Goal: Answer question/provide support: Share knowledge or assist other users

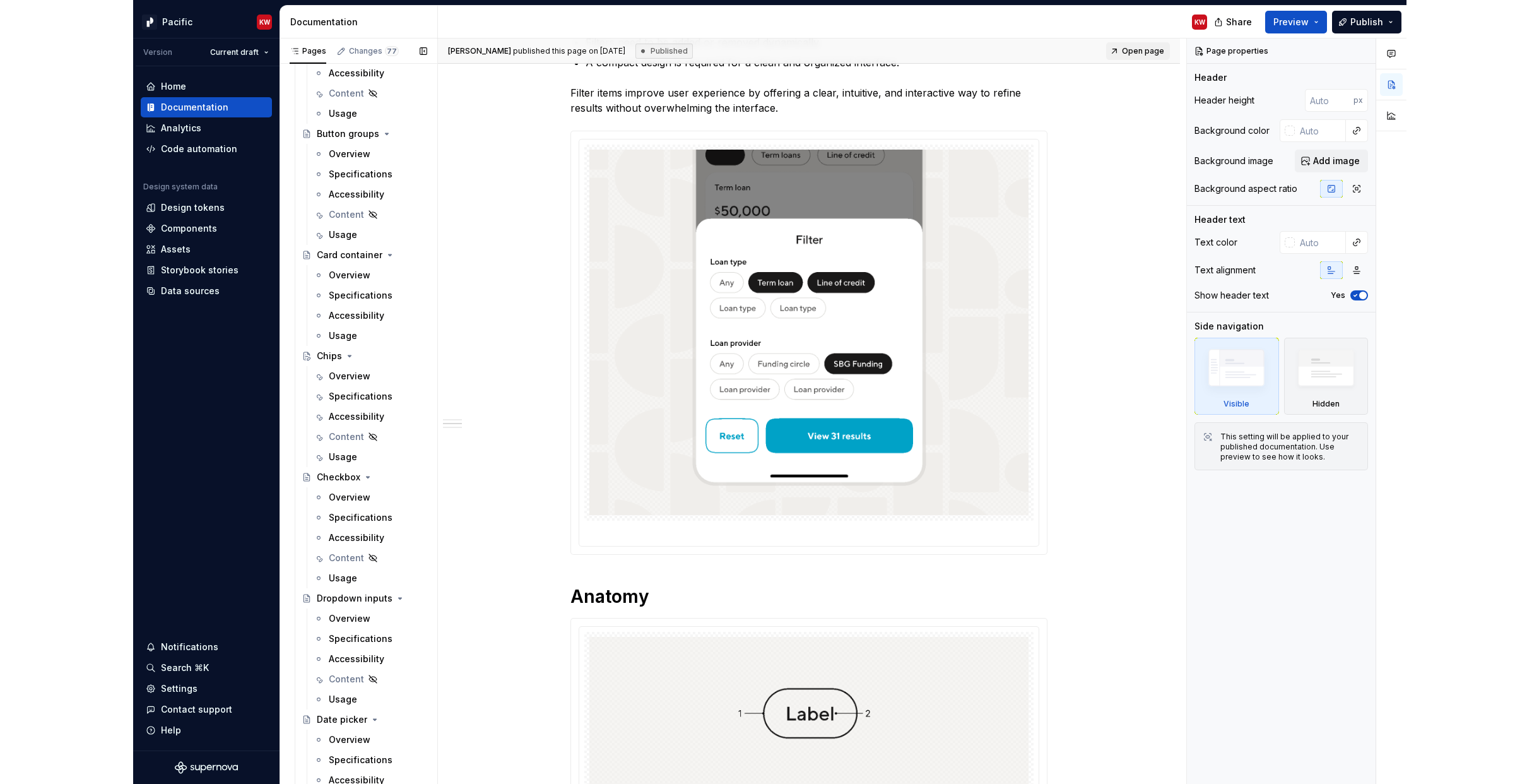
scroll to position [2806, 0]
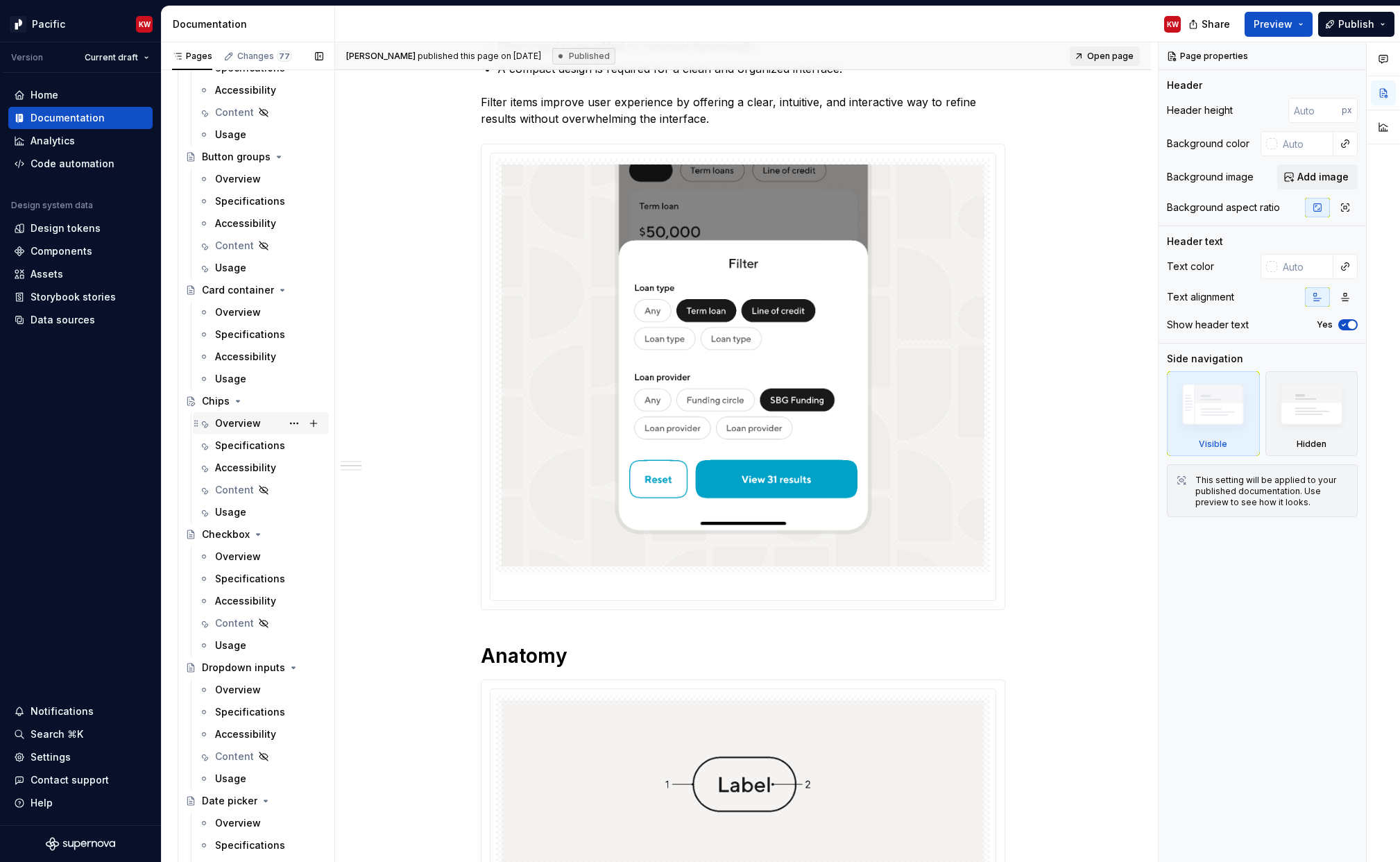
click at [236, 426] on div "Overview" at bounding box center [238, 423] width 46 height 14
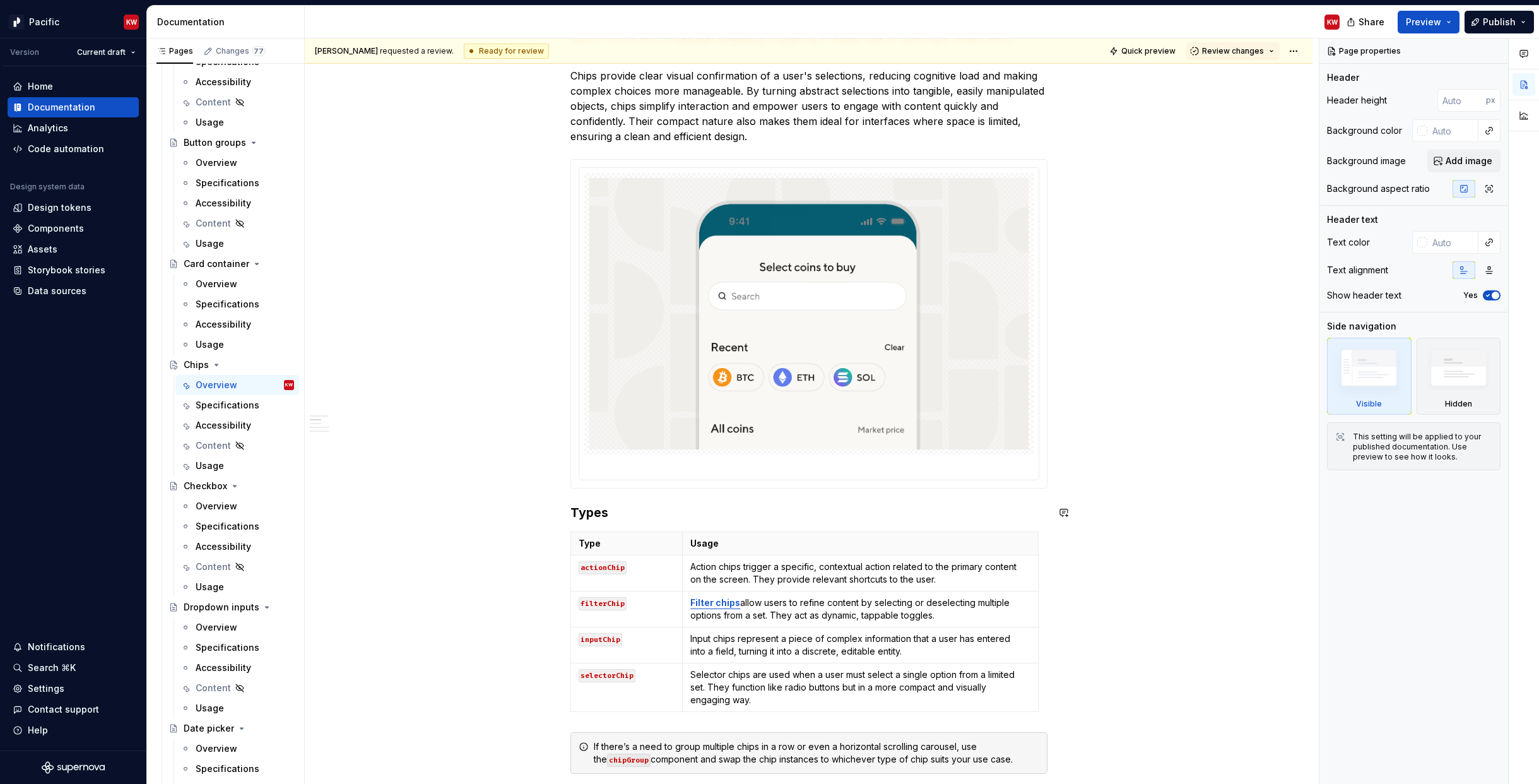
scroll to position [615, 0]
type textarea "*"
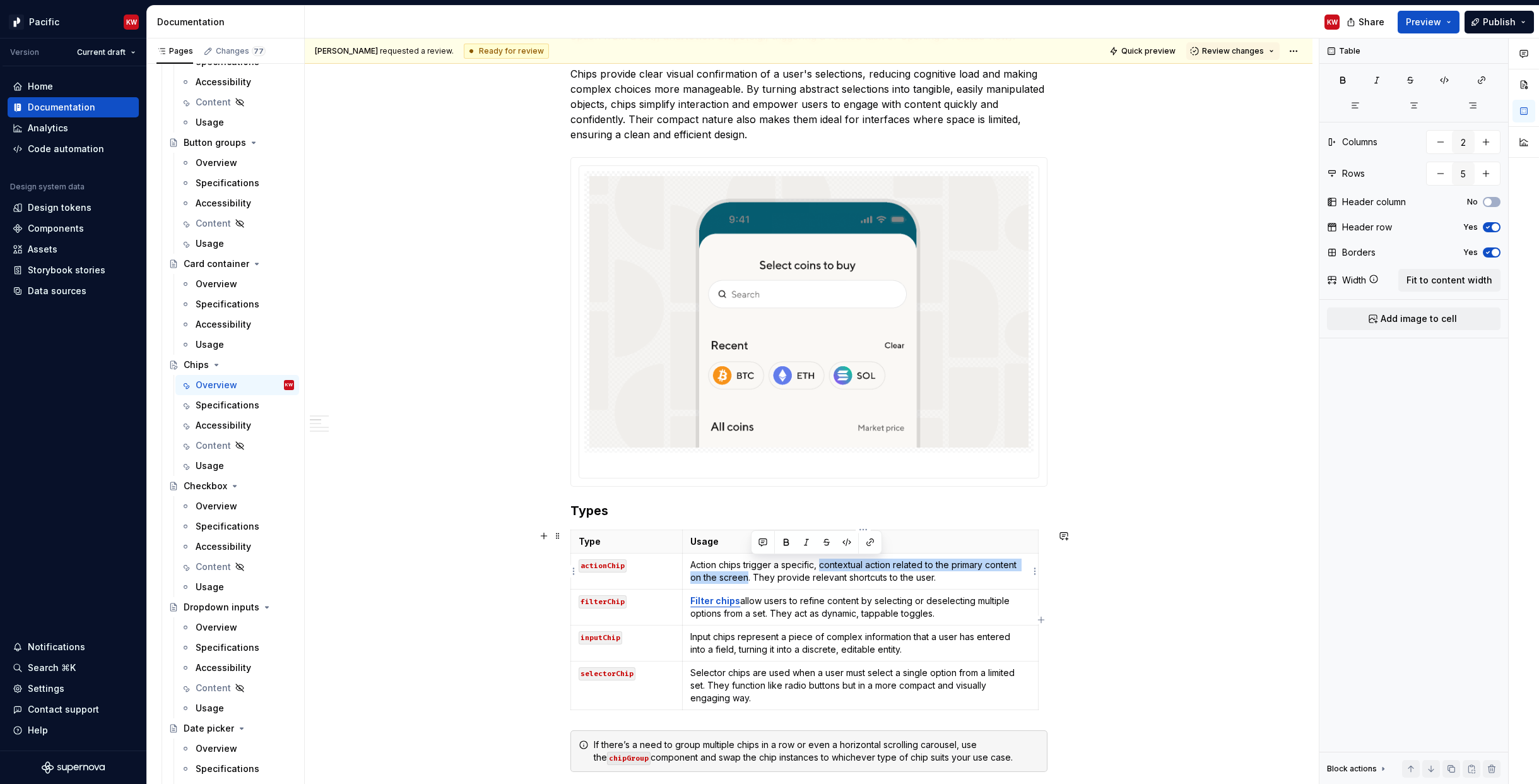
drag, startPoint x: 824, startPoint y: 566, endPoint x: 750, endPoint y: 580, distance: 75.3
click at [750, 580] on p "Action chips trigger a specific, contextual action related to the primary conte…" at bounding box center [860, 571] width 340 height 25
click at [1009, 537] on button "button" at bounding box center [1063, 535] width 18 height 18
drag, startPoint x: 1033, startPoint y: 594, endPoint x: 927, endPoint y: 580, distance: 106.9
click at [927, 580] on p "Material makes the distinction that action chips are dynamic based on the conte…" at bounding box center [975, 578] width 185 height 53
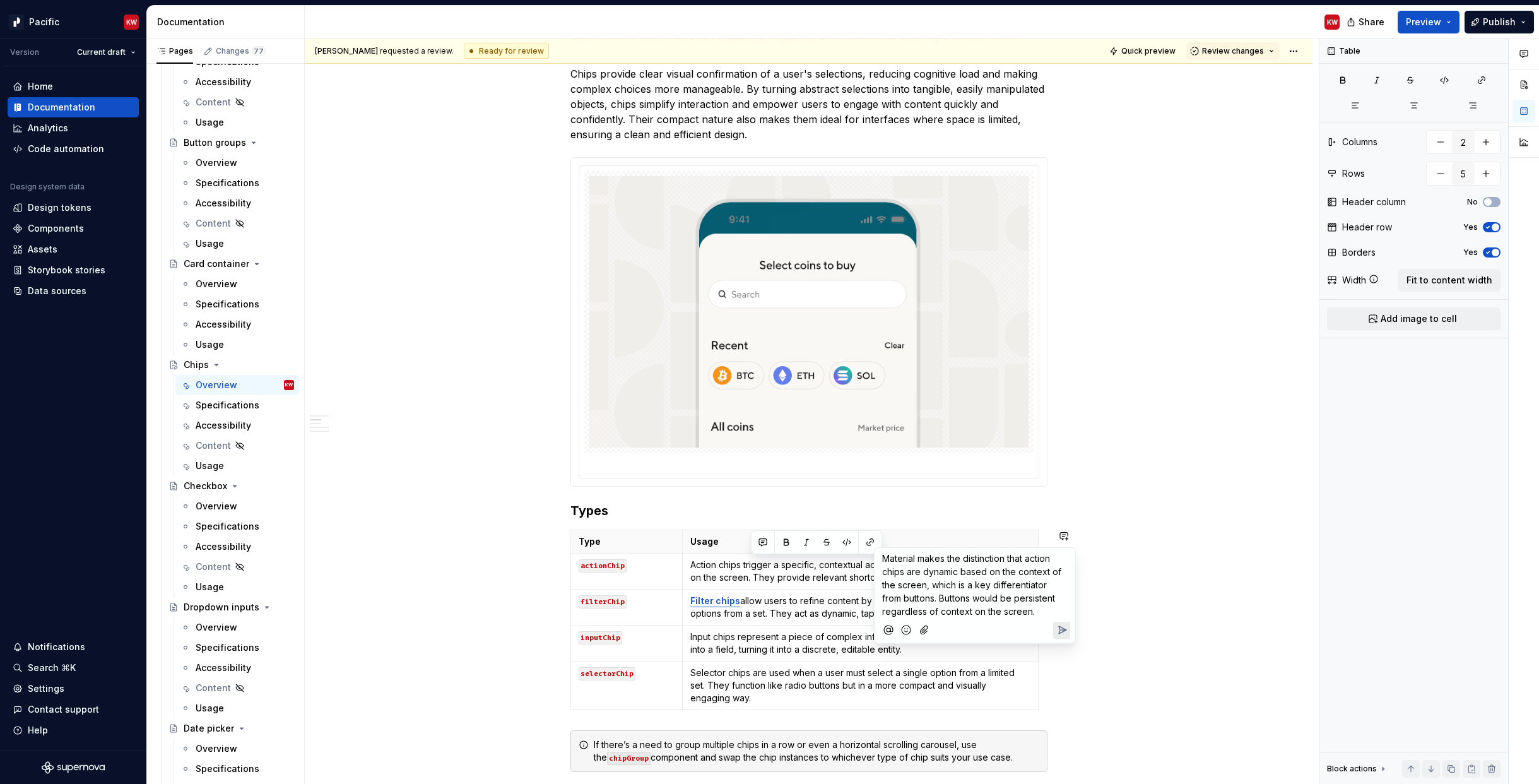
click at [927, 587] on span "Material makes the distinction that action chips are dynamic based on the conte…" at bounding box center [973, 584] width 182 height 64
click at [1009, 607] on p "Material makes the distinction that action chips are dynamic based on the conte…" at bounding box center [975, 584] width 185 height 66
drag, startPoint x: 1036, startPoint y: 610, endPoint x: 876, endPoint y: 557, distance: 168.5
click at [876, 557] on div "Material makes the distinction that action chips are dynamic based on the conte…" at bounding box center [975, 594] width 202 height 96
copy span "Material makes the distinction that action chips are dynamic based on the conte…"
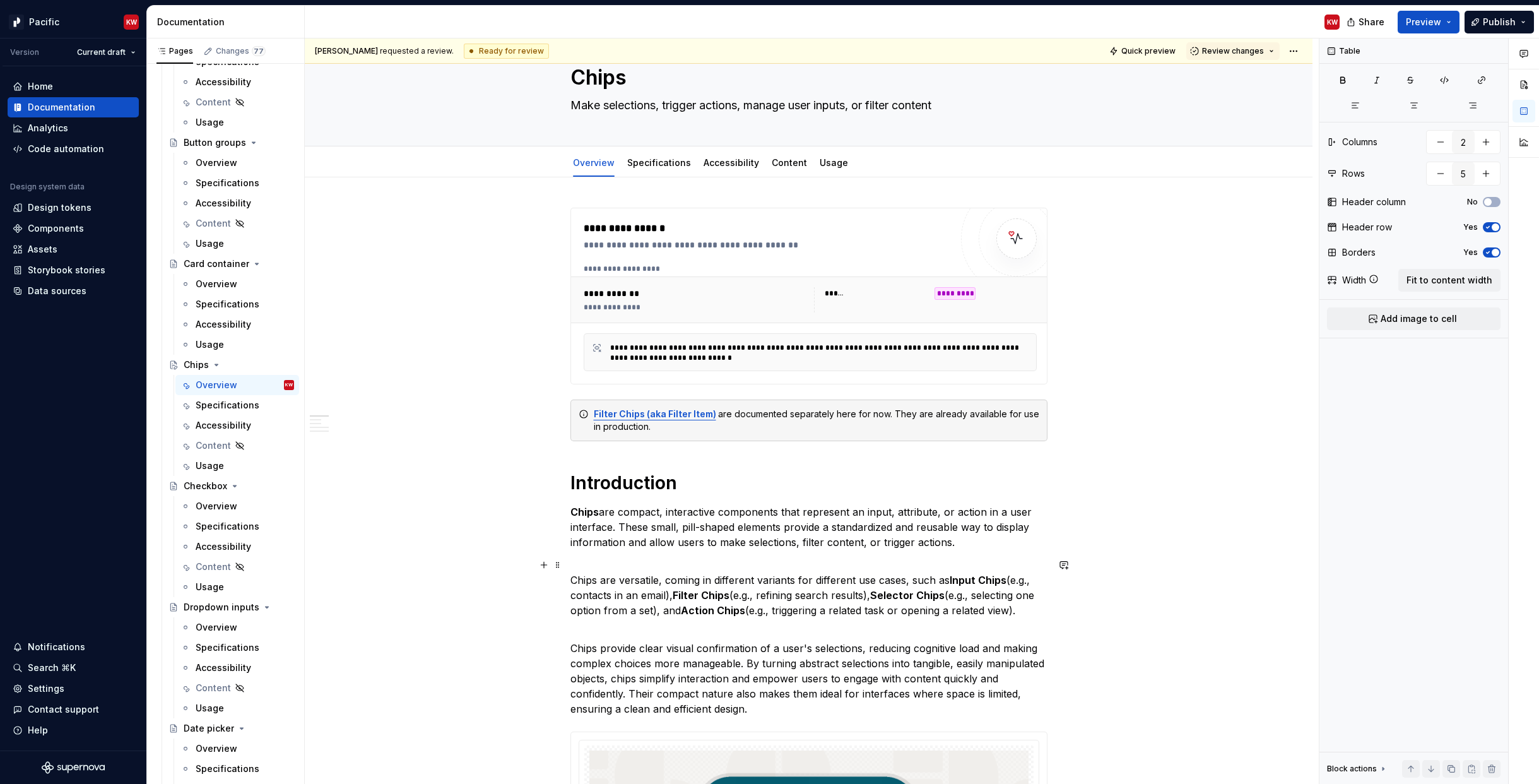
scroll to position [0, 0]
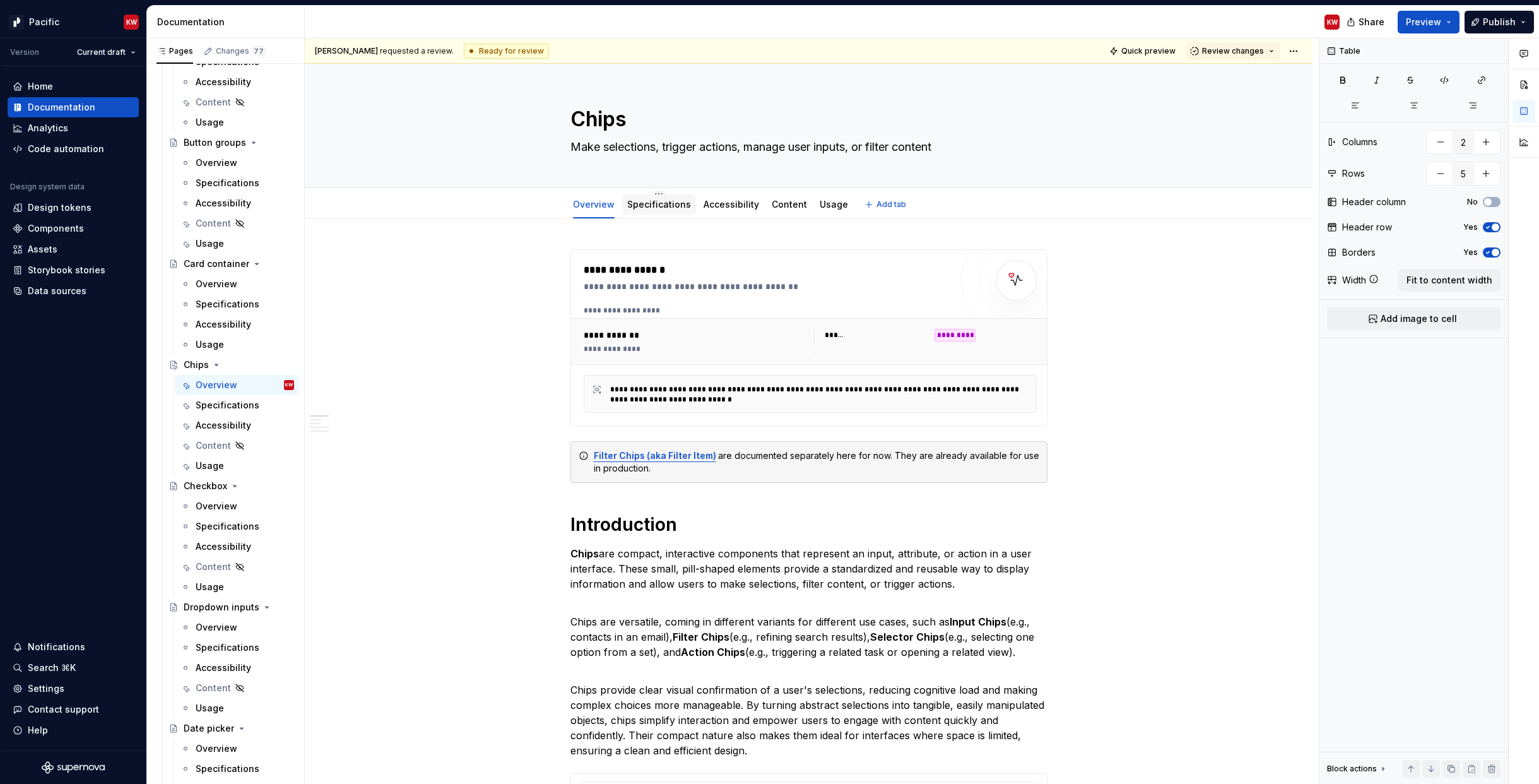
click at [660, 206] on link "Specifications" at bounding box center [659, 204] width 64 height 11
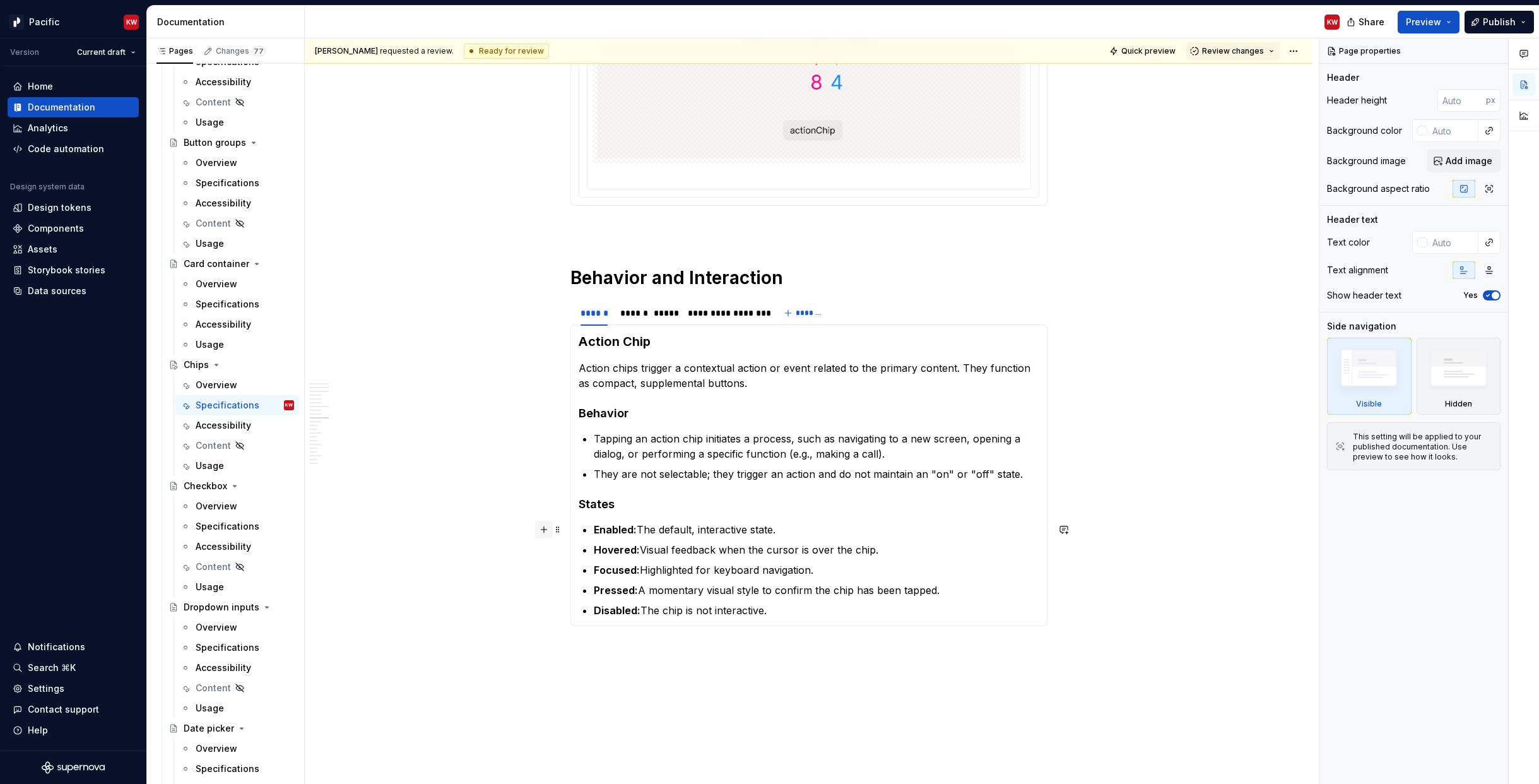
scroll to position [3221, 0]
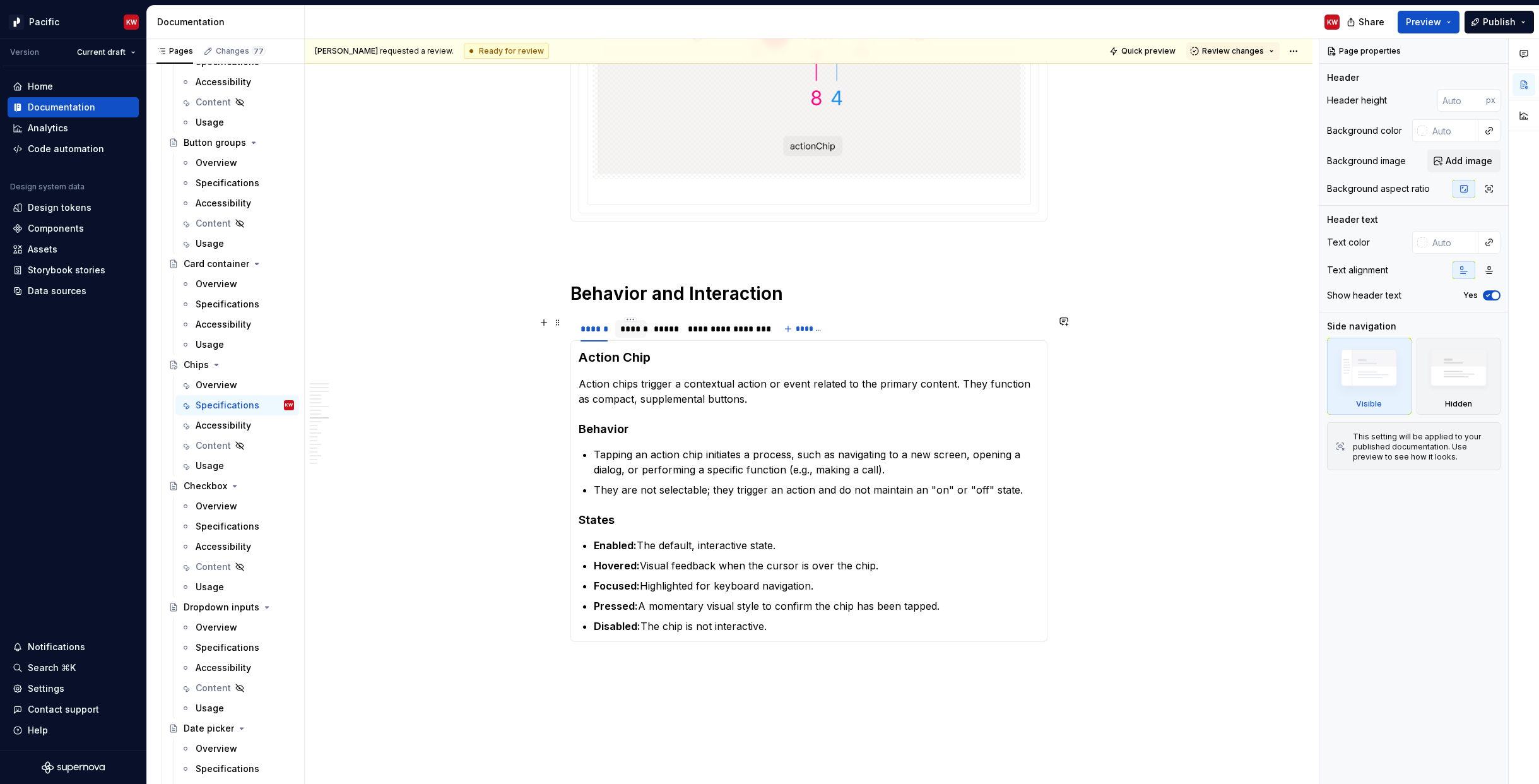
click at [630, 330] on div "******" at bounding box center [632, 329] width 22 height 13
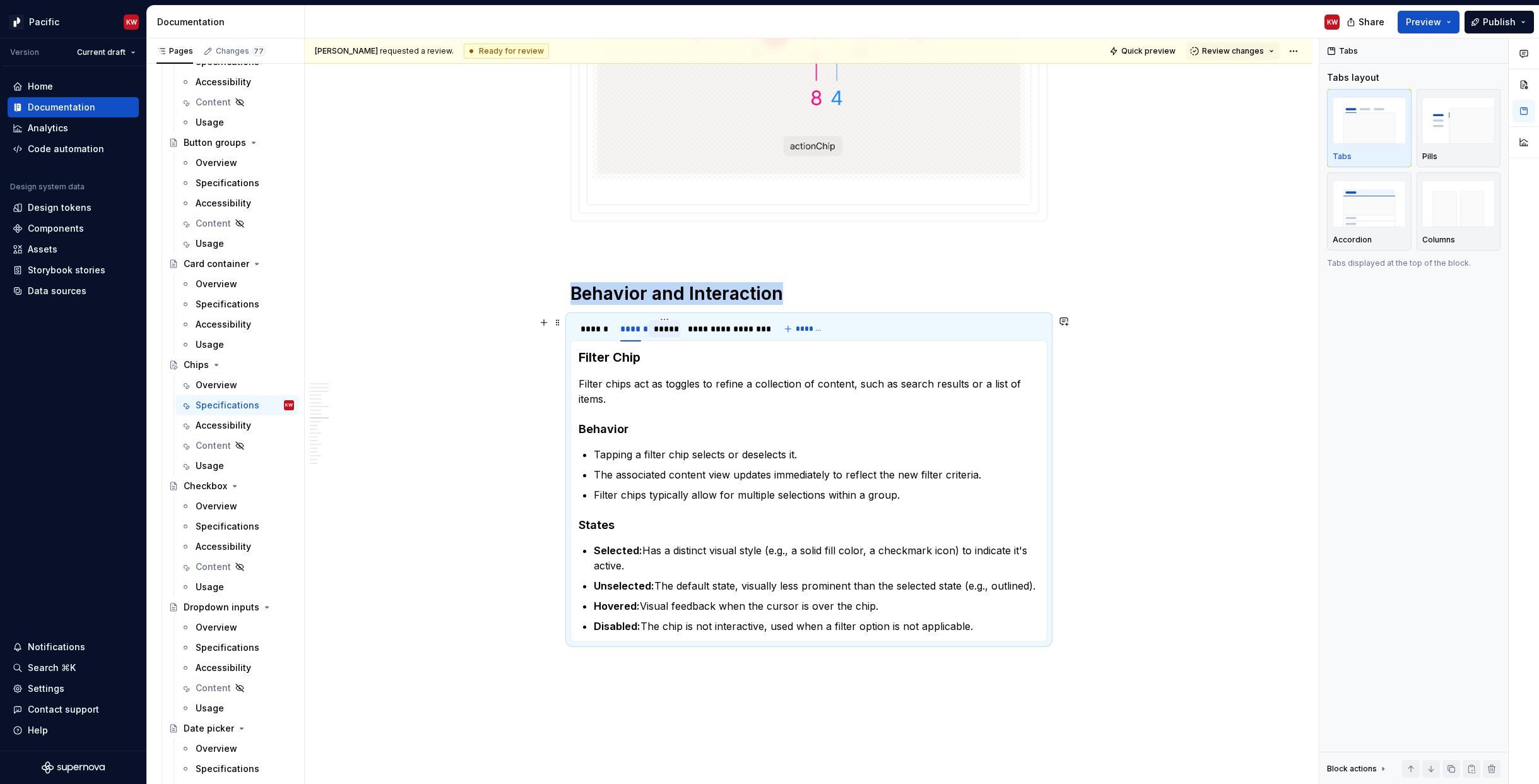
click at [671, 330] on div "*****" at bounding box center [665, 329] width 22 height 13
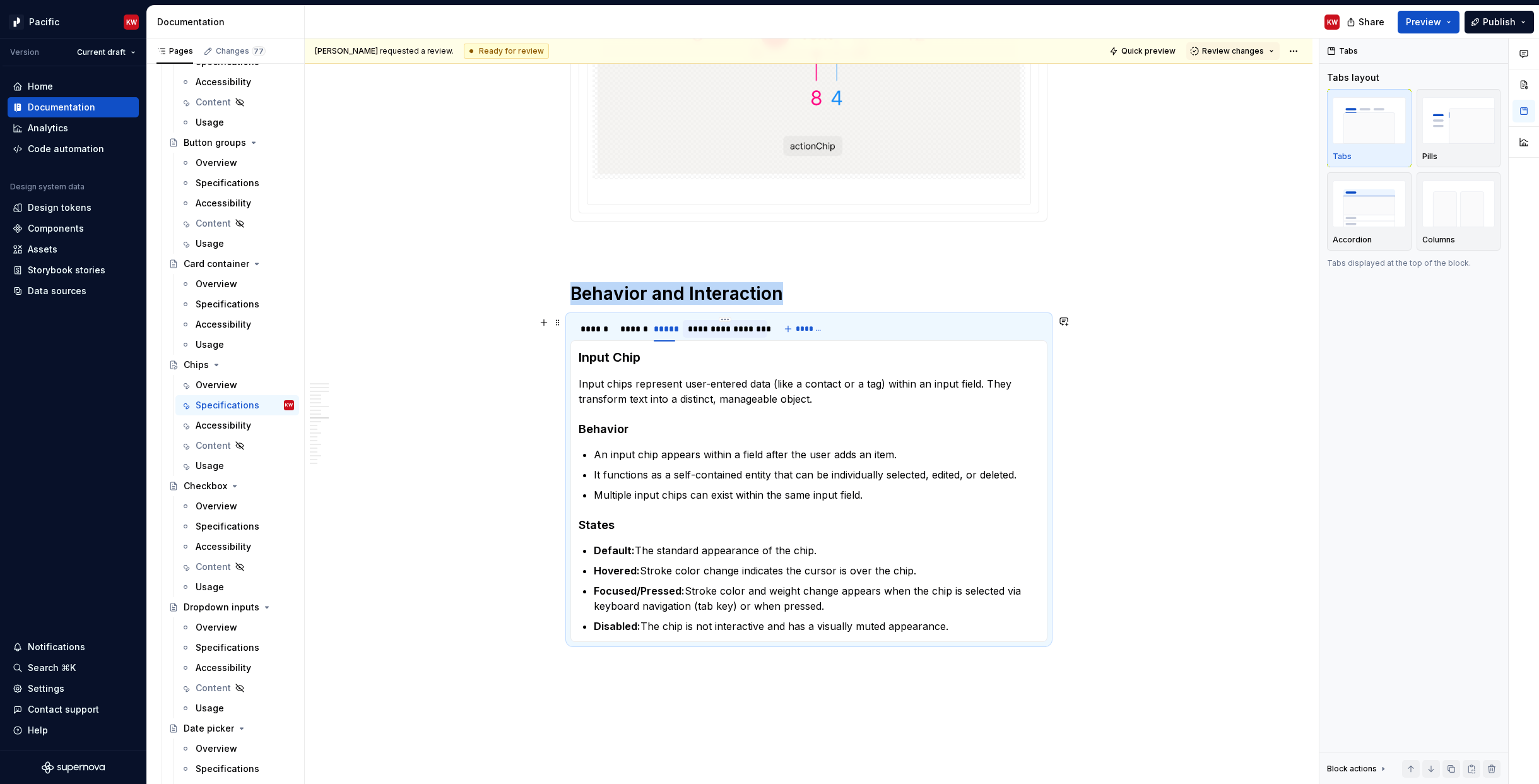
click at [713, 329] on div "**********" at bounding box center [725, 329] width 75 height 13
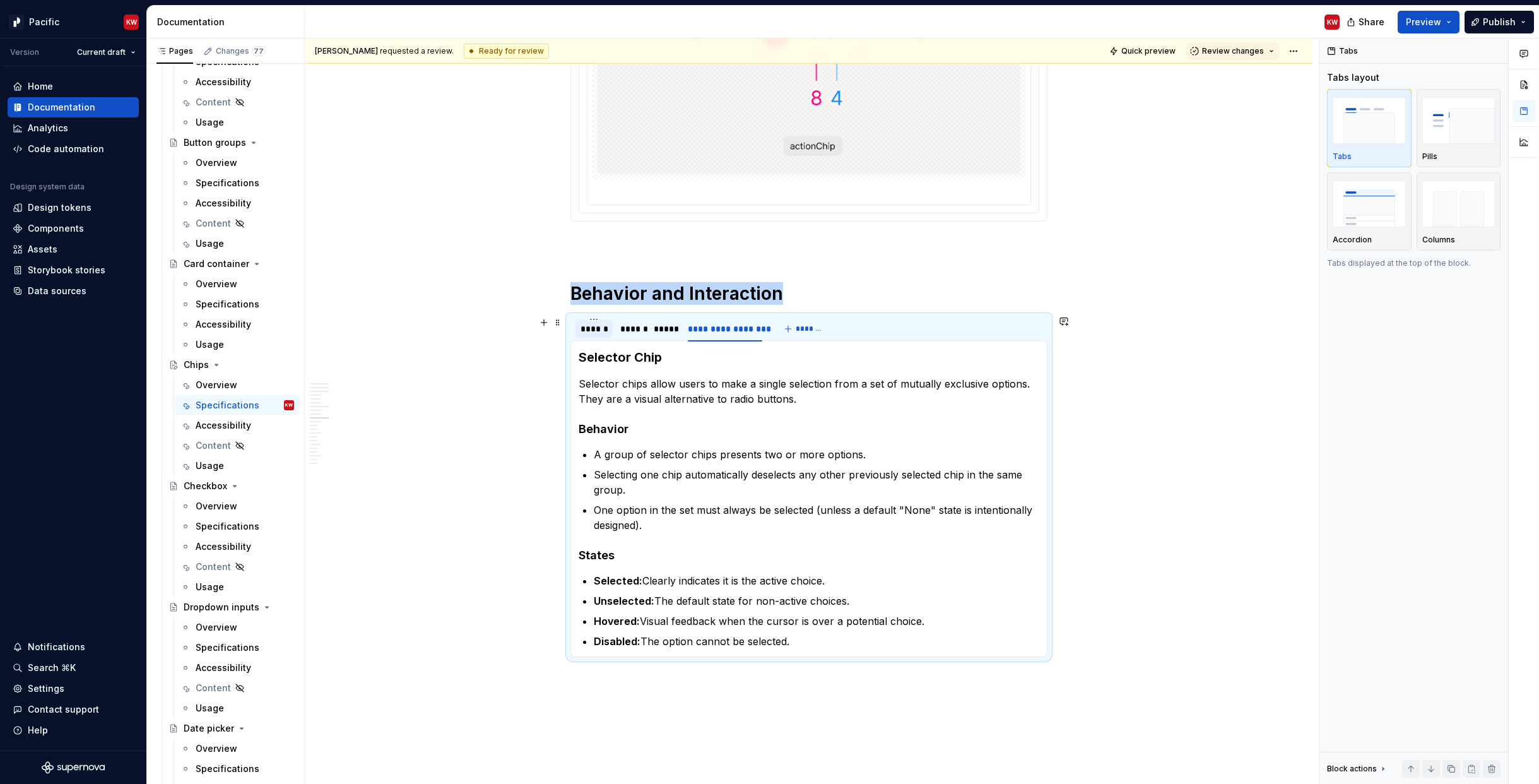
click at [595, 333] on div "******" at bounding box center [594, 329] width 27 height 13
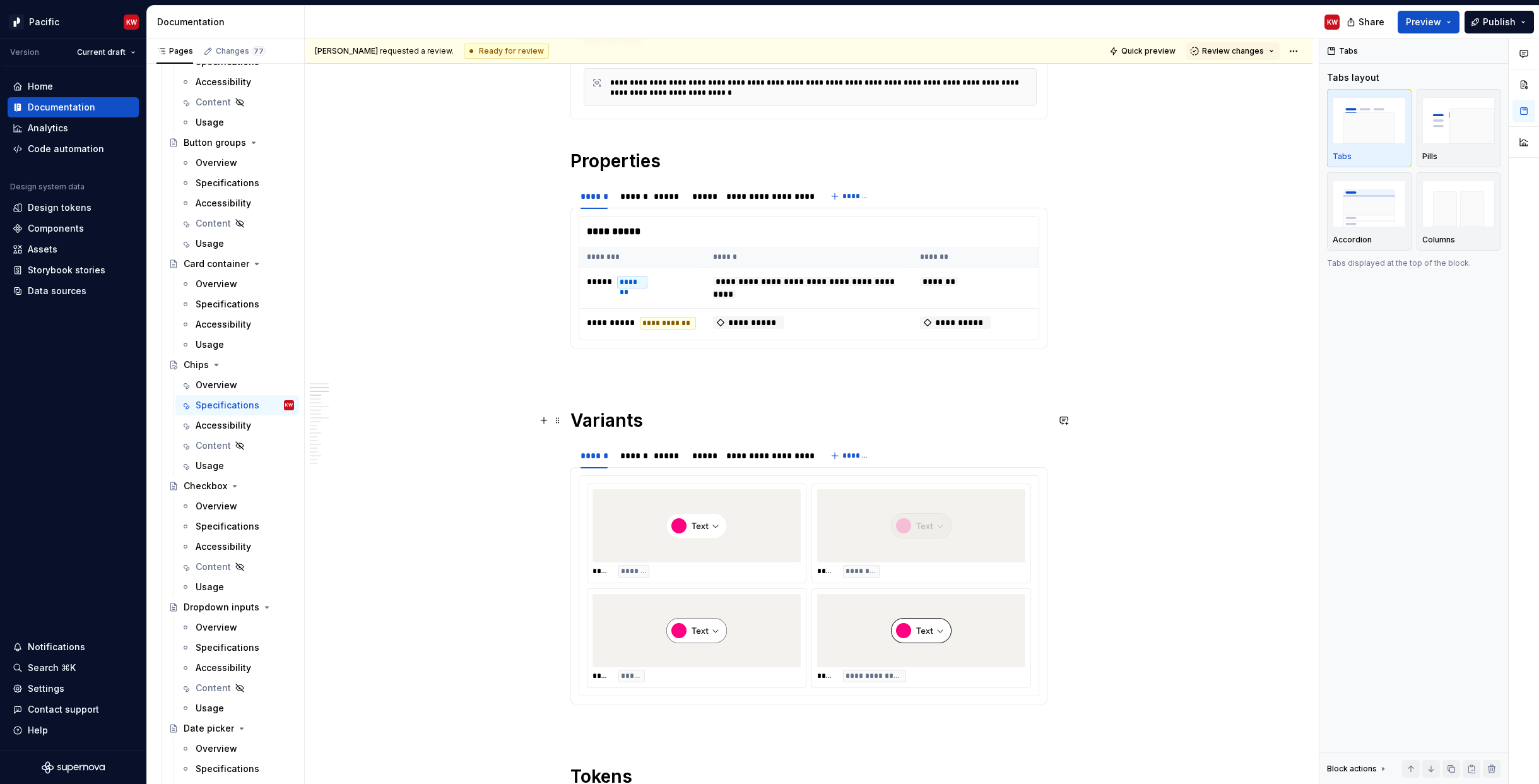
scroll to position [0, 0]
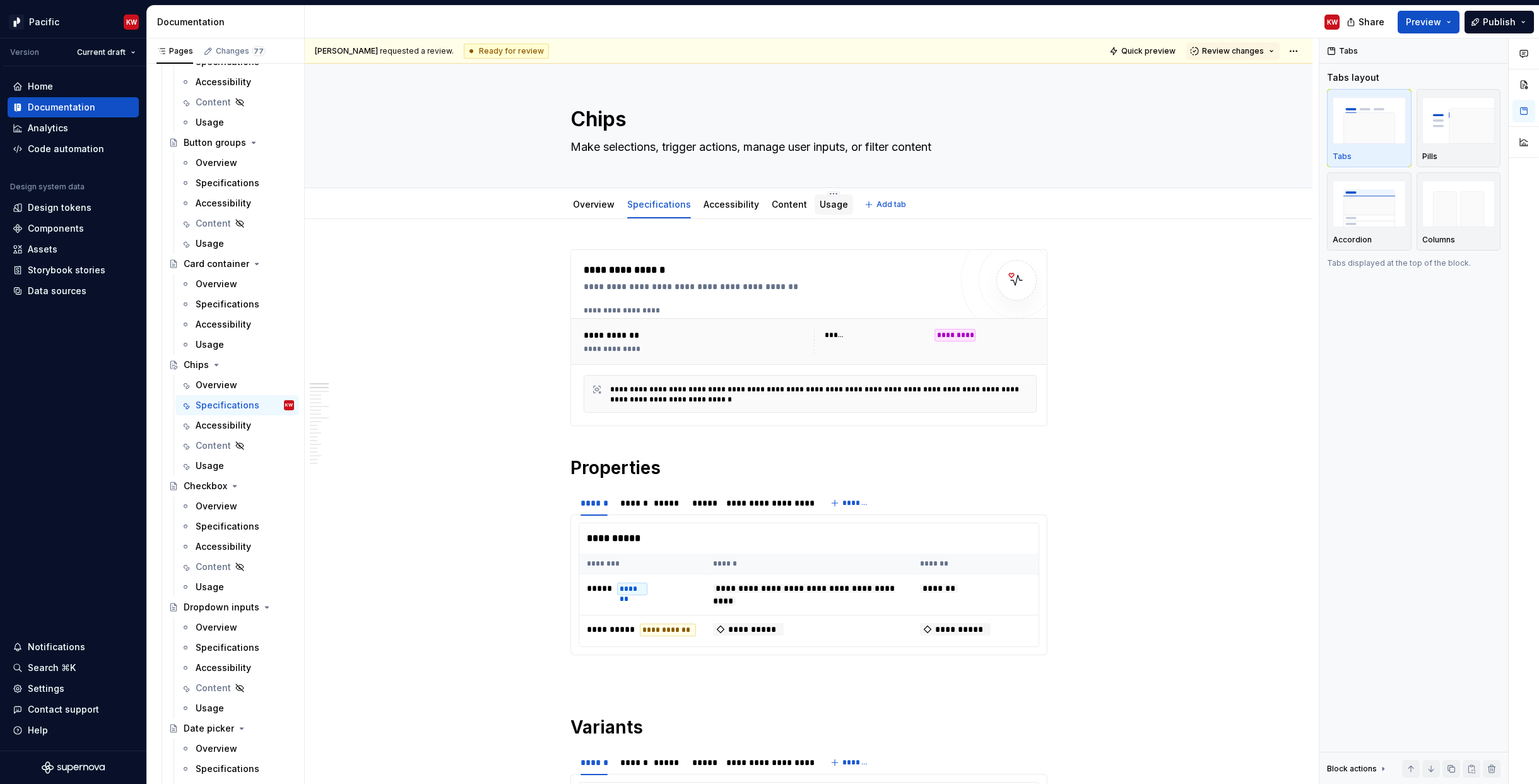
click at [825, 205] on link "Usage" at bounding box center [834, 204] width 29 height 11
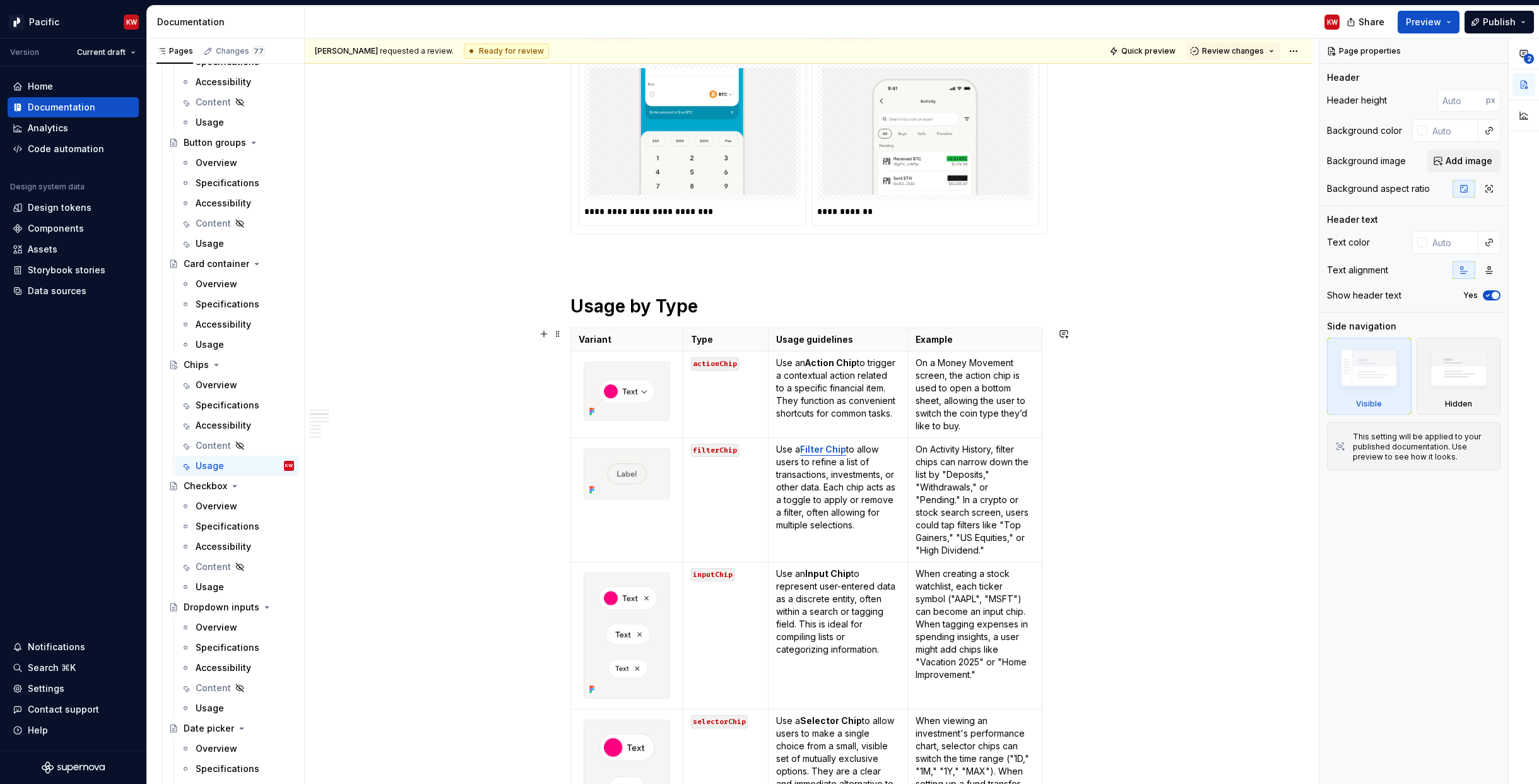
scroll to position [878, 0]
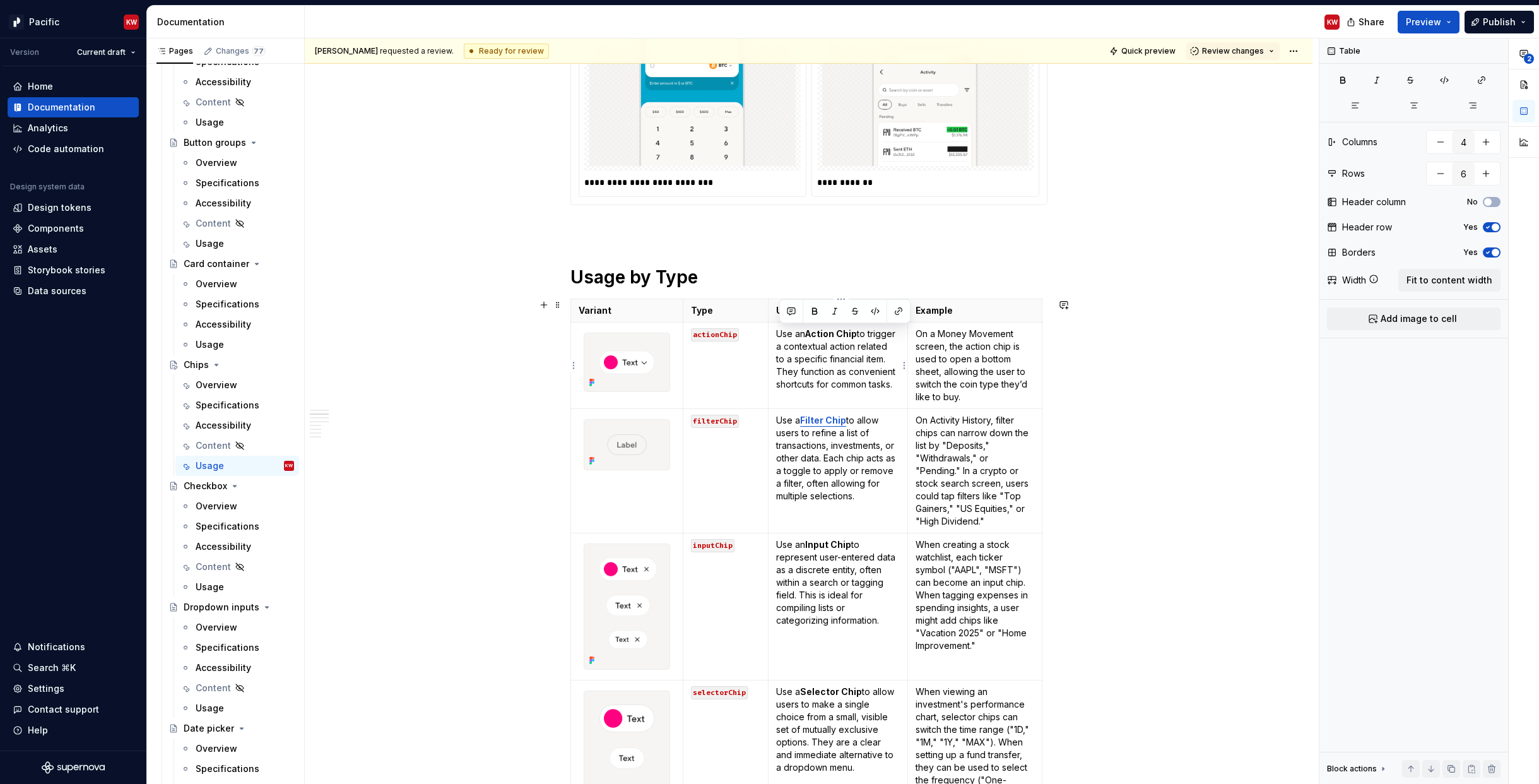
drag, startPoint x: 845, startPoint y: 397, endPoint x: 777, endPoint y: 330, distance: 95.5
click at [777, 330] on td "Use an Action Chip to trigger a contextual action related to a specific financi…" at bounding box center [839, 366] width 139 height 86
click at [789, 316] on button "button" at bounding box center [791, 310] width 18 height 18
type textarea "*"
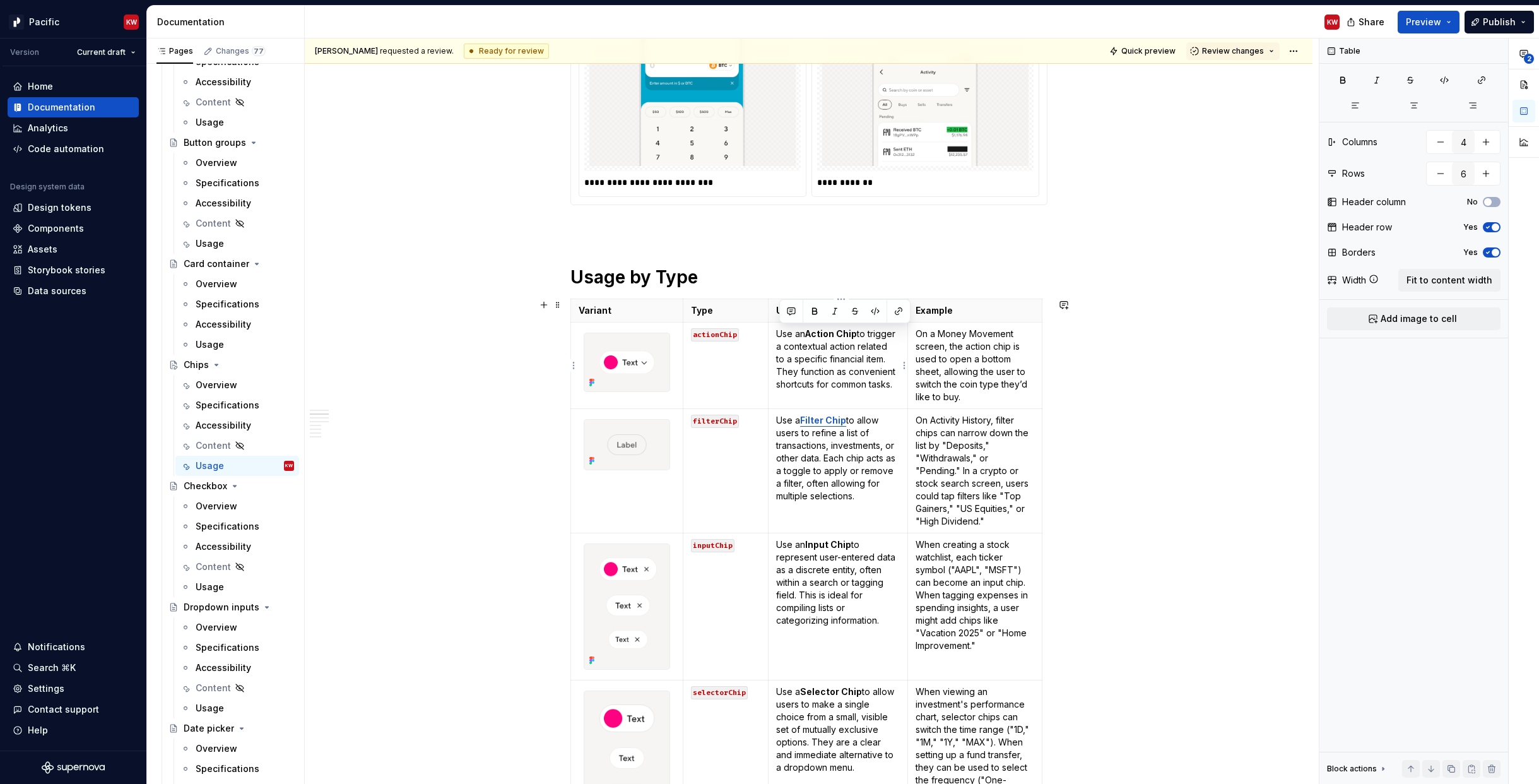
drag, startPoint x: 850, startPoint y: 398, endPoint x: 780, endPoint y: 333, distance: 95.5
click at [780, 333] on p "Use an Action Chip to trigger a contextual action related to a specific financi…" at bounding box center [838, 359] width 123 height 63
click at [1009, 303] on button "button" at bounding box center [1063, 304] width 18 height 18
click at [1003, 330] on span "Material makes the distinction that action chips are dynamic based on the conte…" at bounding box center [973, 354] width 182 height 64
drag, startPoint x: 1029, startPoint y: 328, endPoint x: 1035, endPoint y: 335, distance: 9.2
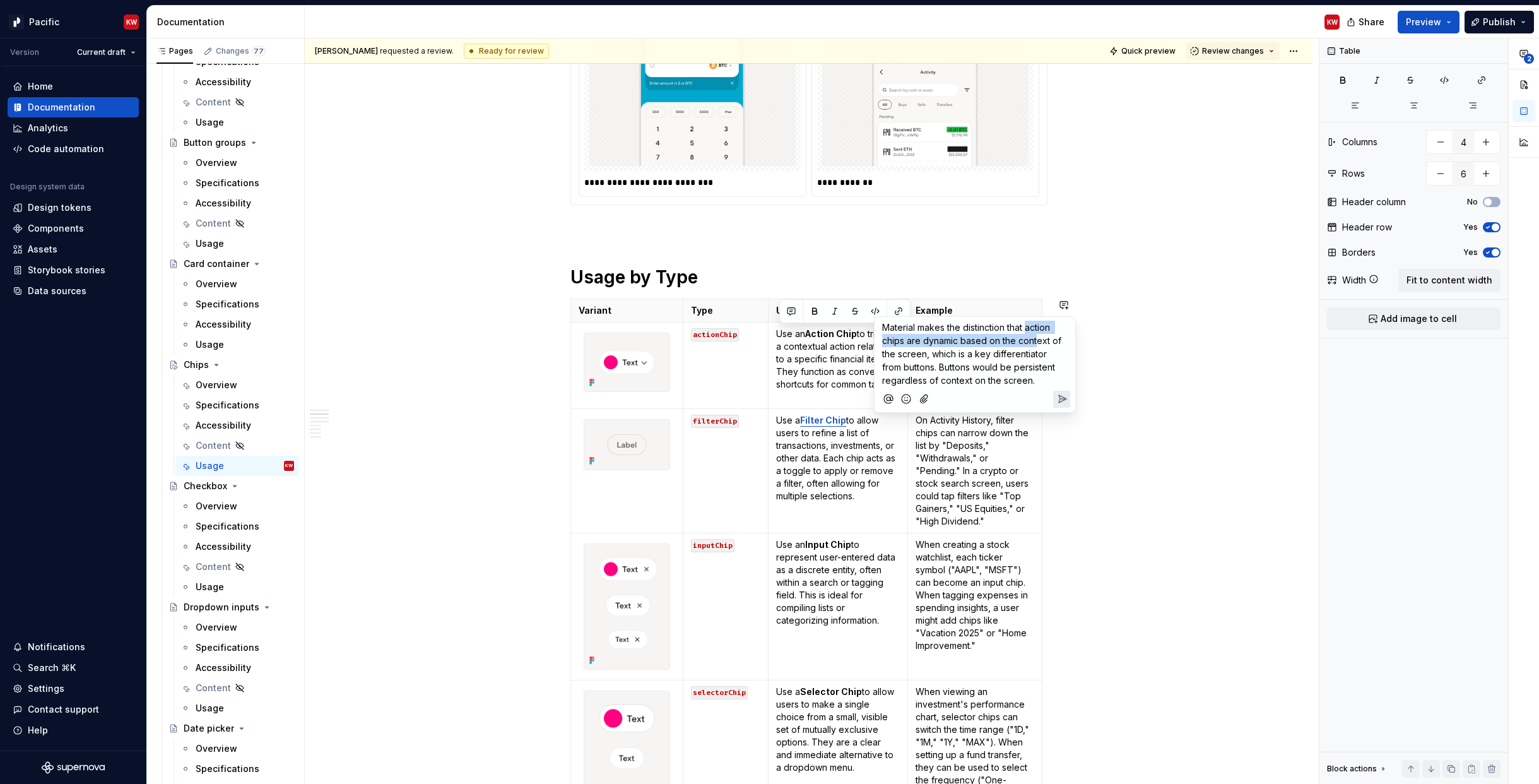
click at [1009, 335] on span "Material makes the distinction that action chips are dynamic based on the conte…" at bounding box center [973, 354] width 182 height 64
click at [985, 353] on span "Material makes the distinction that action chips are dynamic based on the conte…" at bounding box center [973, 354] width 182 height 64
click at [1009, 380] on p "Material makes the distinction that action chips are dynamic based on the conte…" at bounding box center [975, 353] width 185 height 66
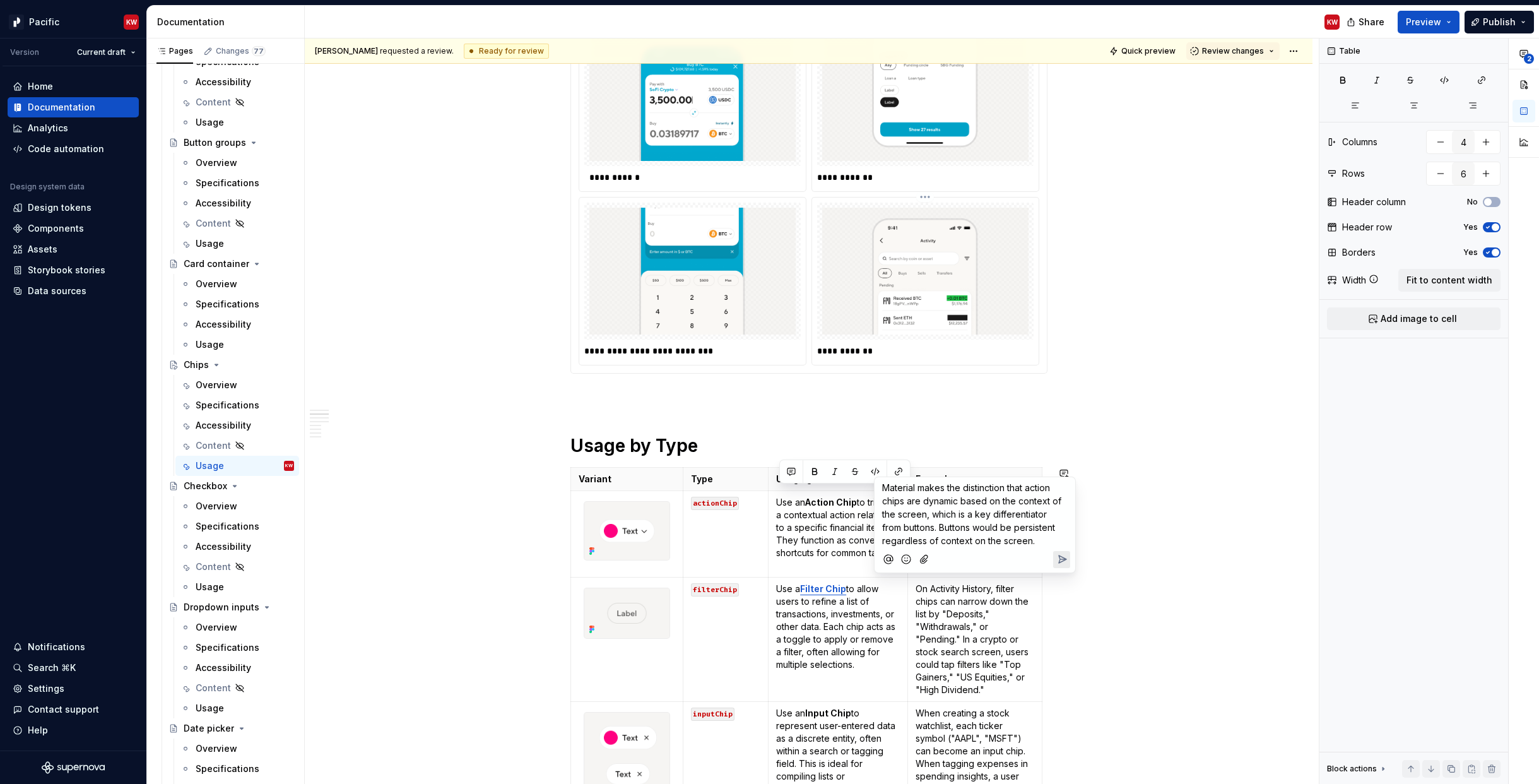
scroll to position [742, 0]
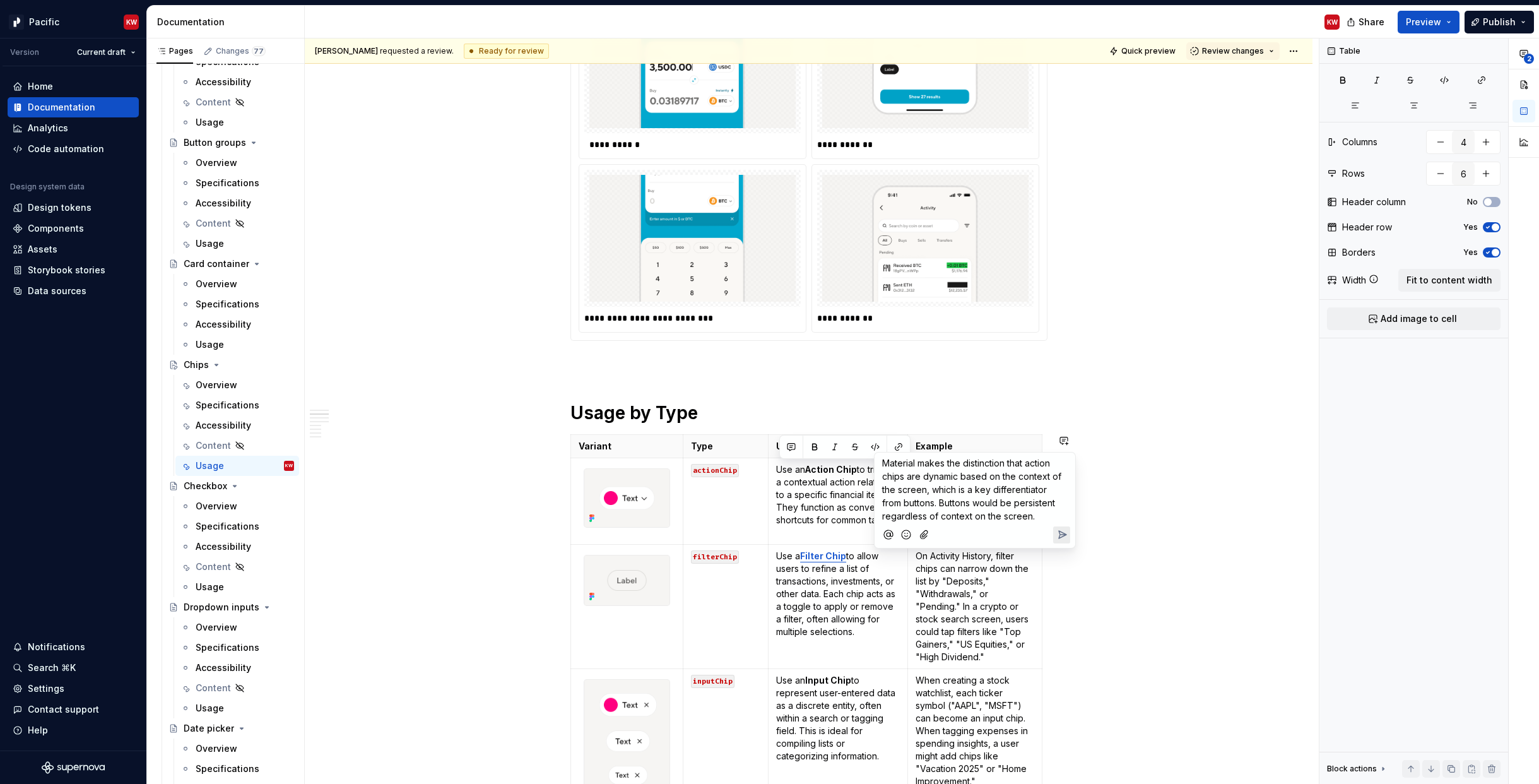
click at [883, 463] on span "Material makes the distinction that action chips are dynamic based on the conte…" at bounding box center [973, 490] width 182 height 64
click at [882, 480] on span "Material makes the distinction that action chips are dynamic based on the conte…" at bounding box center [973, 506] width 182 height 64
click at [933, 522] on p "﻿ * ****** ﻿ Material makes the distinction that action chips are dynamic based…" at bounding box center [975, 496] width 185 height 80
type textarea "*"
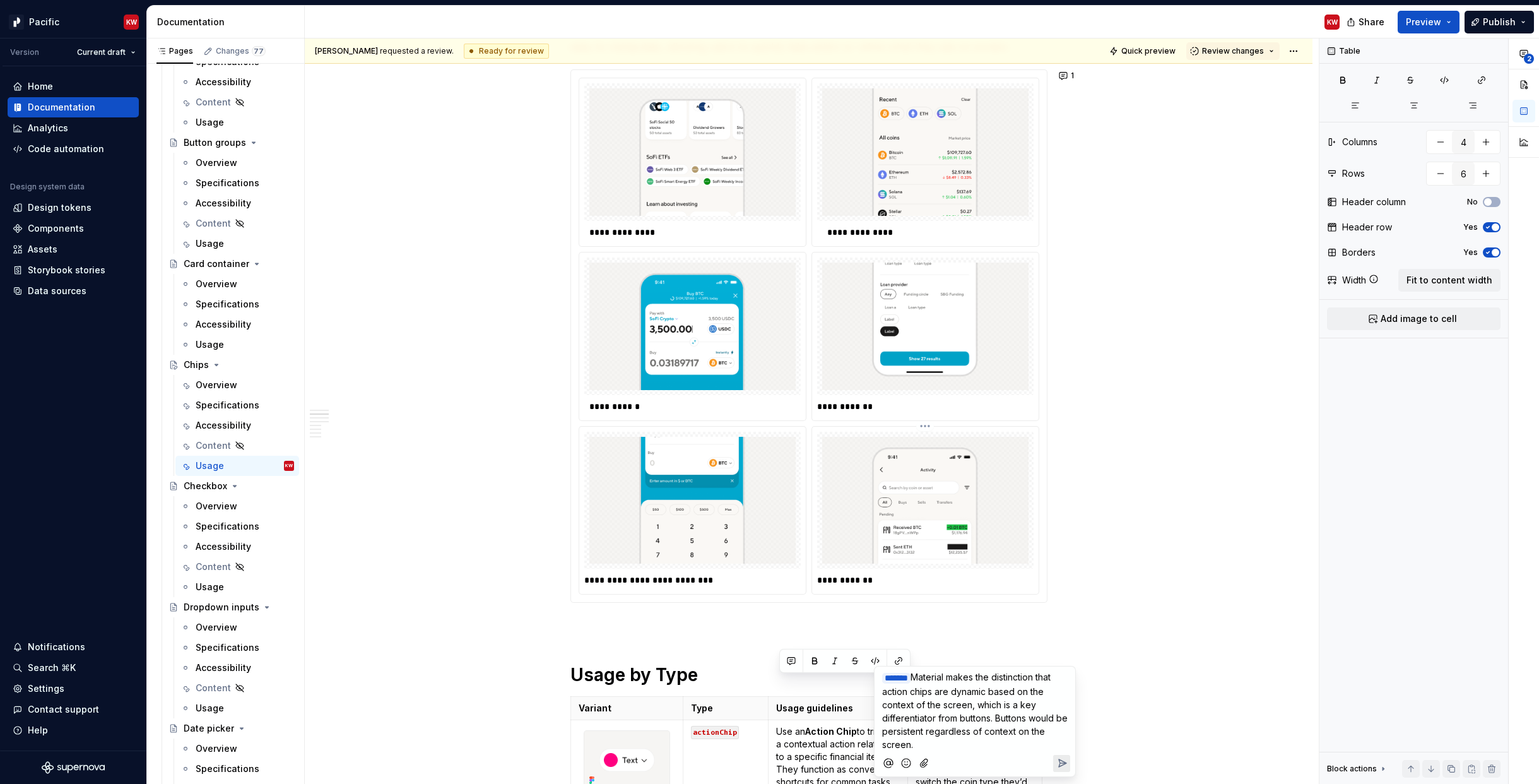
scroll to position [547, 0]
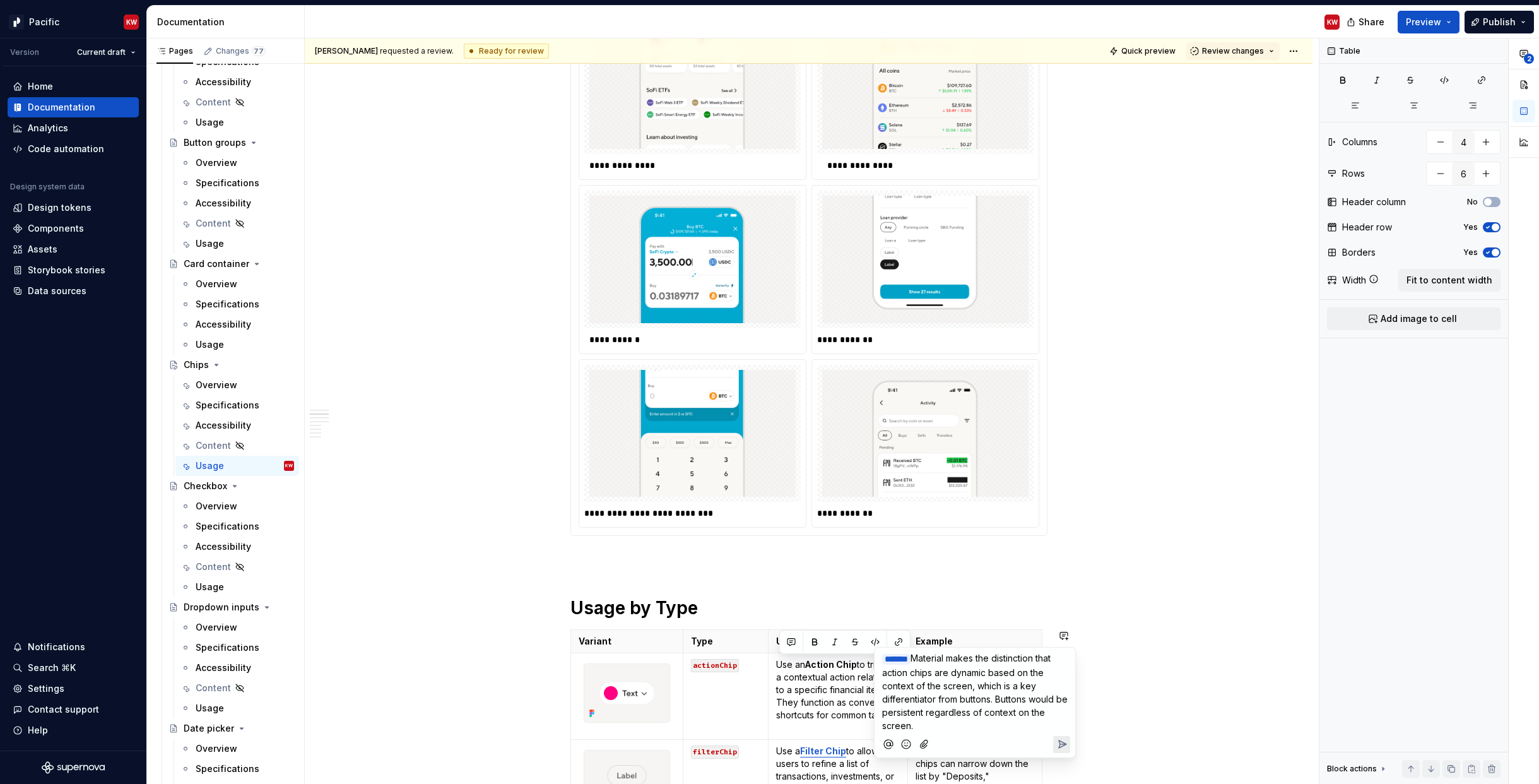
click at [942, 724] on p "﻿ * ****** ﻿ Material makes the distinction that action chips are dynamic based…" at bounding box center [975, 692] width 185 height 80
click at [1009, 745] on icon "Send" at bounding box center [1062, 744] width 13 height 13
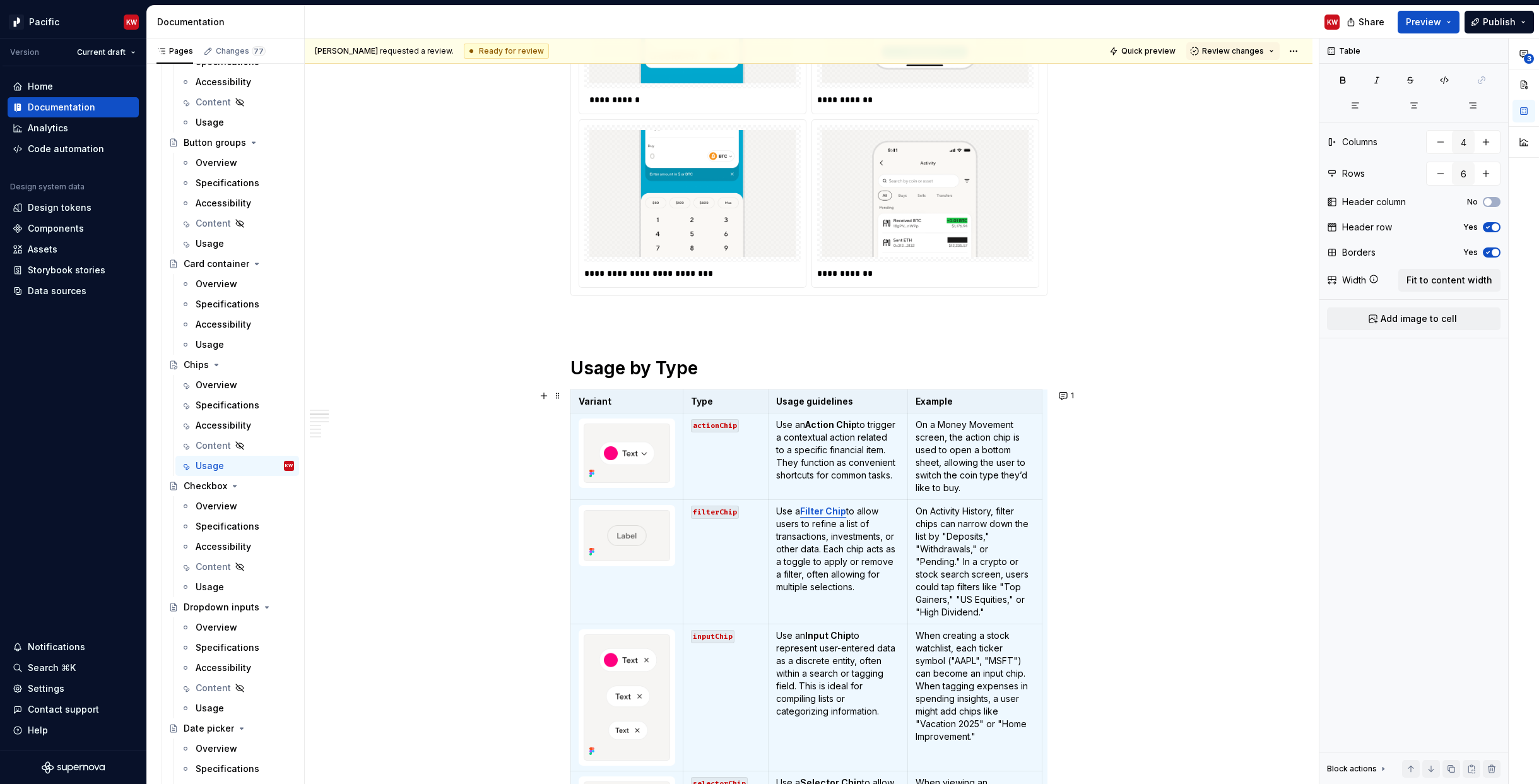
scroll to position [781, 0]
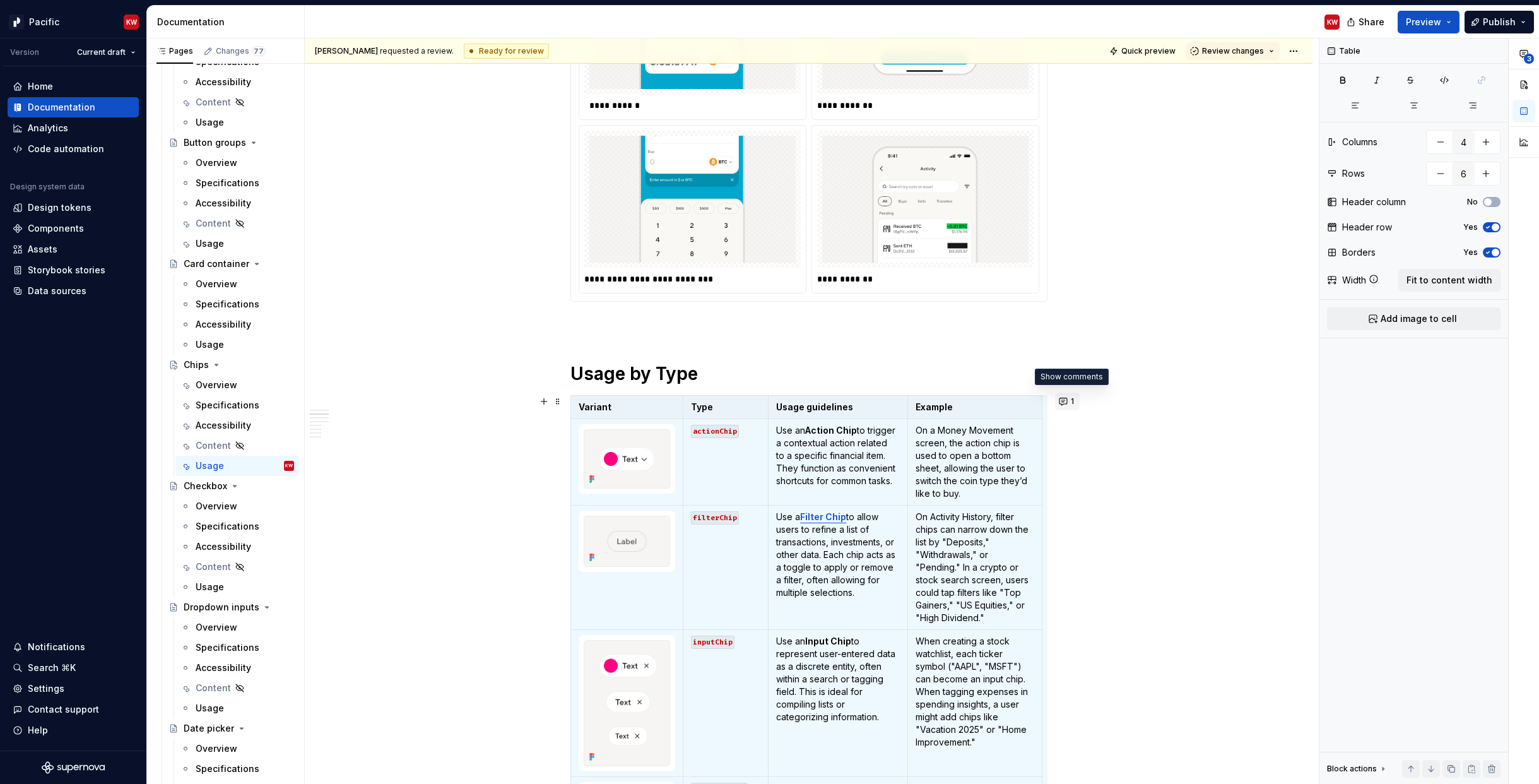
click at [1009, 403] on button "1" at bounding box center [1067, 401] width 24 height 18
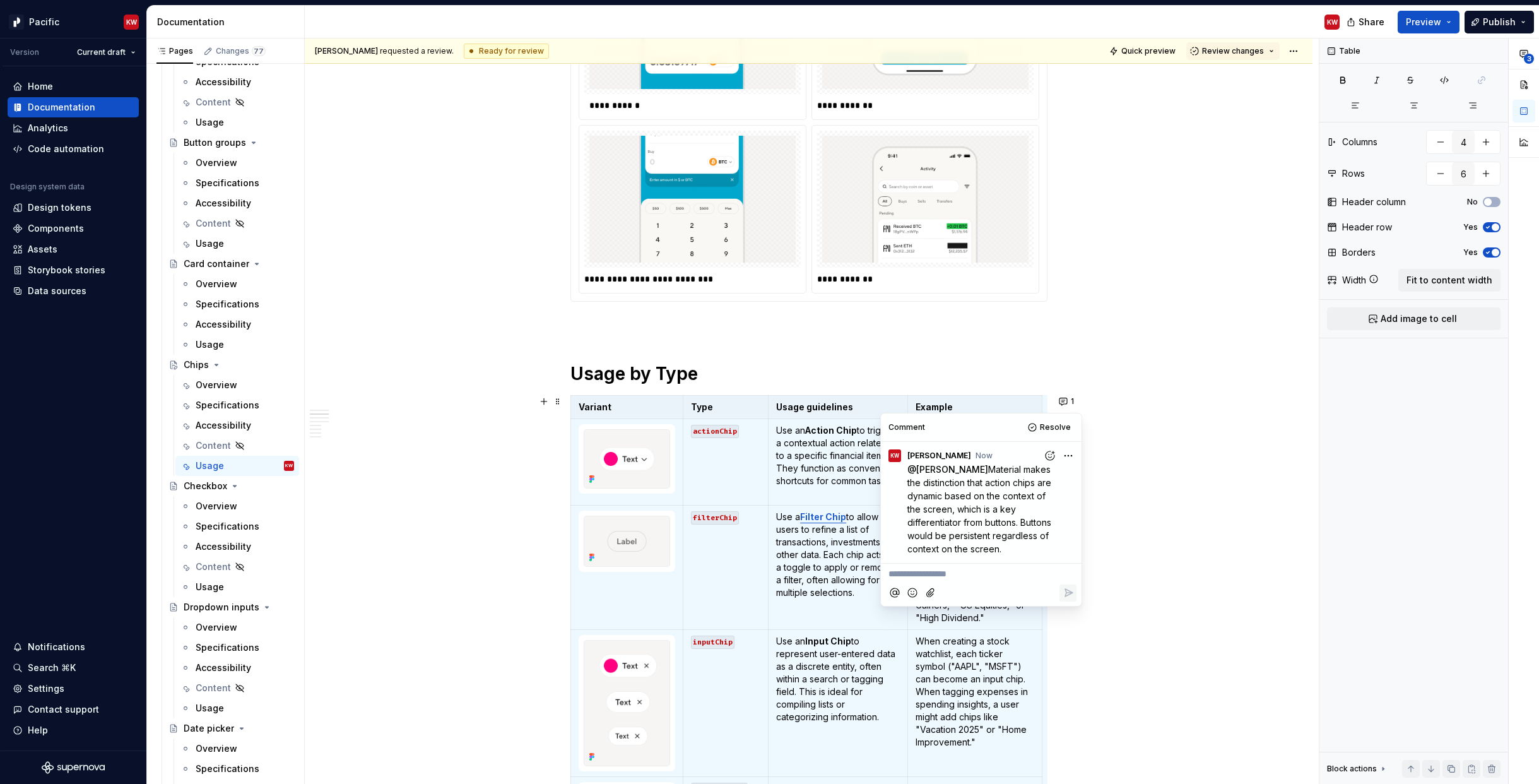
drag, startPoint x: 1011, startPoint y: 548, endPoint x: 985, endPoint y: 464, distance: 87.9
click at [985, 464] on p "@ [PERSON_NAME] Material makes the distinction that action chips are dynamic ba…" at bounding box center [985, 509] width 154 height 93
copy span "makes the distinction that action chips are dynamic based on the context of the…"
click at [1009, 453] on html "Pacific KW Version Current draft Home Documentation Analytics Code automation D…" at bounding box center [769, 392] width 1539 height 784
click at [1009, 496] on span "Delete comment" at bounding box center [1034, 496] width 72 height 13
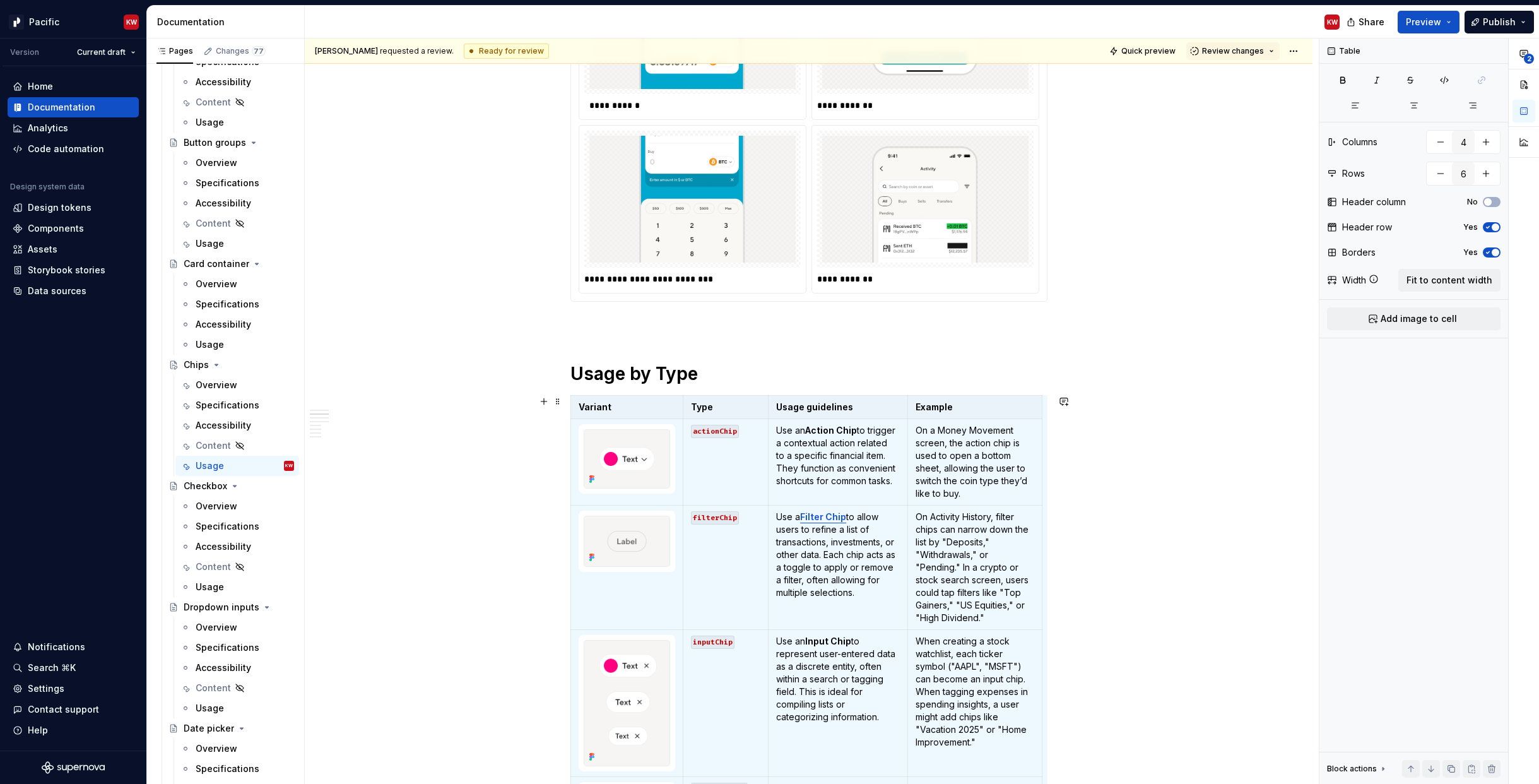
click at [815, 463] on p "Use an Action Chip to trigger a contextual action related to a specific financi…" at bounding box center [838, 455] width 123 height 63
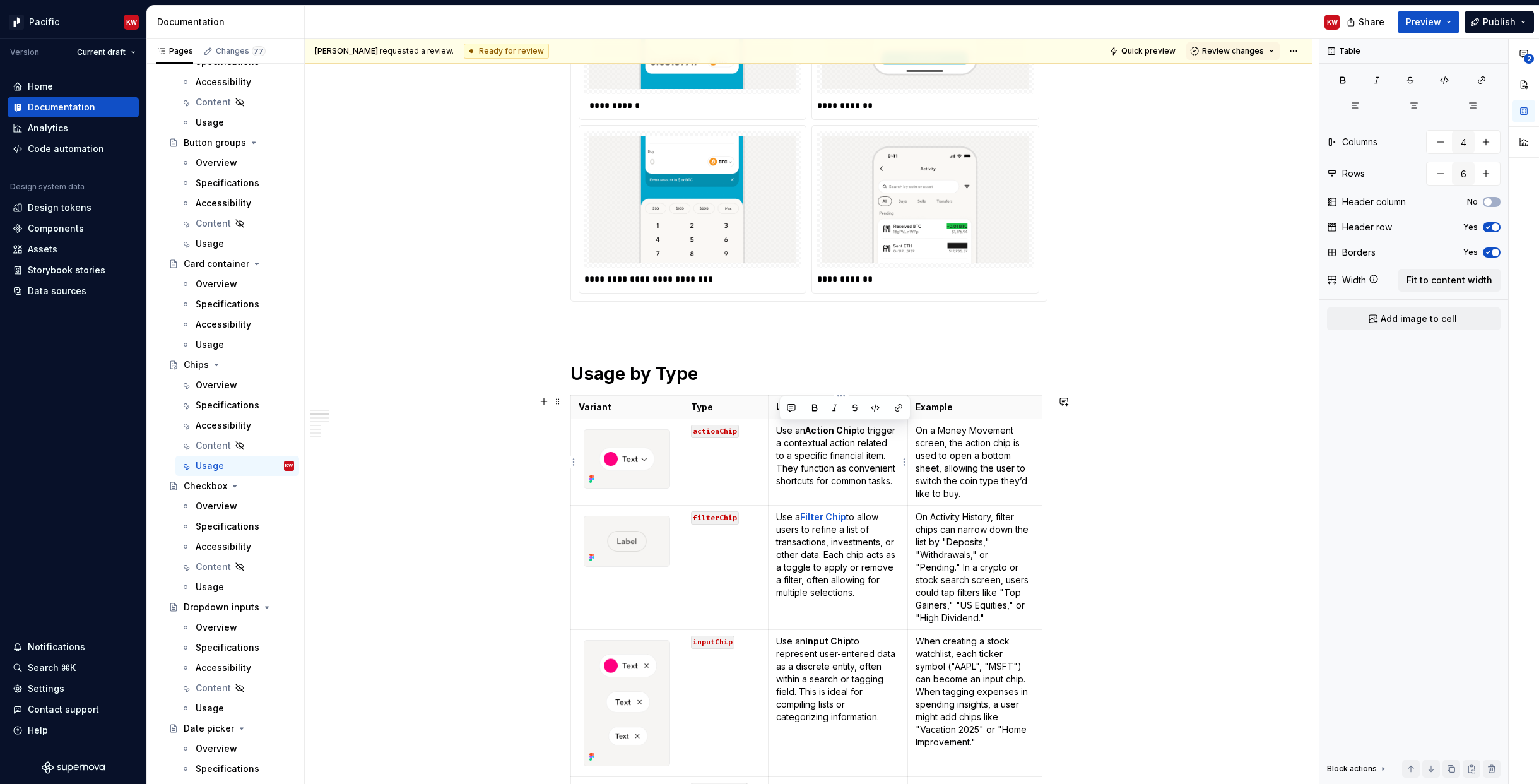
drag, startPoint x: 855, startPoint y: 491, endPoint x: 780, endPoint y: 434, distance: 94.2
click at [780, 434] on p "Use an Action Chip to trigger a contextual action related to a specific financi…" at bounding box center [838, 455] width 123 height 63
click at [789, 414] on button "button" at bounding box center [791, 408] width 18 height 18
drag, startPoint x: 857, startPoint y: 465, endPoint x: 787, endPoint y: 413, distance: 87.2
click at [786, 413] on body "Pacific KW Version Current draft Home Documentation Analytics Code automation D…" at bounding box center [769, 392] width 1539 height 784
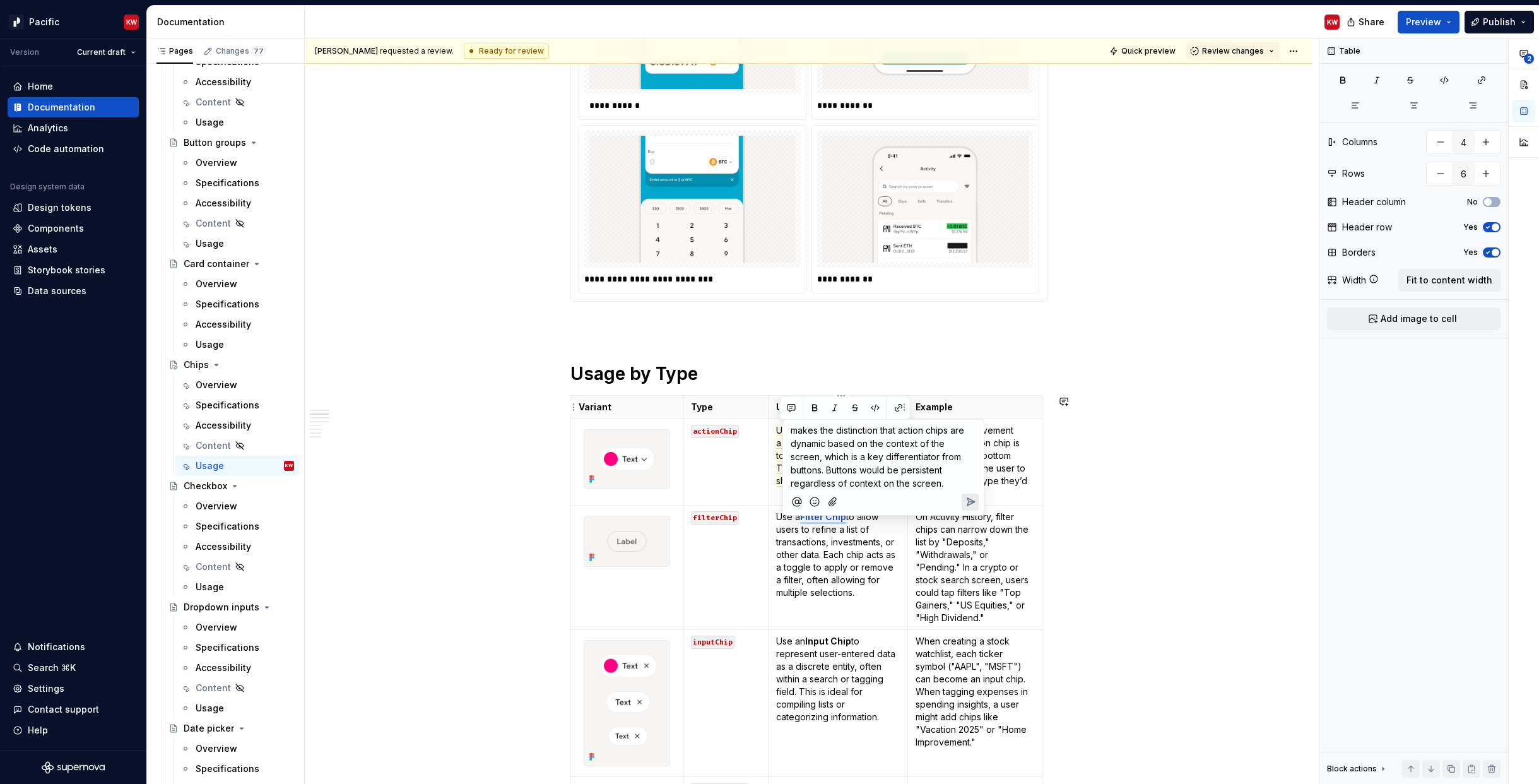
click at [791, 430] on span "makes the distinction that action chips are dynamic based on the context of the…" at bounding box center [879, 456] width 176 height 64
click at [807, 414] on span "[PERSON_NAME]" at bounding box center [834, 413] width 72 height 13
click at [884, 498] on p "﻿ * ****** ﻿ , Material makes the distinction that action chips are dynamic bas…" at bounding box center [883, 464] width 185 height 80
click at [907, 471] on span ", Material makes the distinction that action chips are dynamic based on the con…" at bounding box center [885, 463] width 188 height 78
click at [926, 507] on p "Buttons would be persistent regardless of context on the screen." at bounding box center [883, 509] width 185 height 27
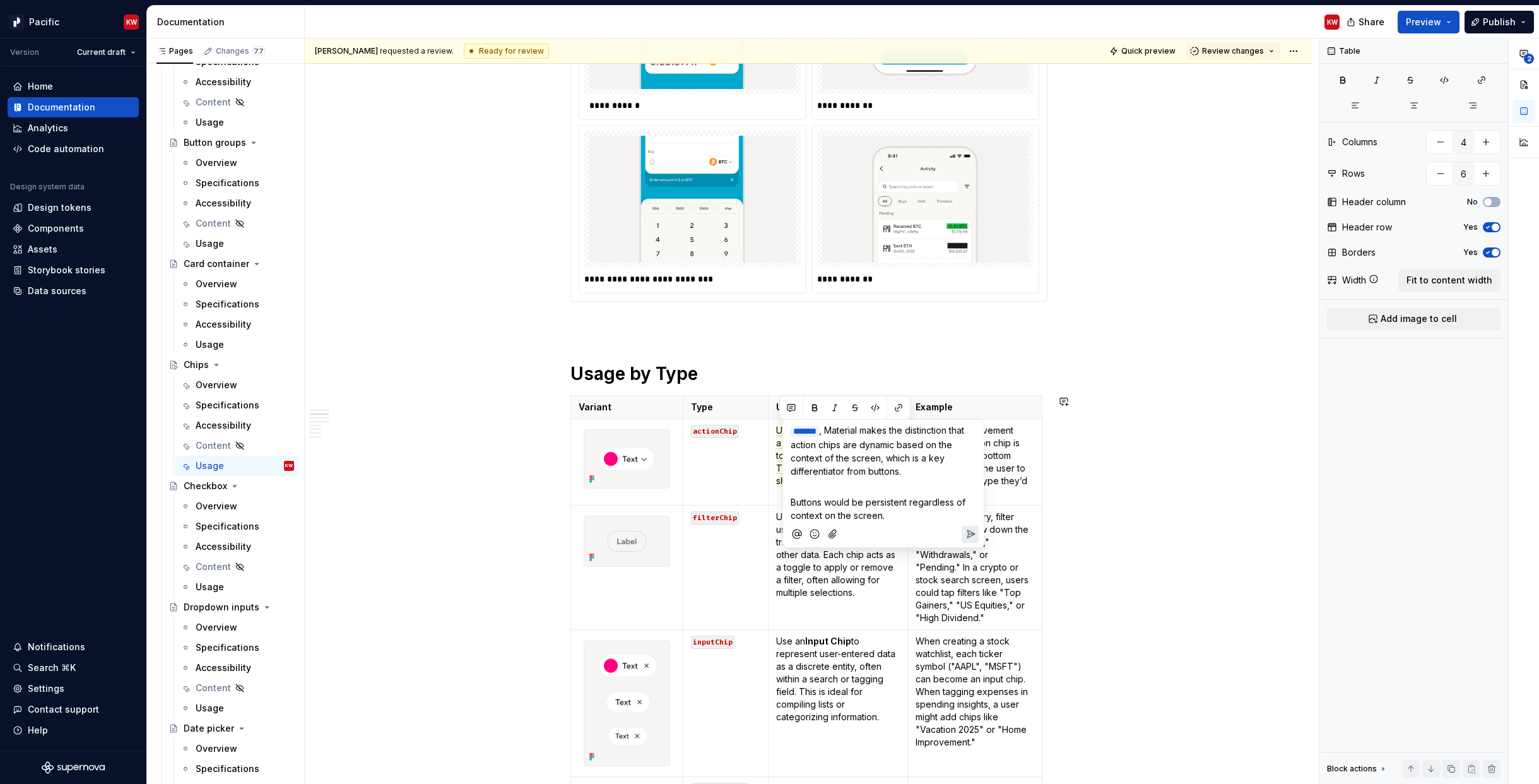
click at [912, 512] on p "Buttons would be persistent regardless of context on the screen." at bounding box center [883, 509] width 185 height 27
drag, startPoint x: 855, startPoint y: 531, endPoint x: 889, endPoint y: 512, distance: 38.9
click at [889, 512] on p "Buttons would be persistent regardless of context on the screen. Similar to tha…" at bounding box center [883, 515] width 185 height 39
click at [981, 532] on div "﻿ * ****** ﻿ , Material makes the distinction that action chips are dynamic bas…" at bounding box center [883, 483] width 200 height 127
click at [970, 536] on icon "Send" at bounding box center [970, 533] width 13 height 13
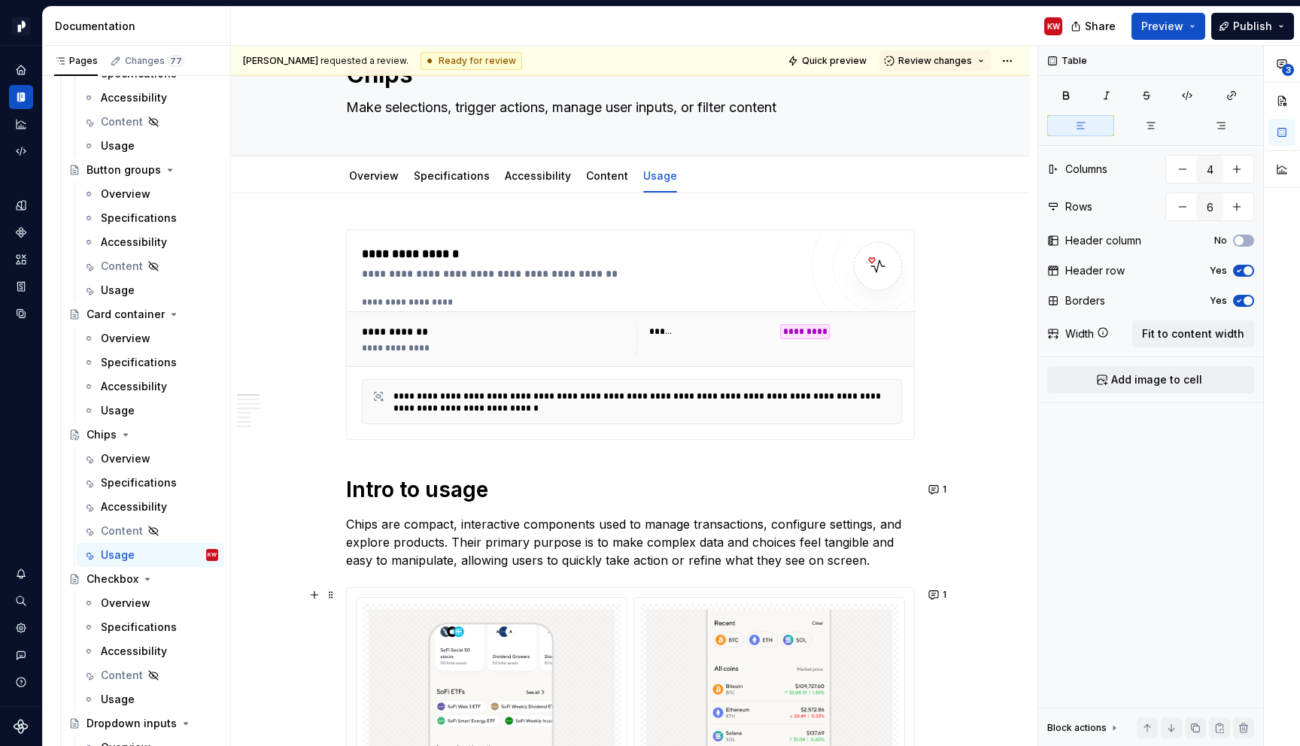
scroll to position [0, 0]
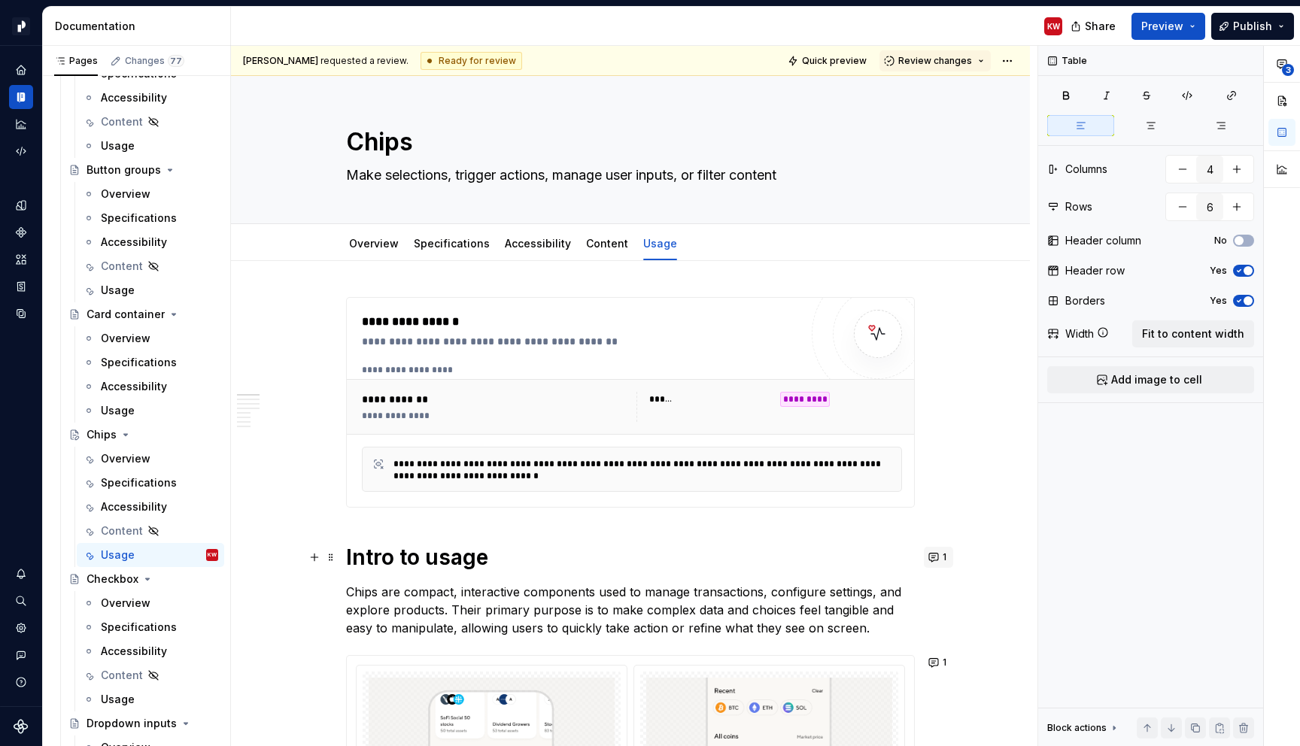
click at [945, 564] on button "1" at bounding box center [938, 557] width 29 height 21
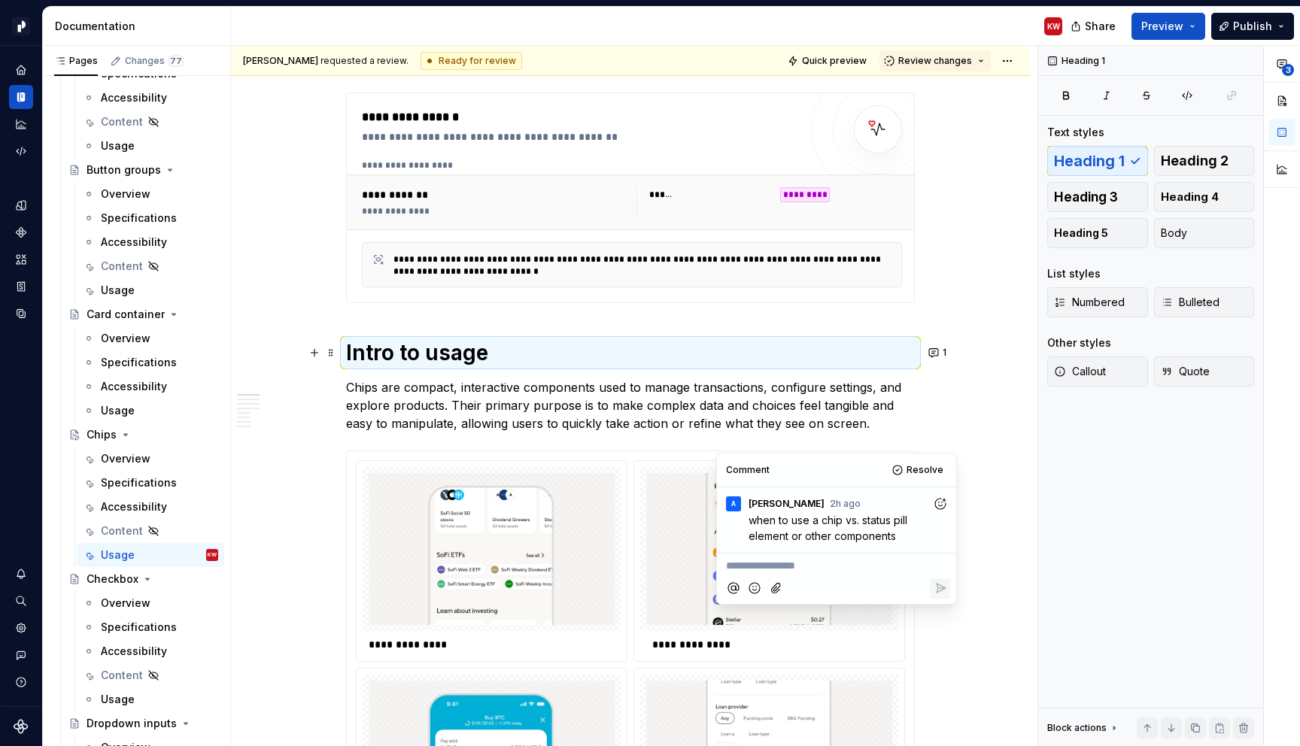
scroll to position [234, 0]
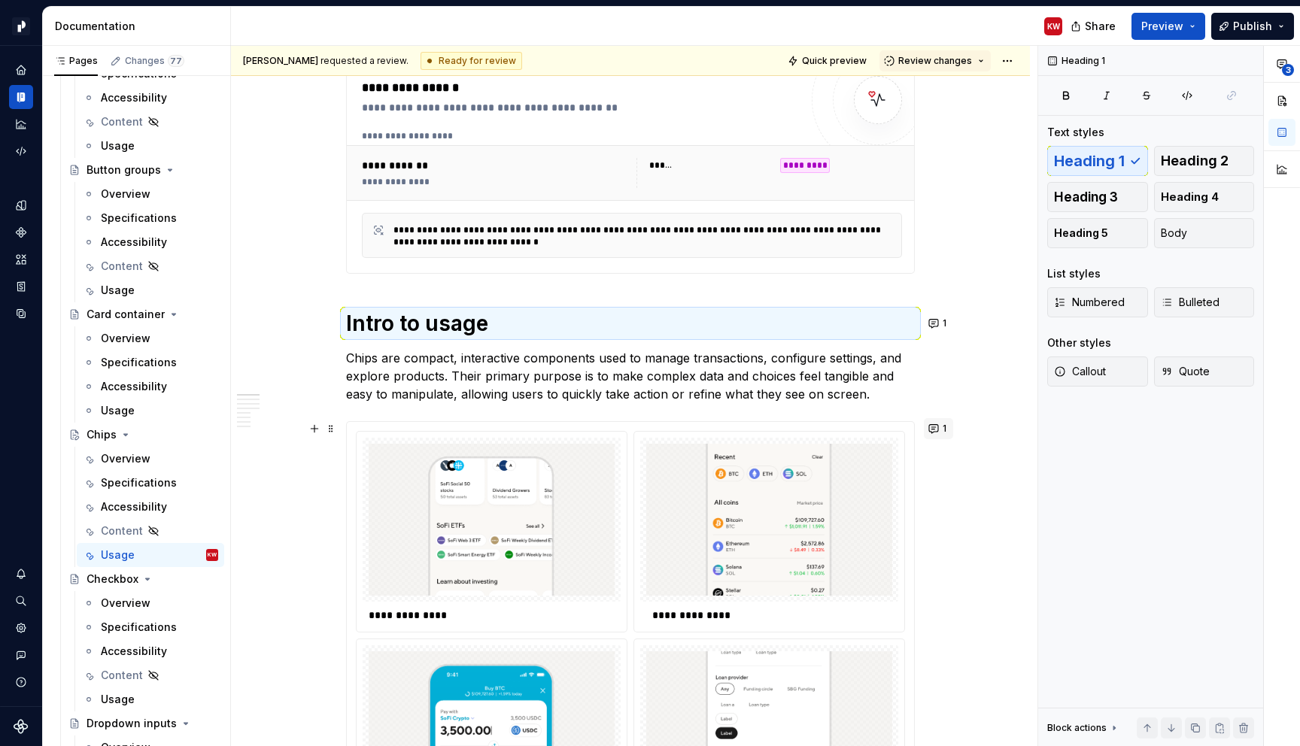
click at [944, 432] on button "1" at bounding box center [938, 428] width 29 height 21
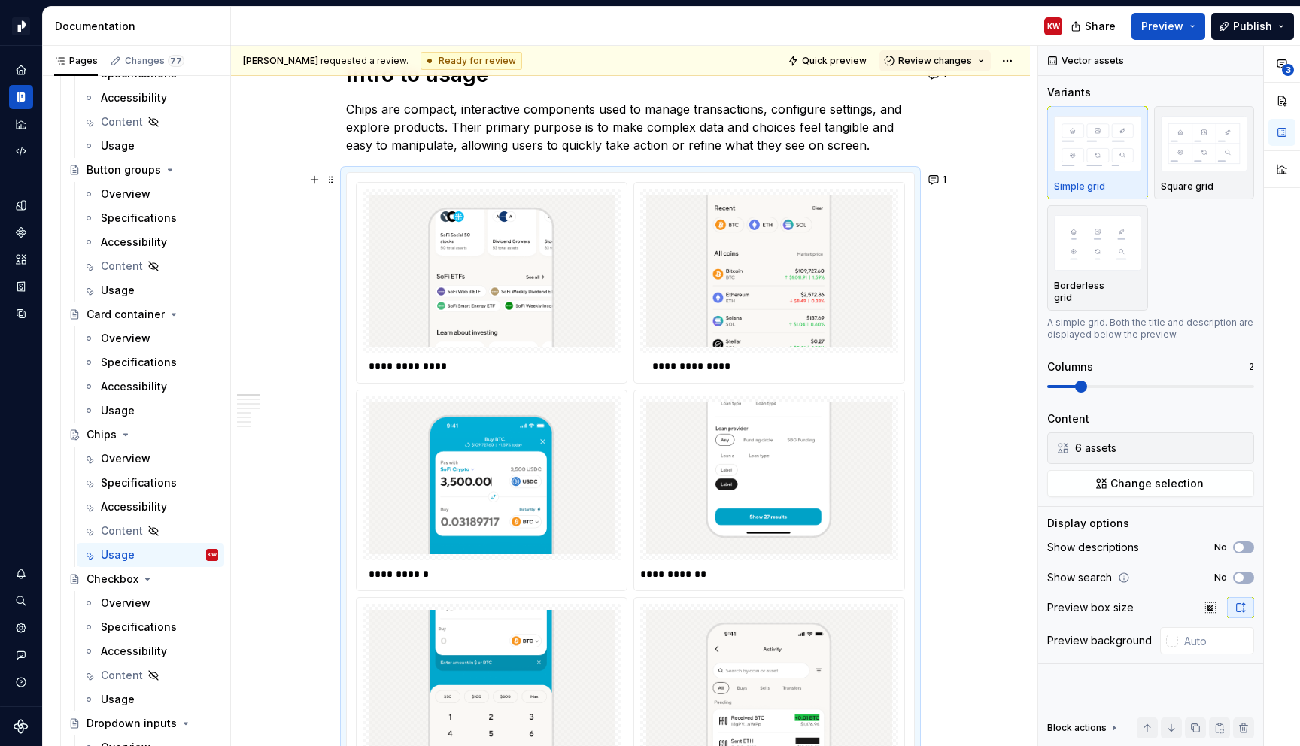
scroll to position [512, 0]
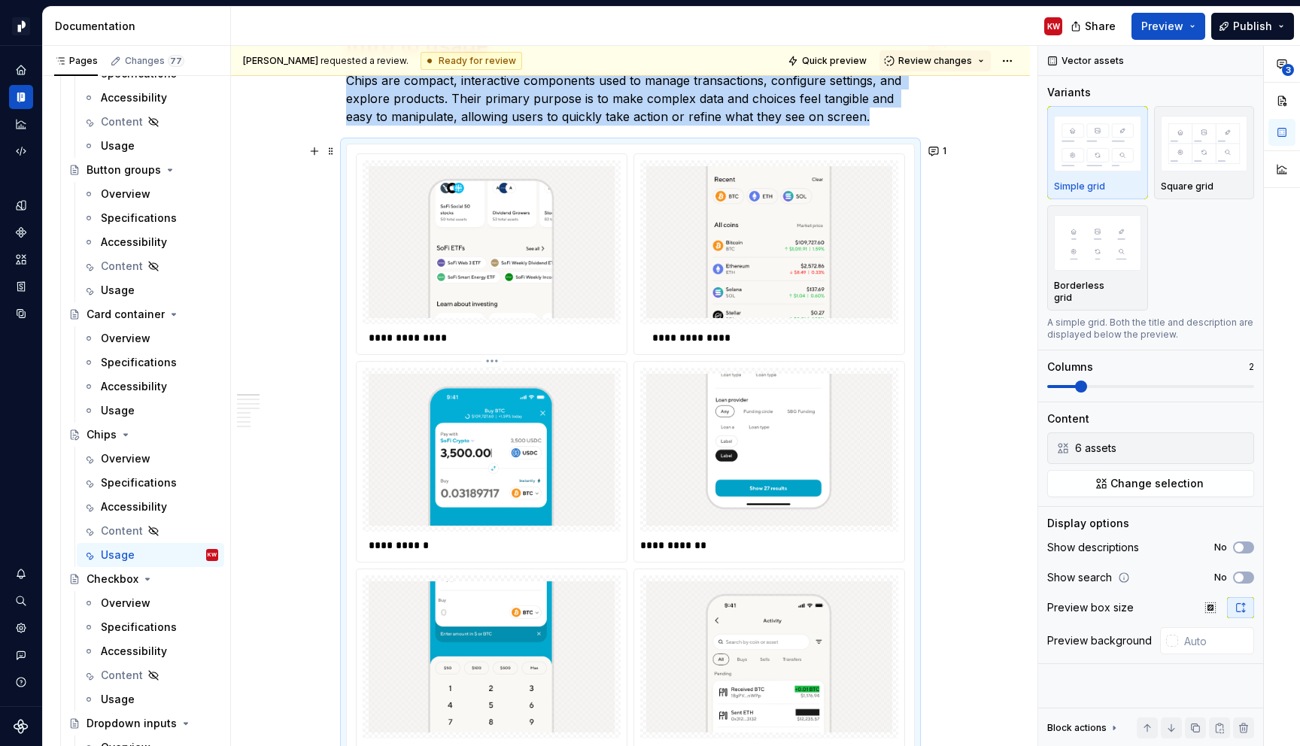
click at [484, 458] on img at bounding box center [492, 450] width 246 height 152
click at [941, 153] on button "1" at bounding box center [938, 151] width 29 height 21
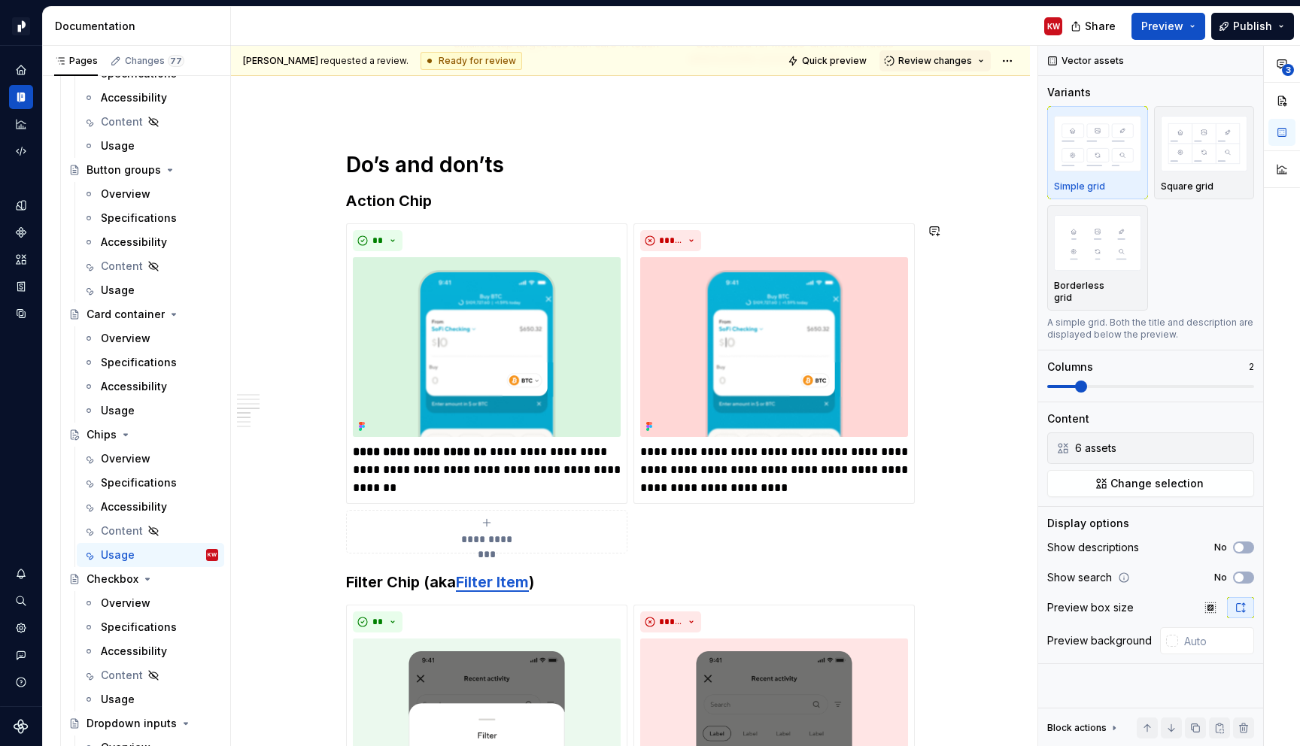
scroll to position [3053, 0]
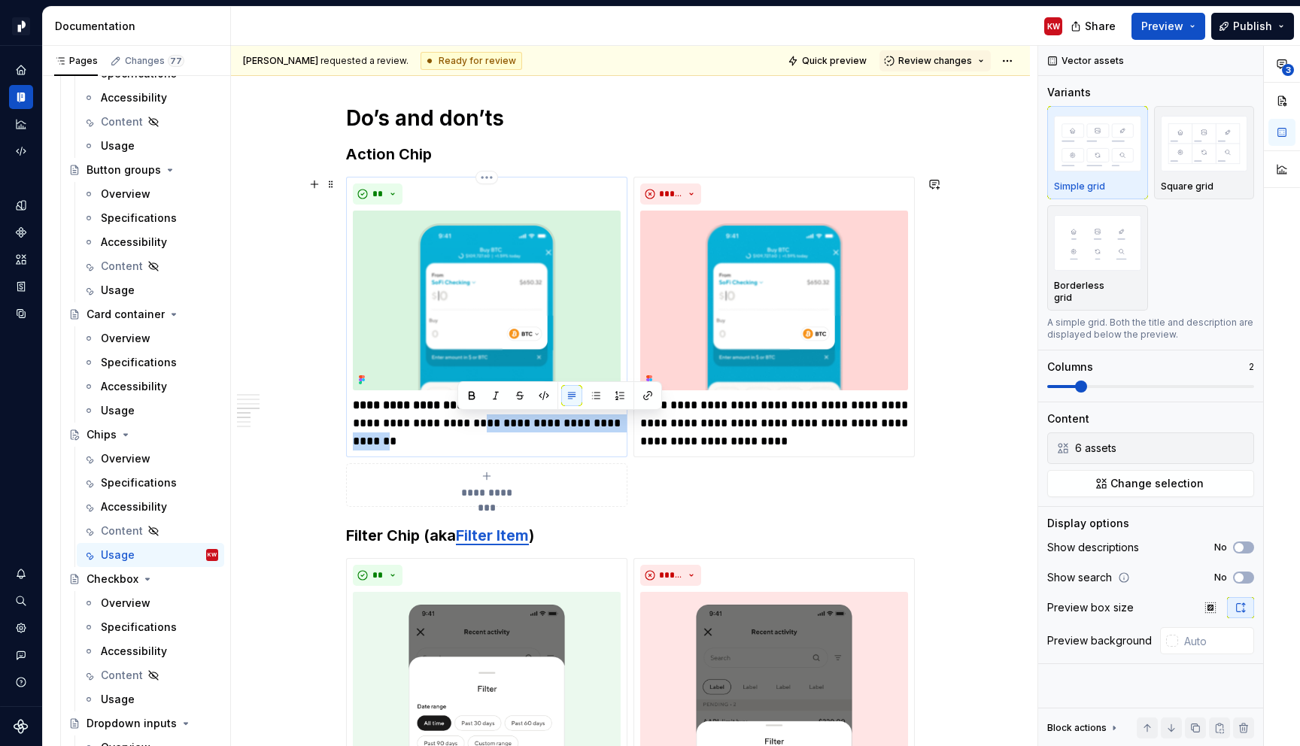
drag, startPoint x: 619, startPoint y: 425, endPoint x: 456, endPoint y: 425, distance: 162.5
click at [456, 425] on p "**********" at bounding box center [487, 415] width 268 height 36
type textarea "*"
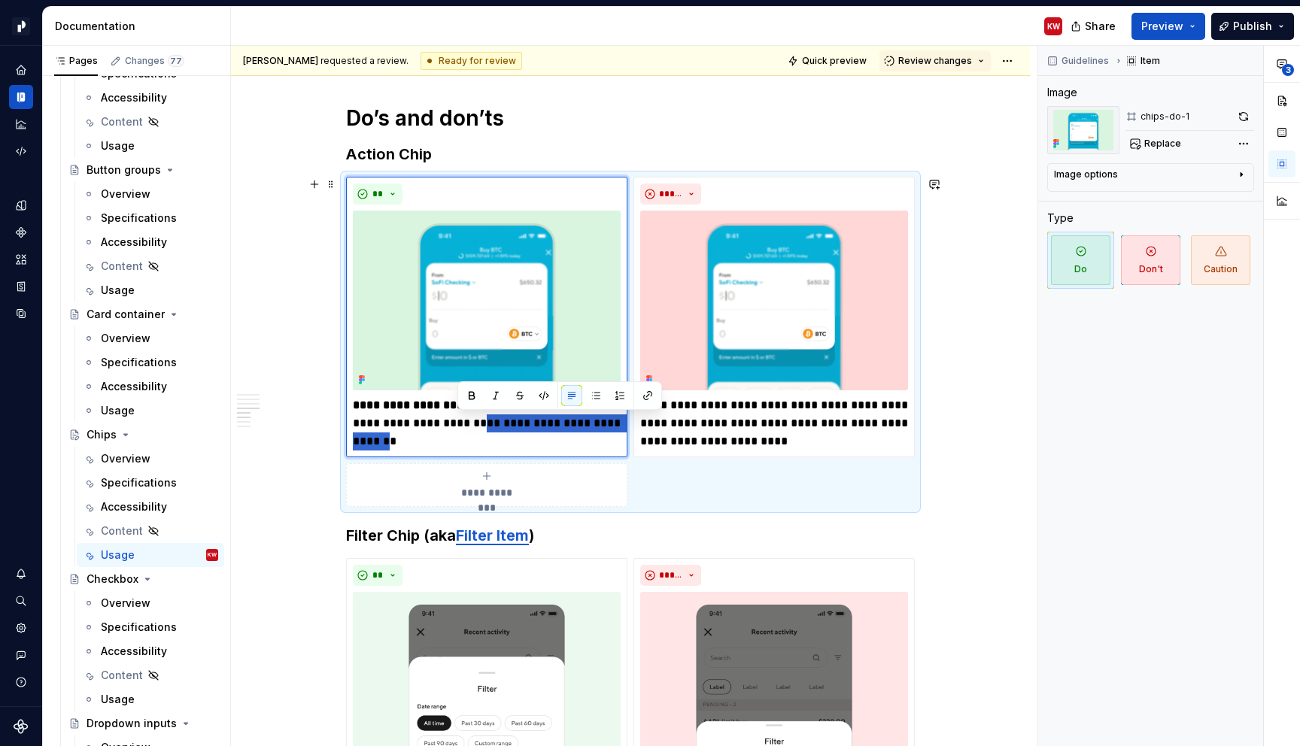
click at [387, 422] on p "**********" at bounding box center [487, 415] width 268 height 36
drag, startPoint x: 381, startPoint y: 424, endPoint x: 619, endPoint y: 421, distance: 238.6
click at [619, 421] on p "**********" at bounding box center [487, 415] width 268 height 36
click at [943, 184] on button "button" at bounding box center [934, 184] width 21 height 21
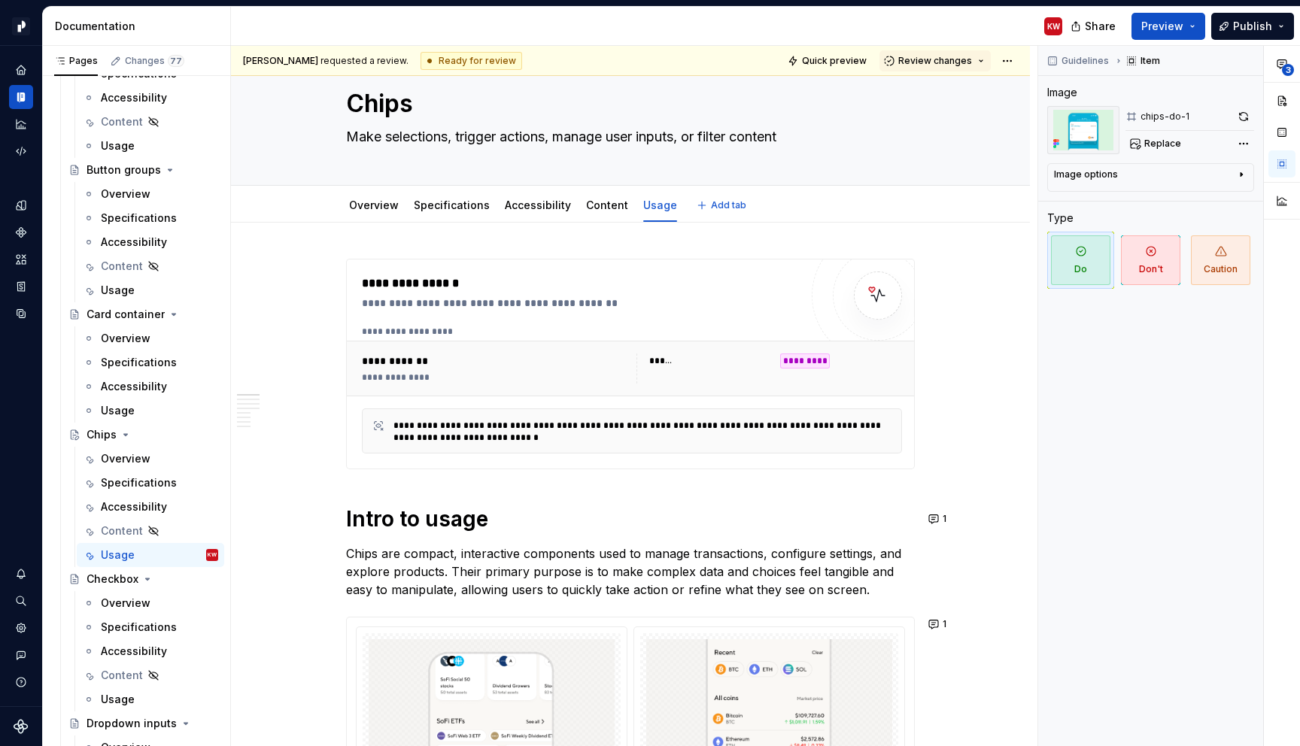
scroll to position [0, 0]
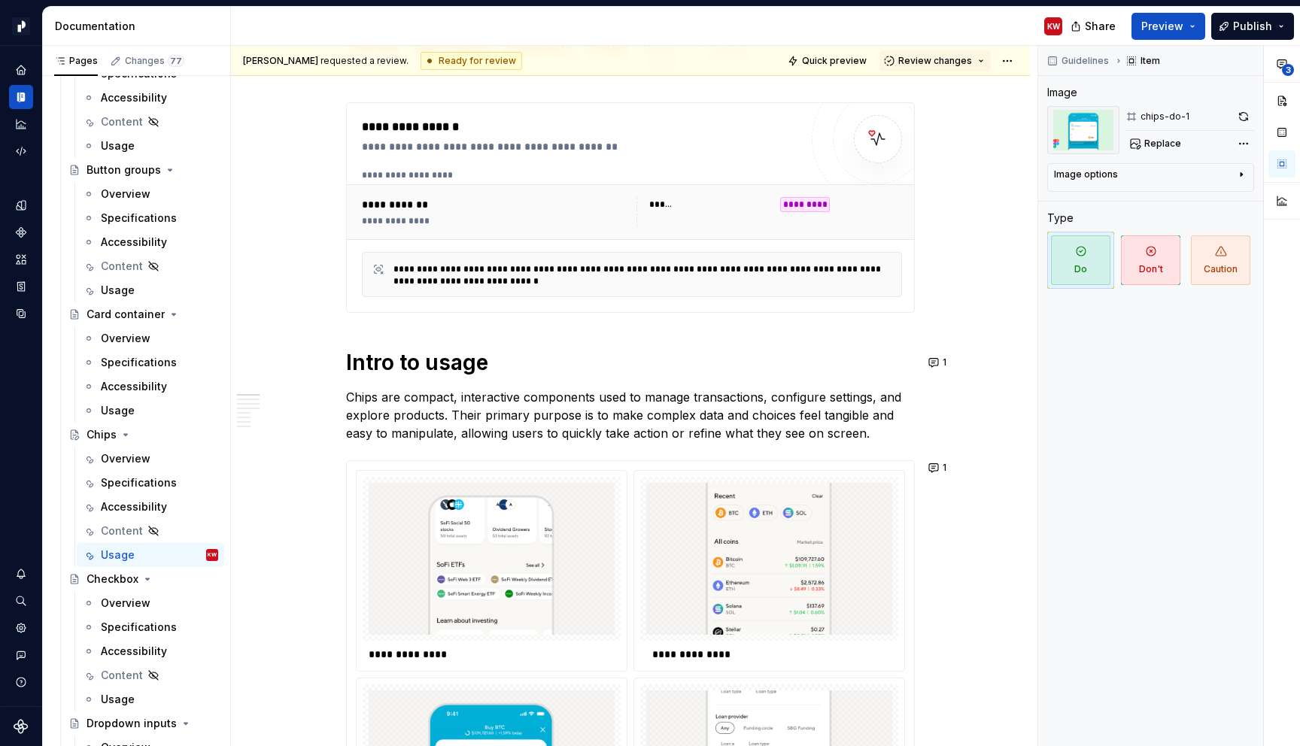
type textarea "*"
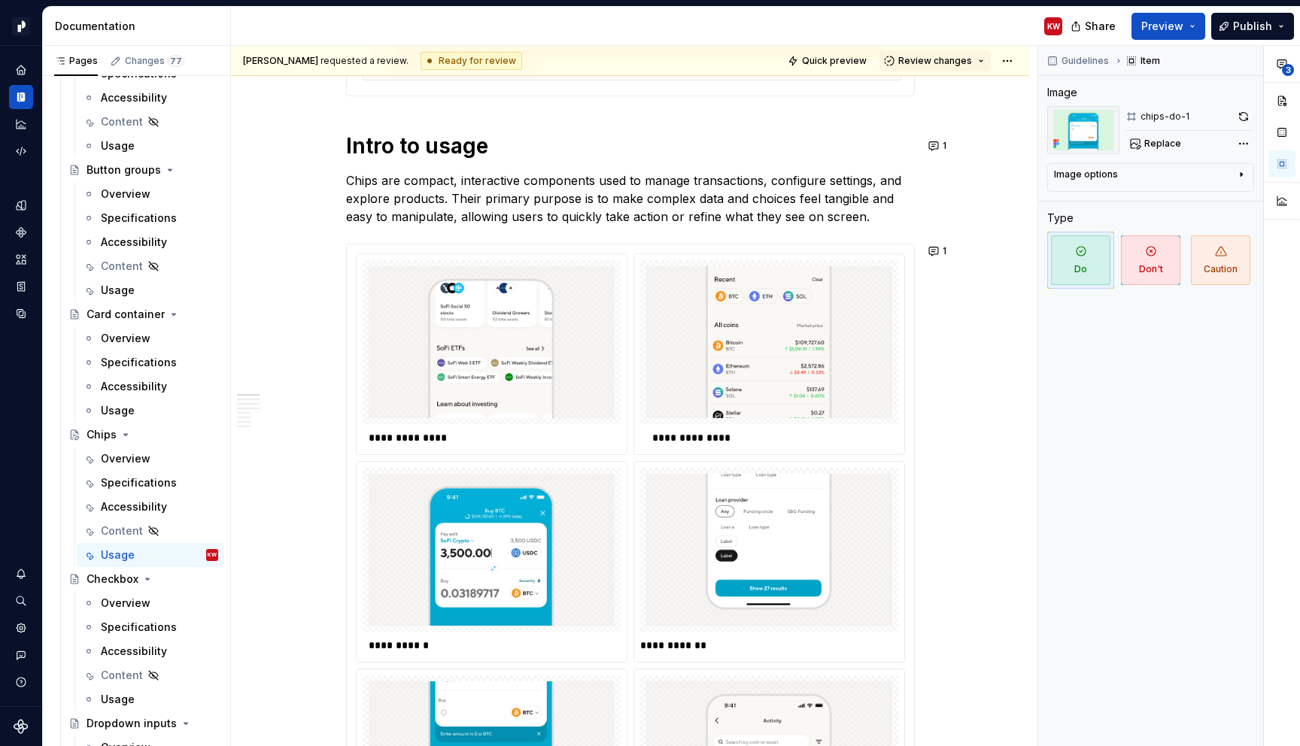
scroll to position [439, 0]
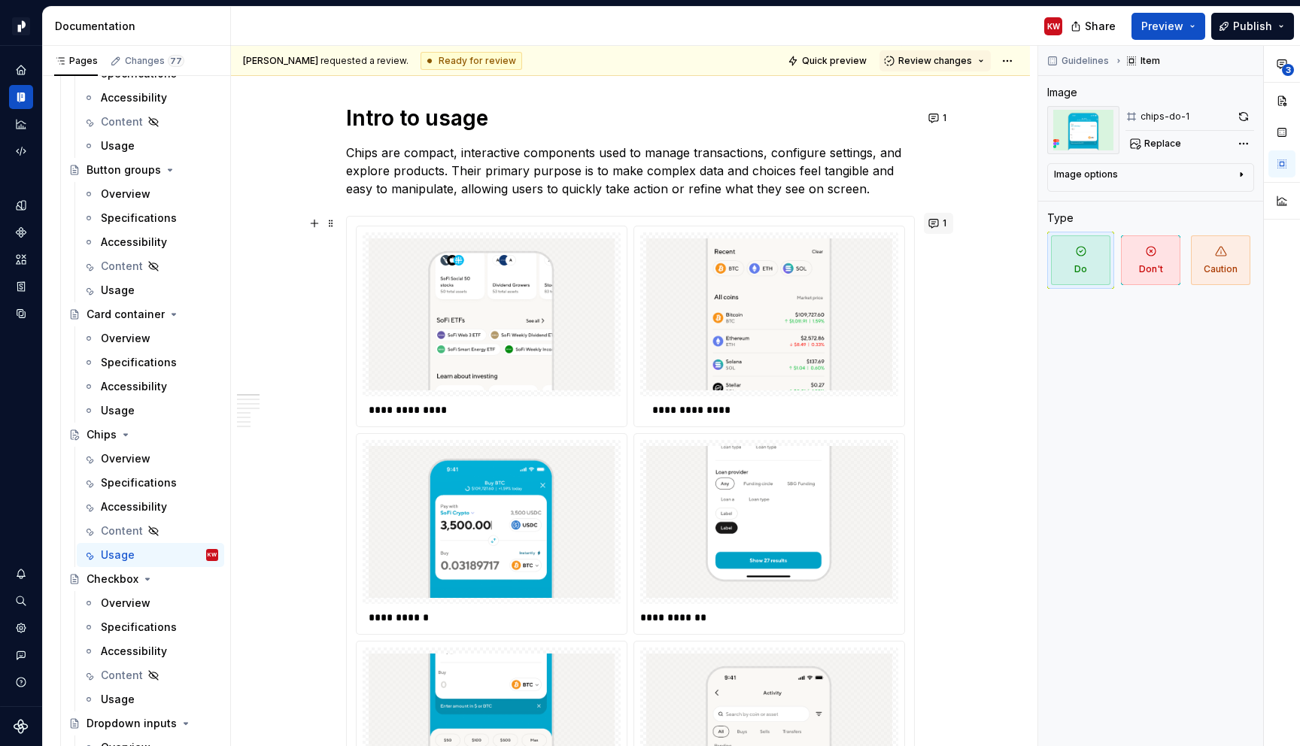
click at [941, 223] on button "1" at bounding box center [938, 223] width 29 height 21
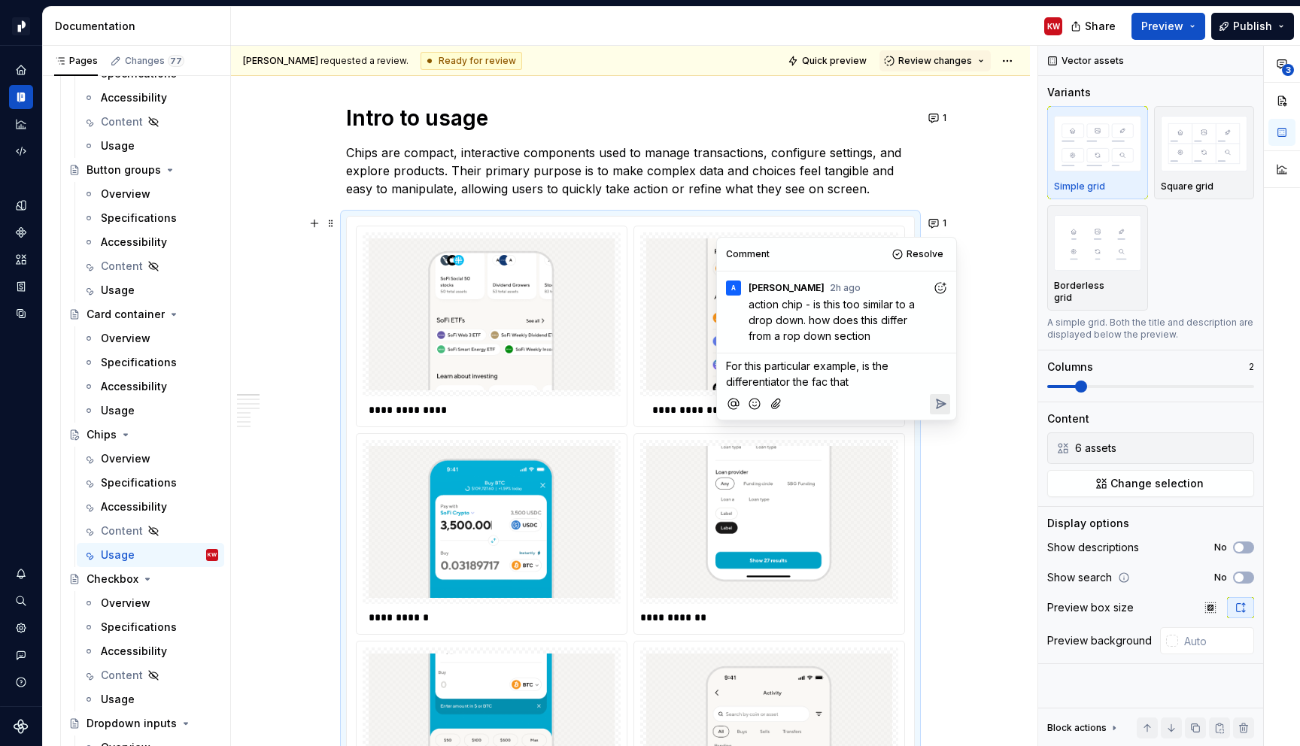
drag, startPoint x: 865, startPoint y: 379, endPoint x: 724, endPoint y: 361, distance: 141.8
click at [724, 361] on div "For this particular example, is the differentiator the fac that" at bounding box center [836, 372] width 227 height 36
click at [726, 368] on span "Looking at the screen for the action chip example, the USDC" at bounding box center [828, 374] width 205 height 29
click at [841, 379] on p "Looking at the screen for the action chip example, the USDC" at bounding box center [836, 374] width 221 height 32
click at [793, 381] on span "Looking at the screen for the action chip example, the USDC coin" at bounding box center [828, 374] width 205 height 29
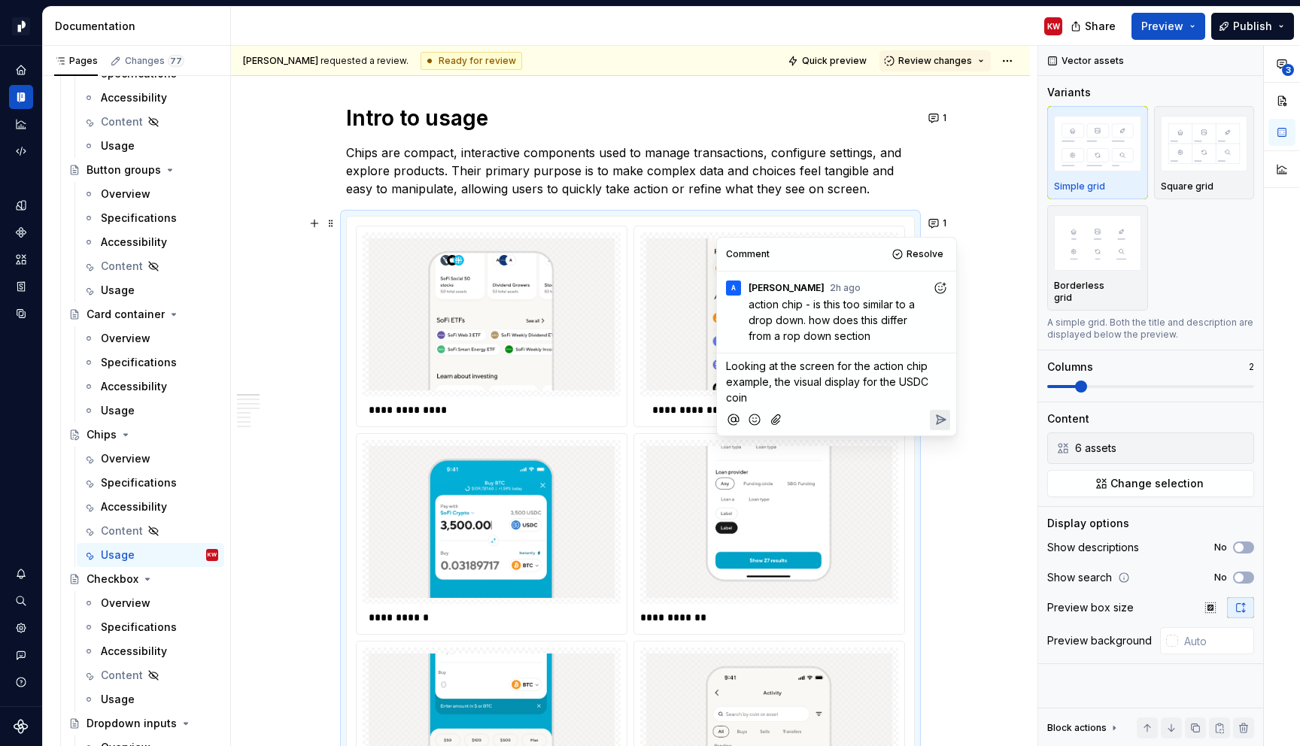
click at [759, 394] on p "Looking at the screen for the action chip example, the visual display for the U…" at bounding box center [836, 381] width 221 height 47
type textarea "*"
click at [726, 370] on span "Looking at the screen for the action chip example, the visual display for the U…" at bounding box center [834, 398] width 217 height 76
click at [841, 432] on p "Looking at the screen for the action chip example, the visual display for the U…" at bounding box center [836, 397] width 221 height 79
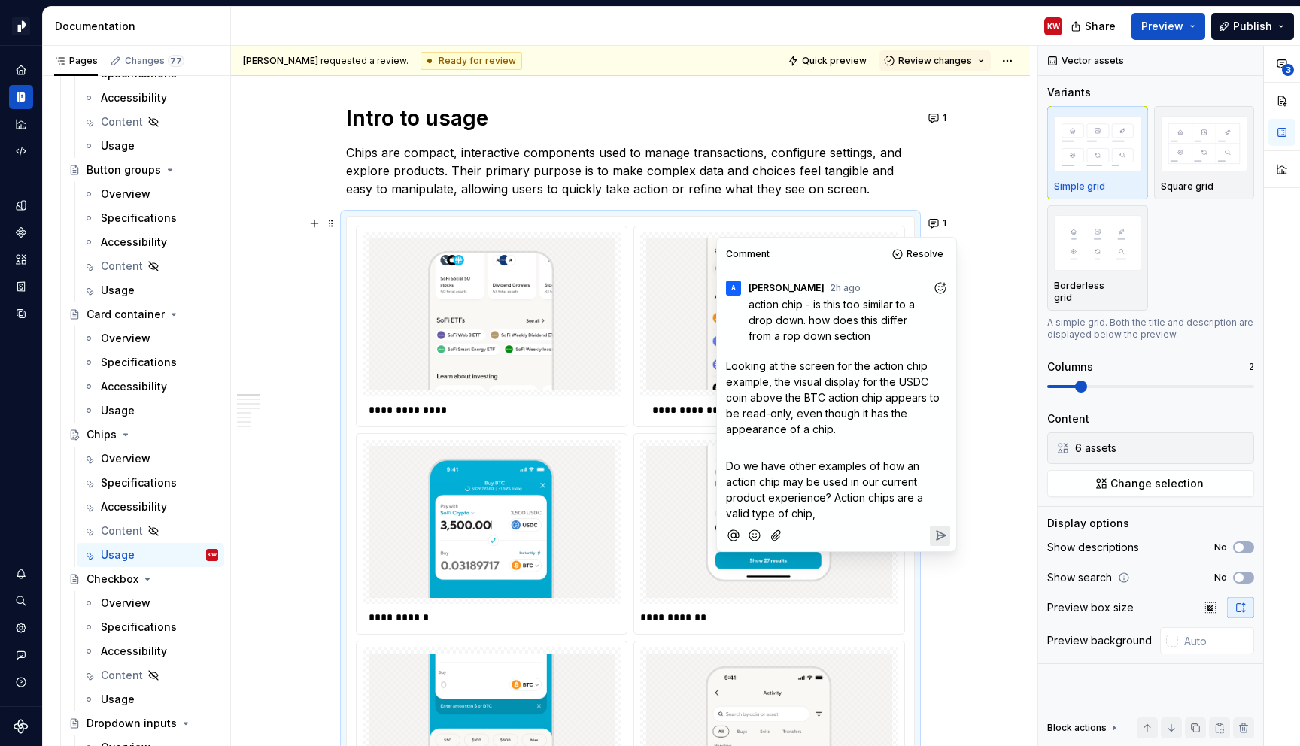
drag, startPoint x: 807, startPoint y: 515, endPoint x: 834, endPoint y: 499, distance: 31.1
click at [834, 500] on p "Do we have other examples of how an action chip may be used in our current prod…" at bounding box center [836, 489] width 221 height 63
click at [726, 370] on span "Looking at the screen for the action chip example, the visual display for the U…" at bounding box center [834, 398] width 217 height 76
click at [893, 421] on p "﻿ * ****** ﻿ , looking at the screen for the action chip example, the visual di…" at bounding box center [836, 398] width 221 height 81
click at [852, 433] on span ", looking at the screen for the action chip example, the visual display for the…" at bounding box center [837, 399] width 223 height 78
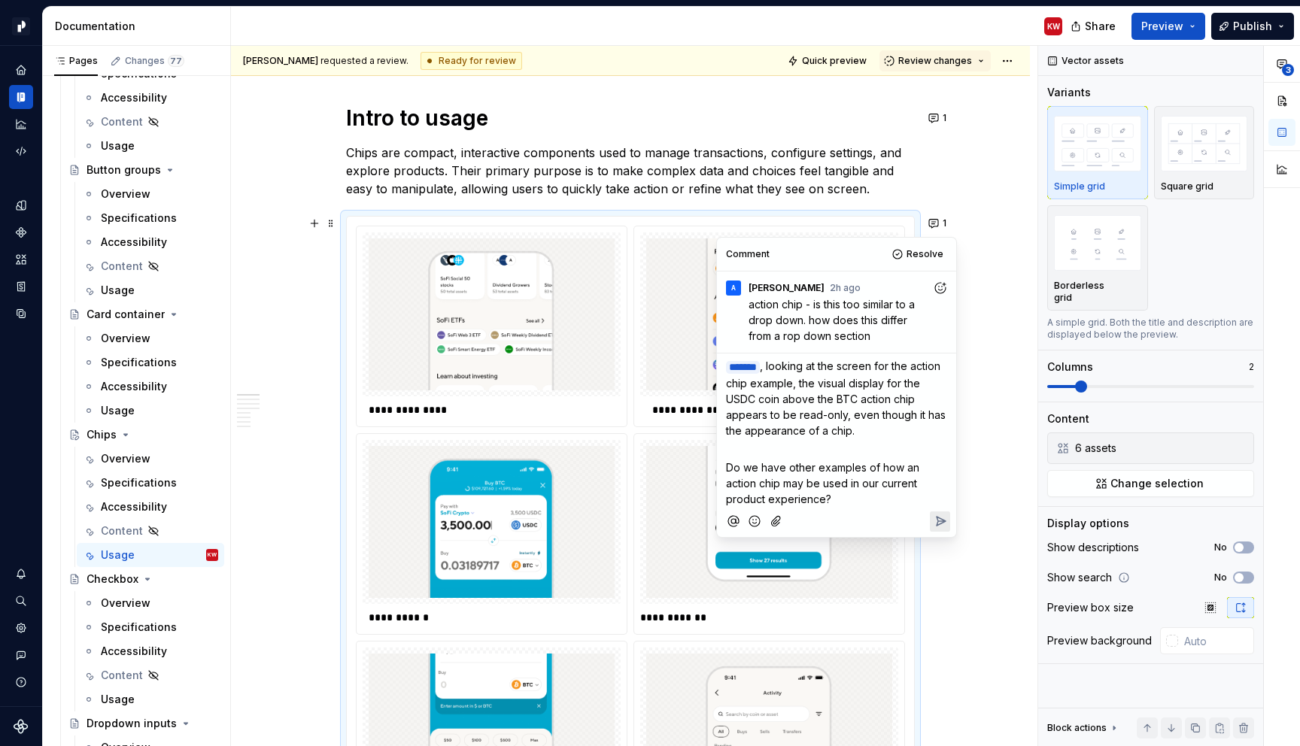
click at [850, 495] on p "Do we have other examples of how an action chip may be used in our current prod…" at bounding box center [836, 483] width 221 height 47
click at [943, 519] on icon "Reply" at bounding box center [941, 521] width 9 height 9
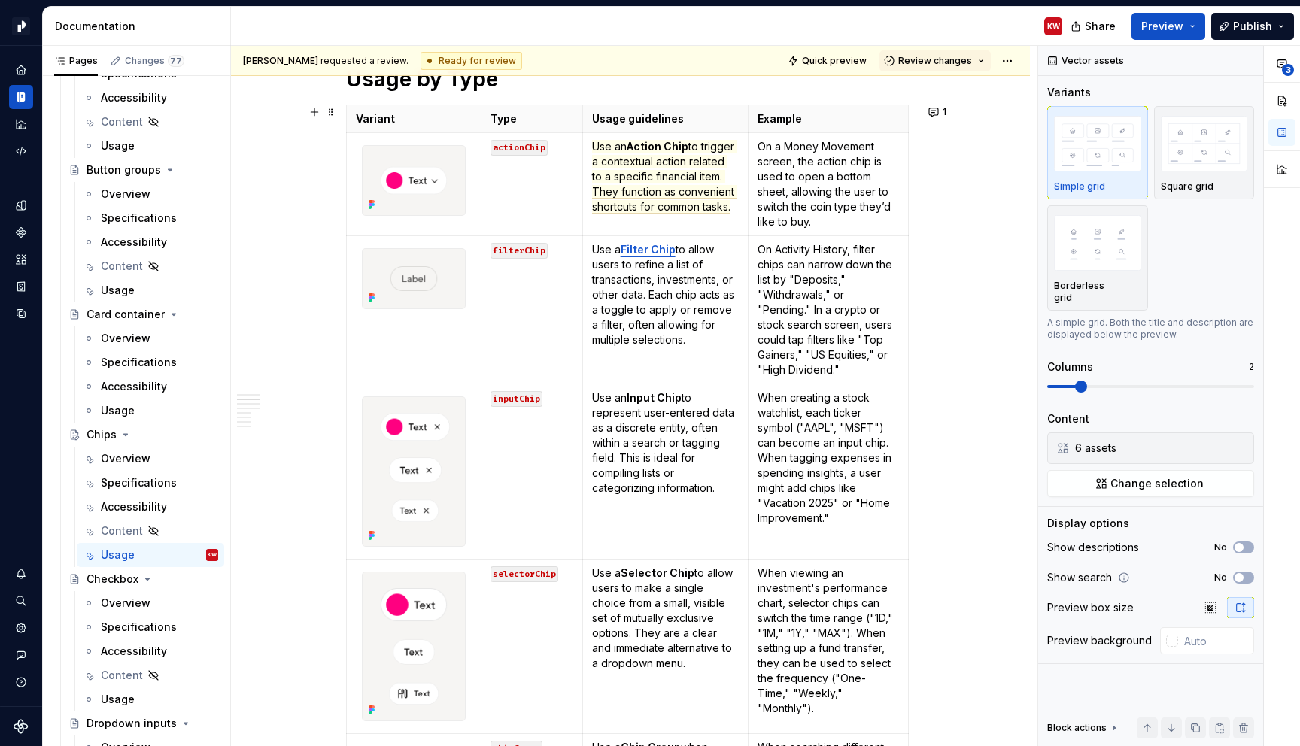
scroll to position [1184, 0]
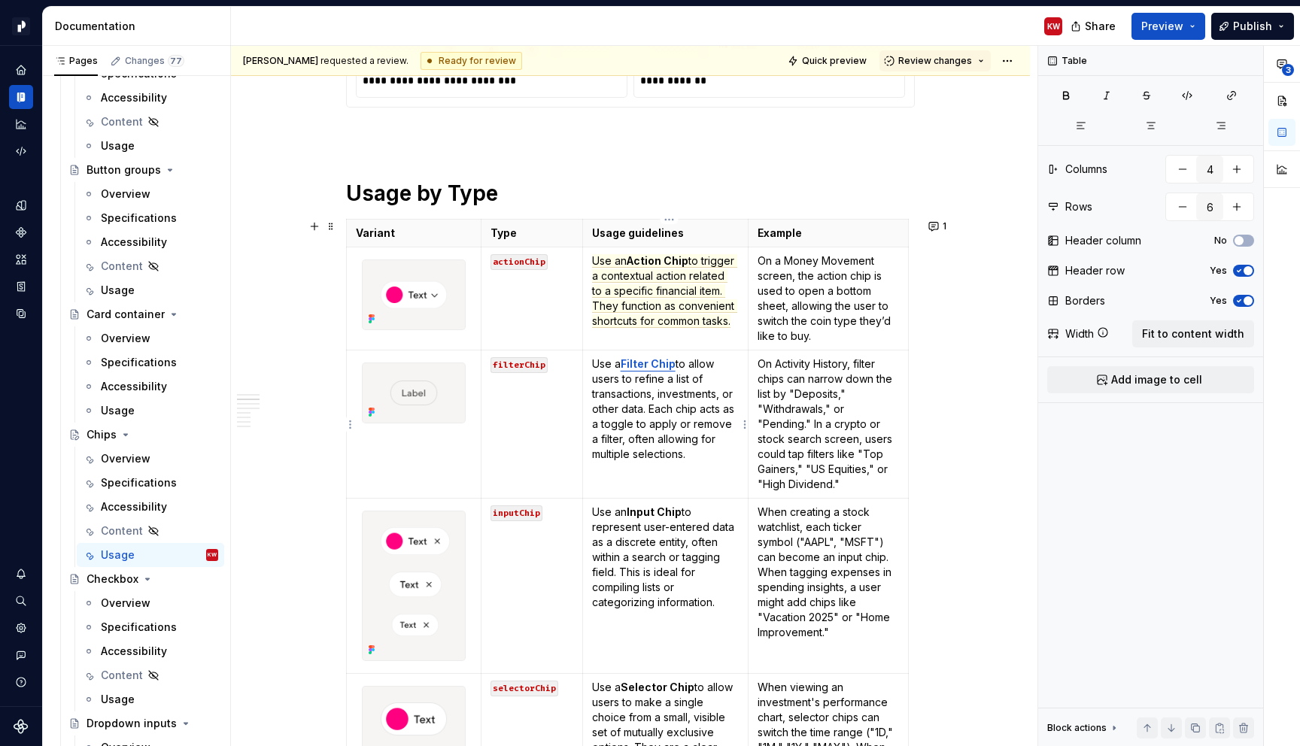
click at [696, 458] on p "Use a Filter Chip to allow users to refine a list of transactions, investments,…" at bounding box center [665, 409] width 147 height 105
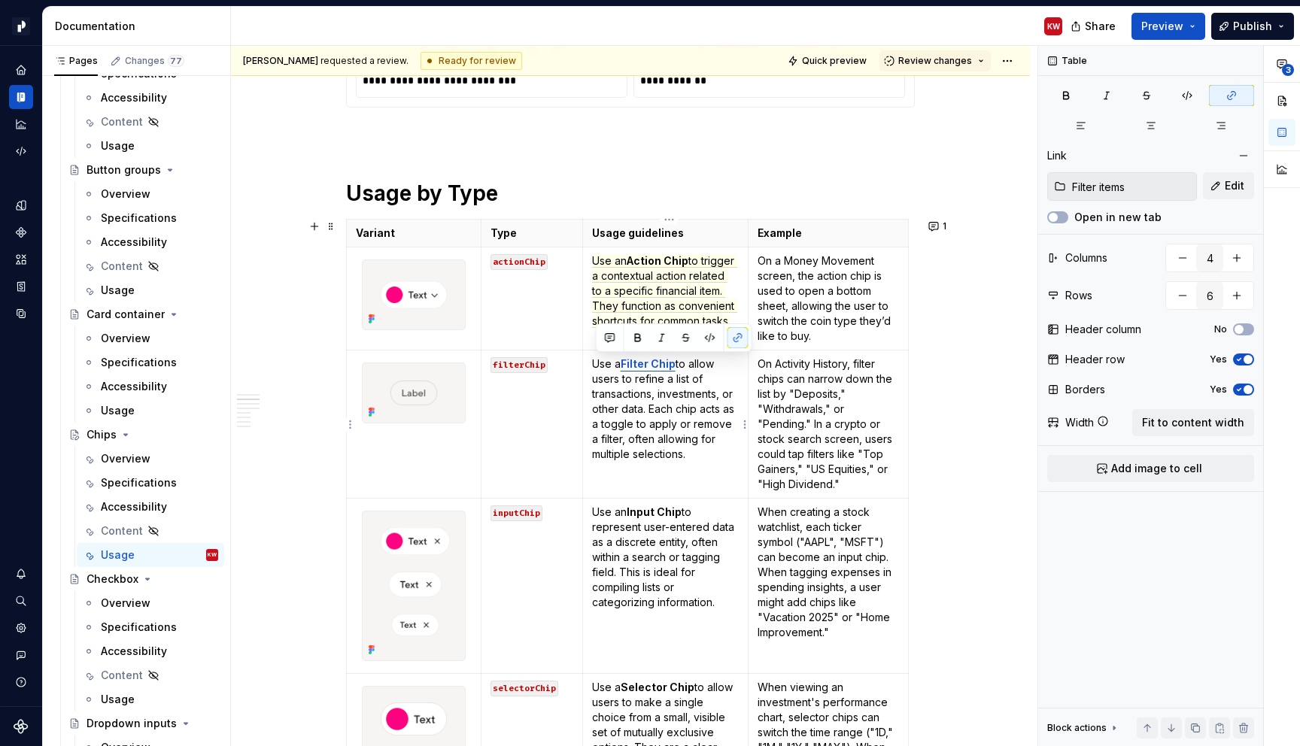
drag, startPoint x: 696, startPoint y: 458, endPoint x: 590, endPoint y: 363, distance: 142.8
click at [590, 363] on td "Use a Filter Chip to allow users to refine a list of transactions, investments,…" at bounding box center [665, 425] width 166 height 148
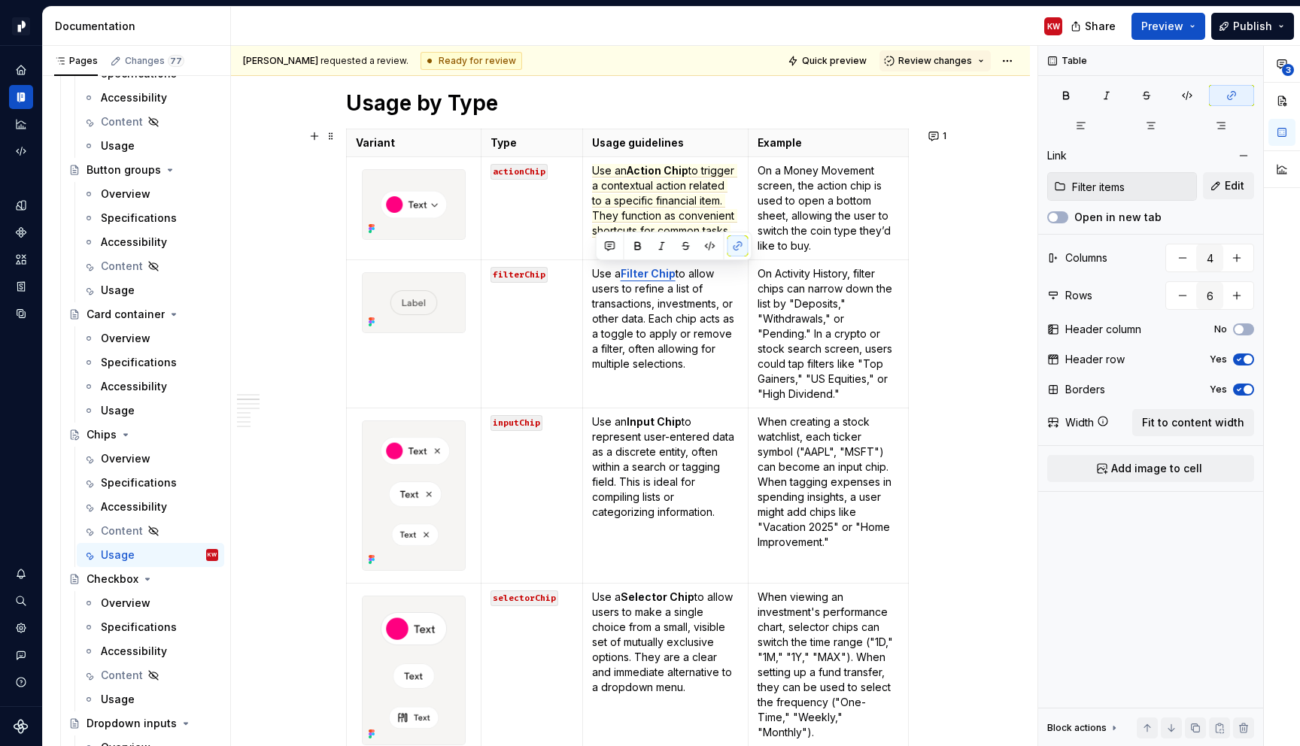
scroll to position [1251, 0]
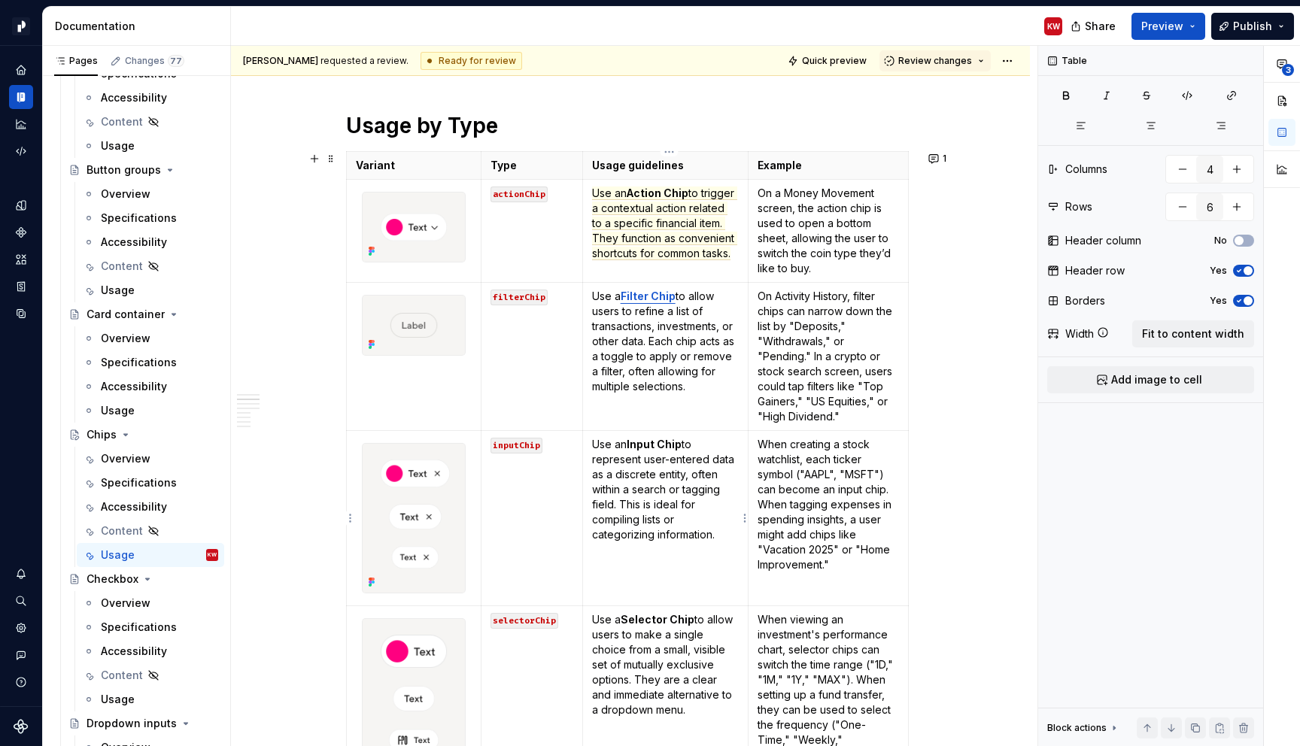
click at [635, 514] on p "Use an Input Chip to represent user-entered data as a discrete entity, often wi…" at bounding box center [665, 489] width 147 height 105
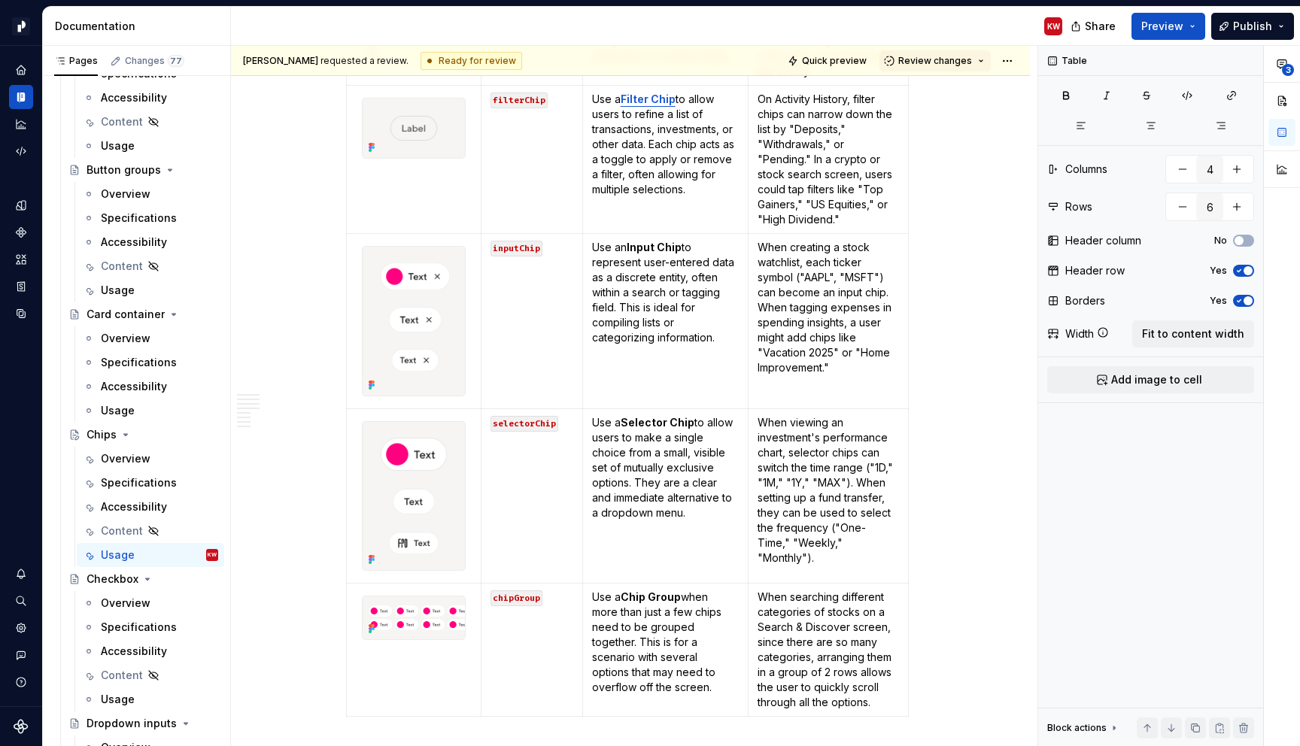
scroll to position [1465, 0]
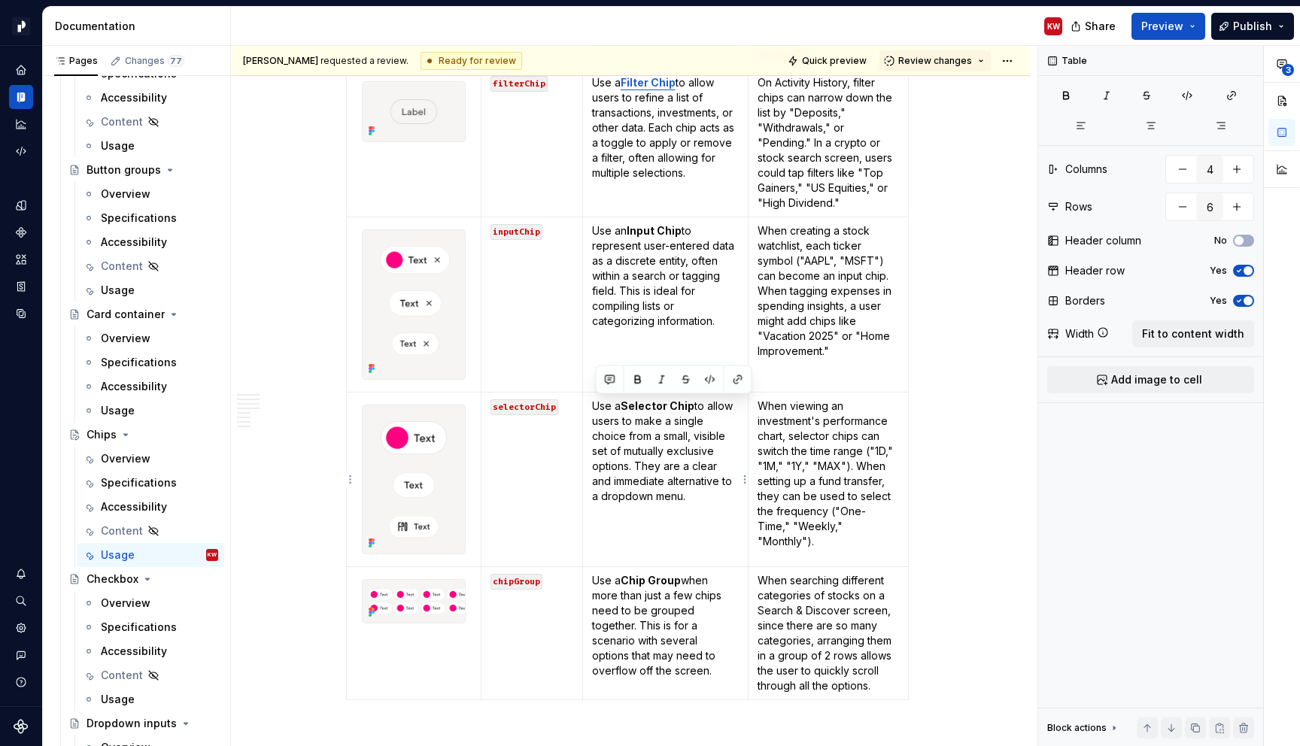
drag, startPoint x: 692, startPoint y: 500, endPoint x: 592, endPoint y: 410, distance: 133.7
click at [592, 410] on td "Use a Selector Chip to allow users to make a single choice from a small, visibl…" at bounding box center [665, 479] width 166 height 175
click at [612, 380] on button "button" at bounding box center [610, 379] width 21 height 21
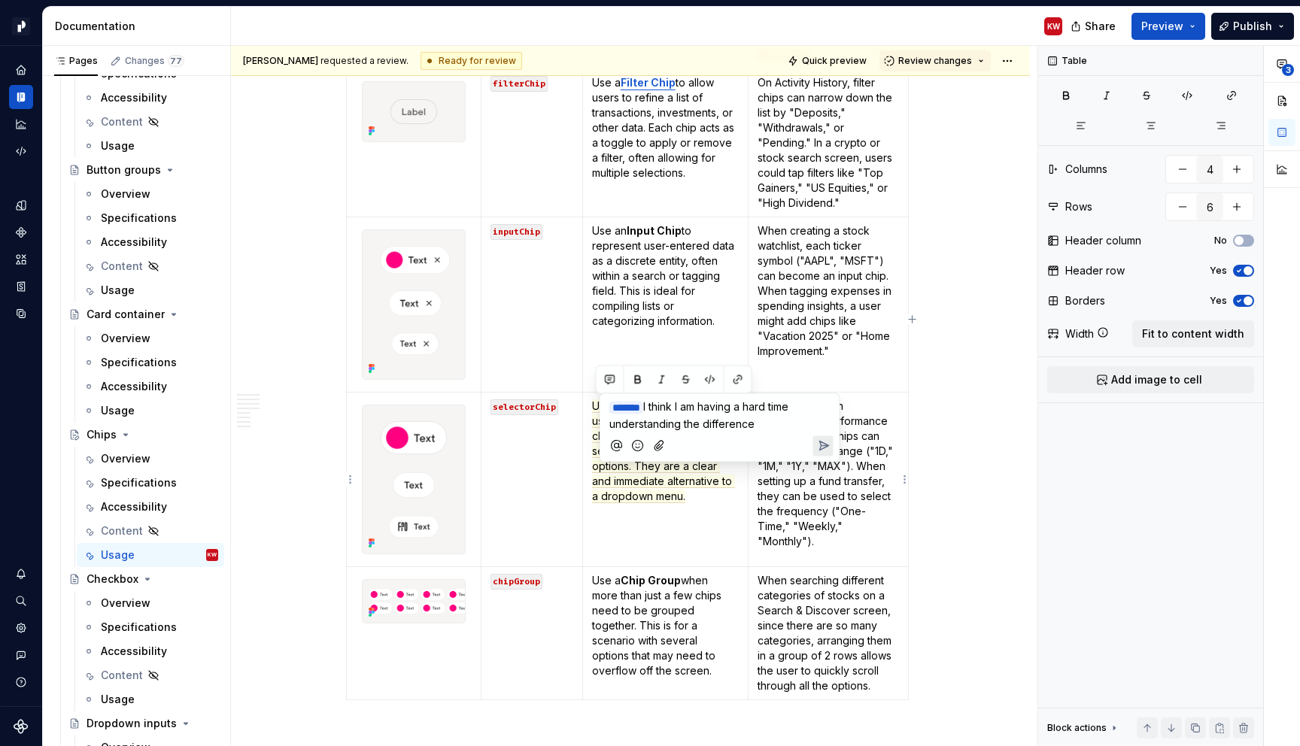
drag, startPoint x: 767, startPoint y: 423, endPoint x: 563, endPoint y: 406, distance: 204.6
click at [563, 406] on body "Pacific KW Design system data Documentation KW Share Preview Publish Pages Chan…" at bounding box center [650, 373] width 1300 height 746
click at [740, 427] on span "I think I am having a hard time understanding the difference" at bounding box center [701, 415] width 182 height 30
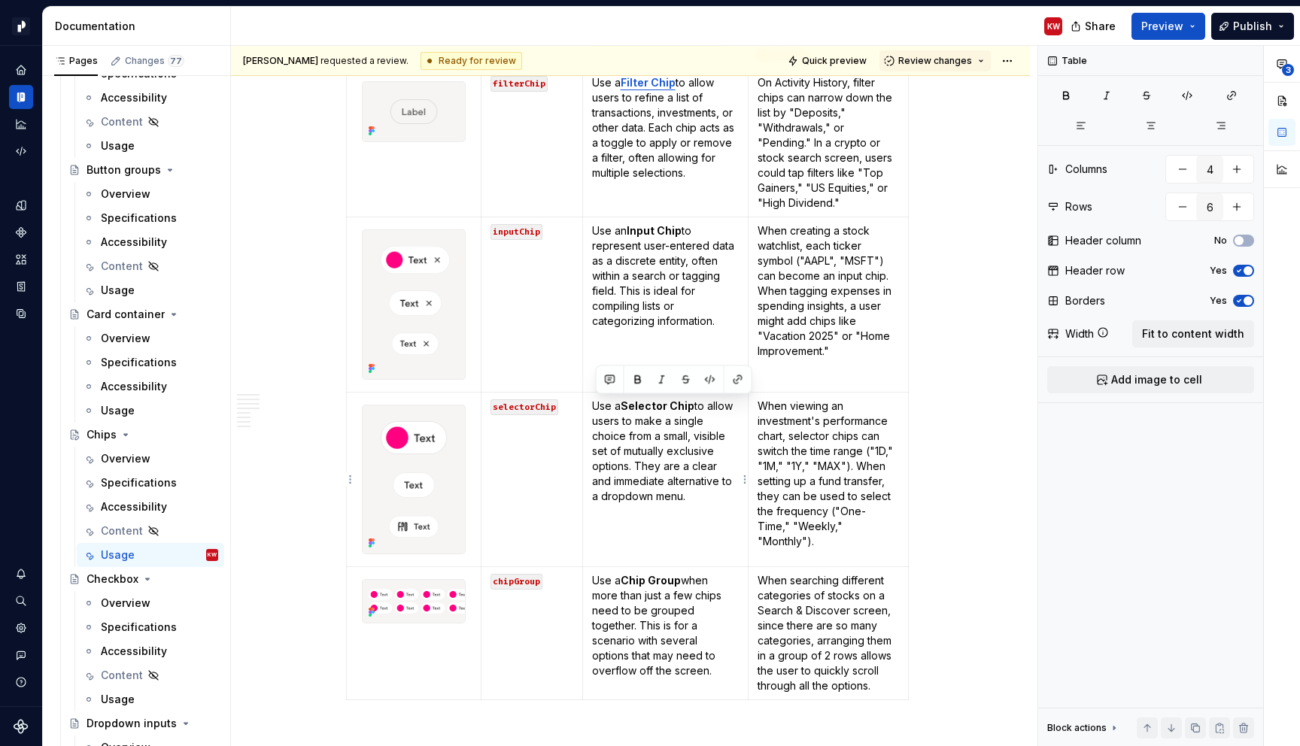
click at [692, 531] on td "Use a Selector Chip to allow users to make a single choice from a small, visibl…" at bounding box center [665, 479] width 166 height 175
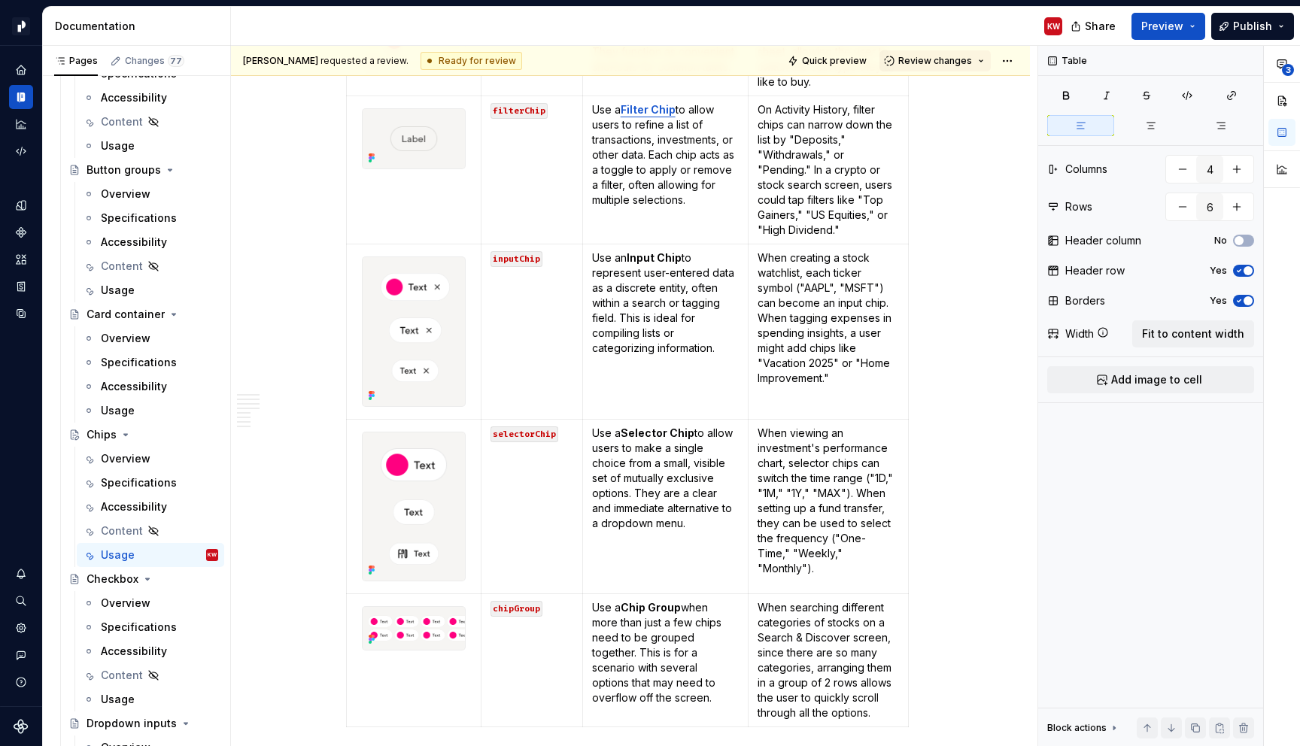
scroll to position [1547, 0]
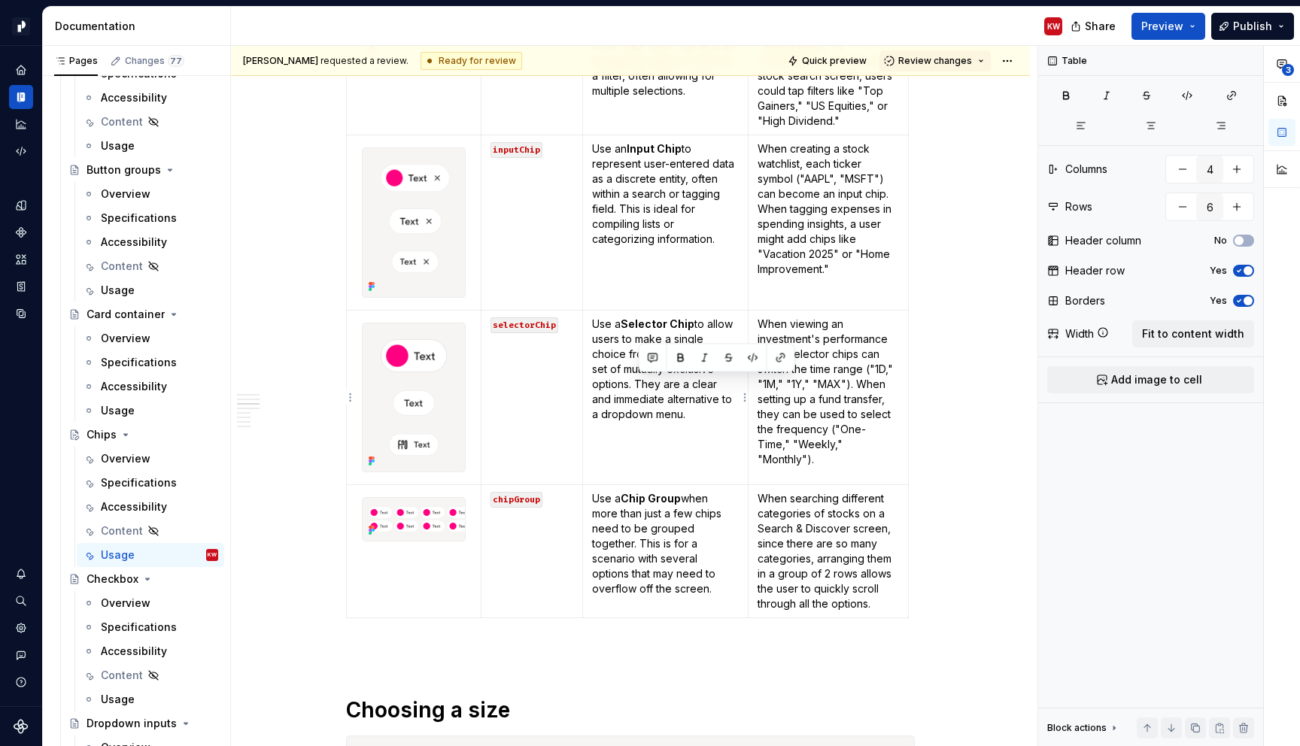
drag, startPoint x: 640, startPoint y: 384, endPoint x: 690, endPoint y: 418, distance: 60.1
click at [690, 418] on p "Use a Selector Chip to allow users to make a single choice from a small, visibl…" at bounding box center [665, 369] width 147 height 105
click at [654, 360] on button "button" at bounding box center [653, 358] width 21 height 21
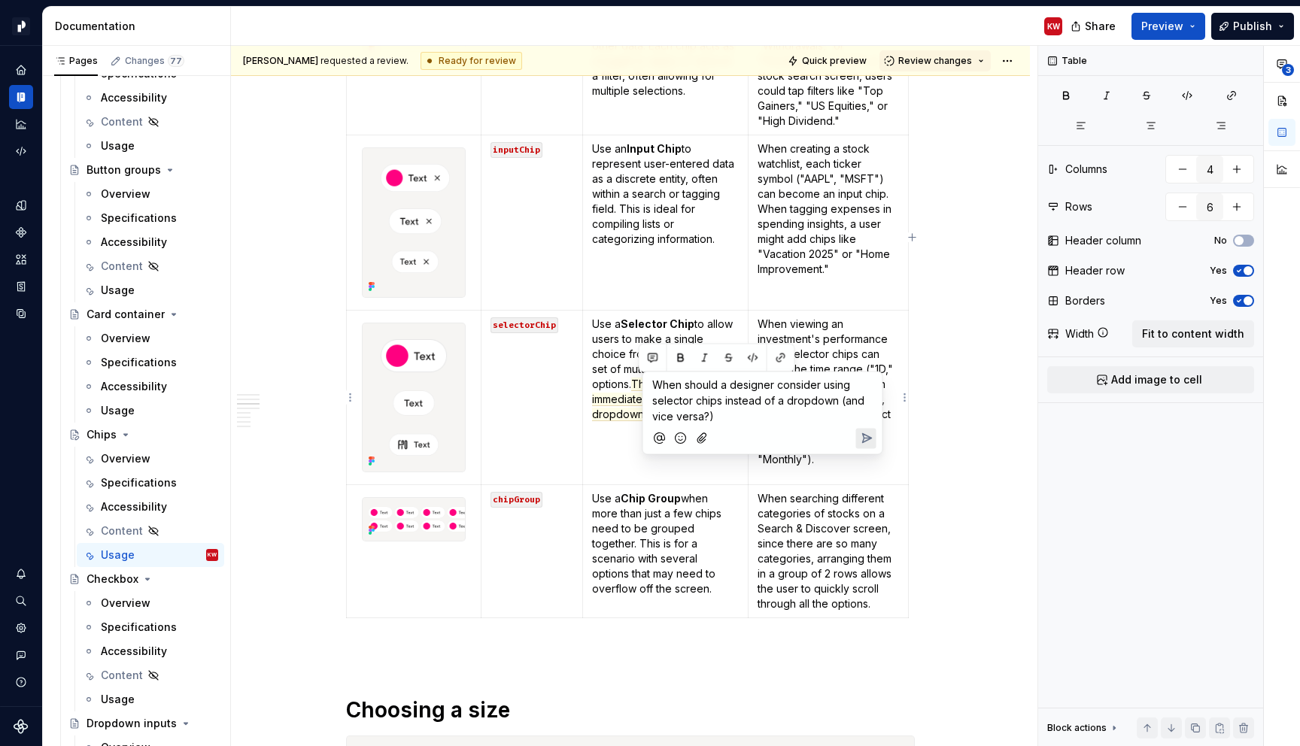
click at [867, 442] on icon "Send" at bounding box center [866, 438] width 15 height 15
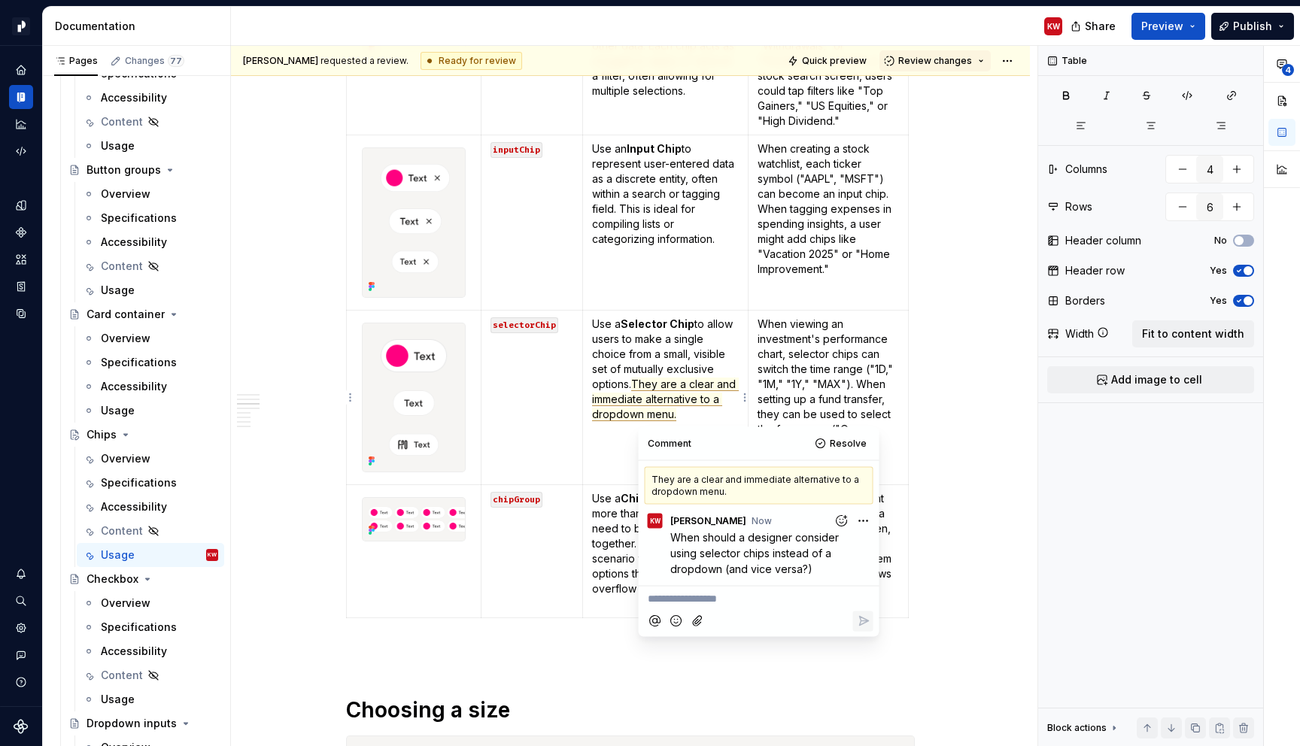
click at [606, 449] on td "Use a Selector Chip to allow users to make a single choice from a small, visibl…" at bounding box center [665, 397] width 166 height 175
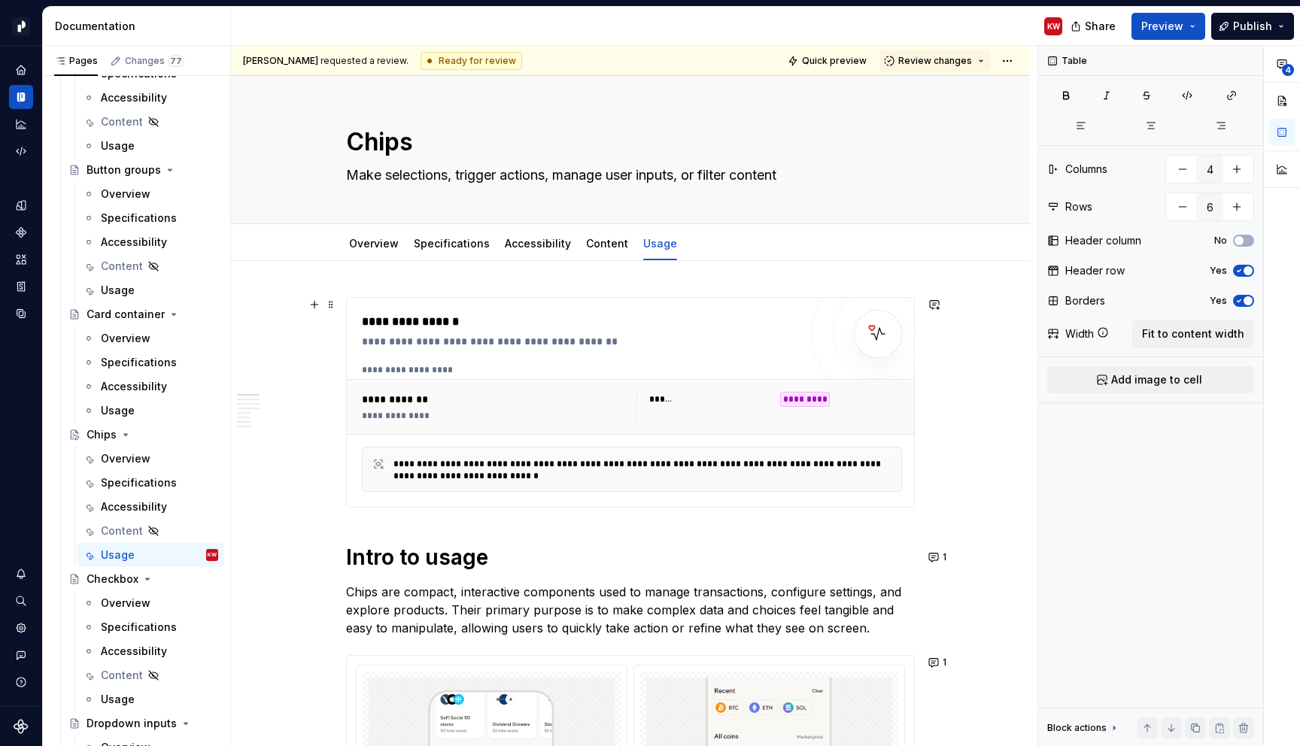
scroll to position [36, 0]
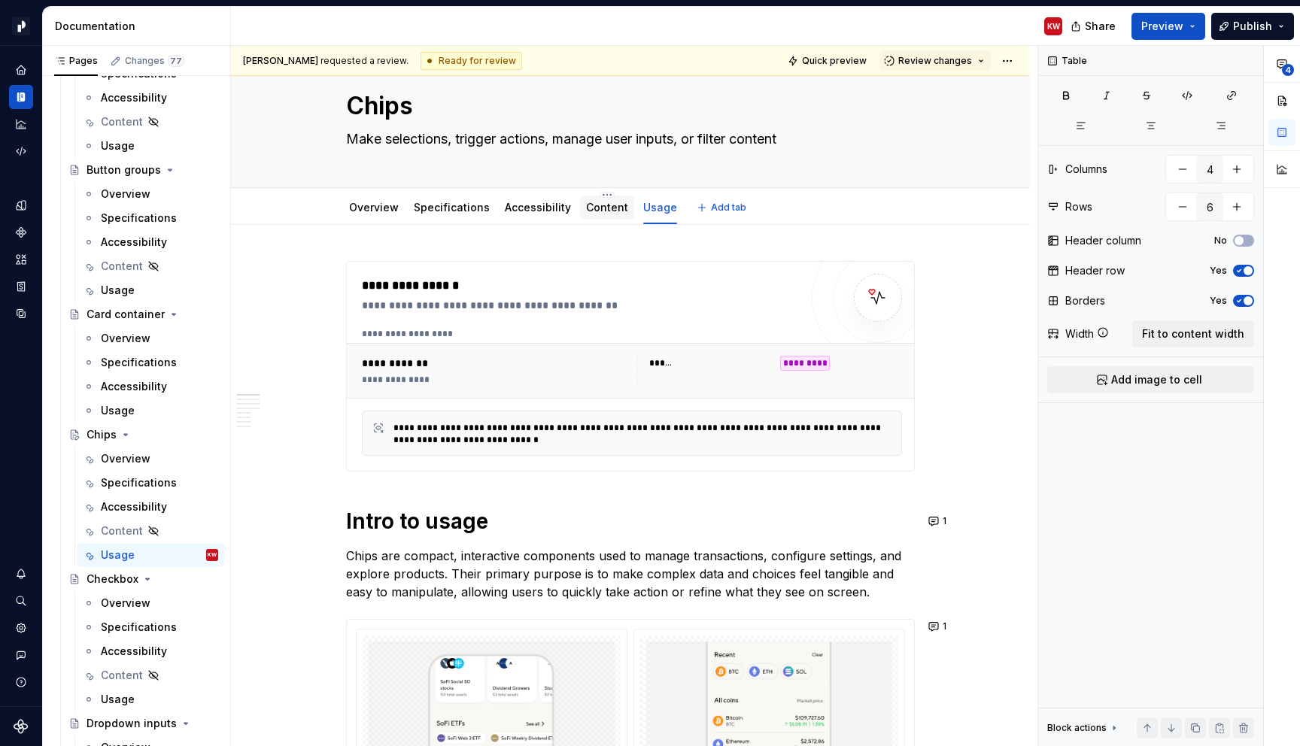
click at [603, 211] on link "Content" at bounding box center [607, 207] width 42 height 13
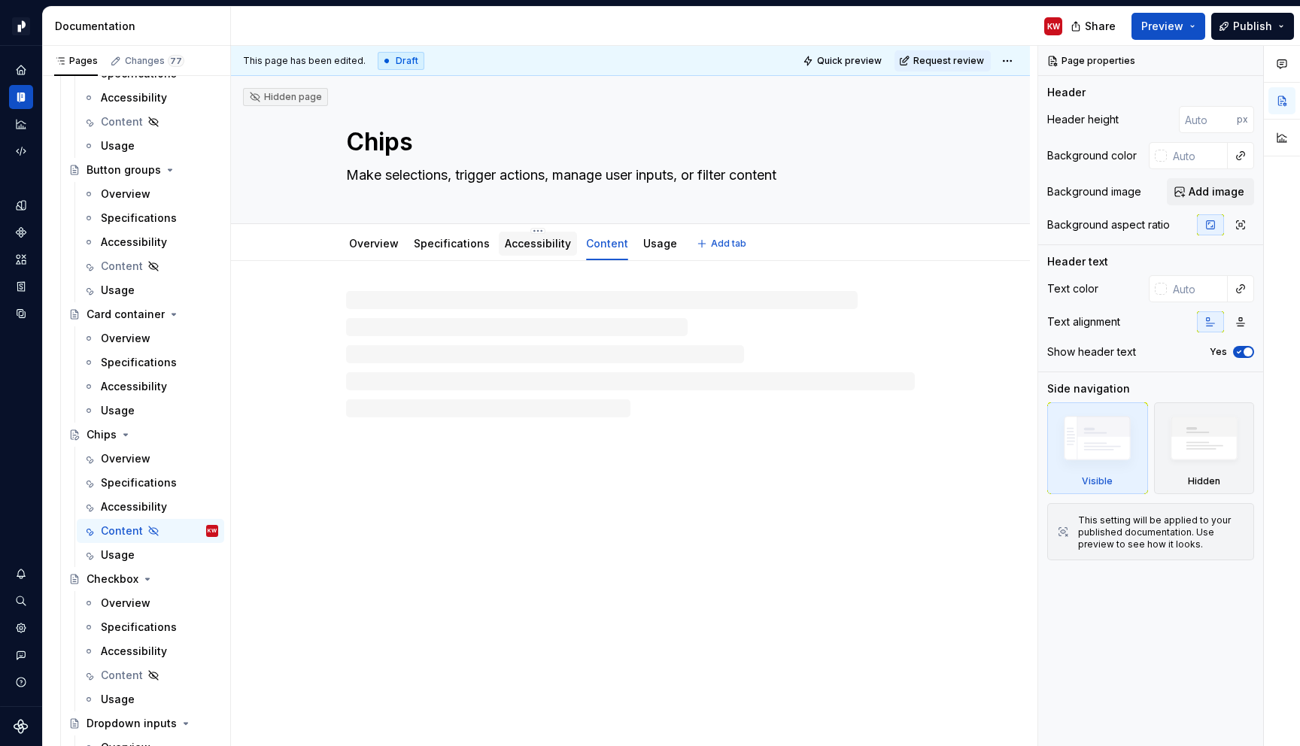
click at [529, 245] on link "Accessibility" at bounding box center [538, 243] width 66 height 13
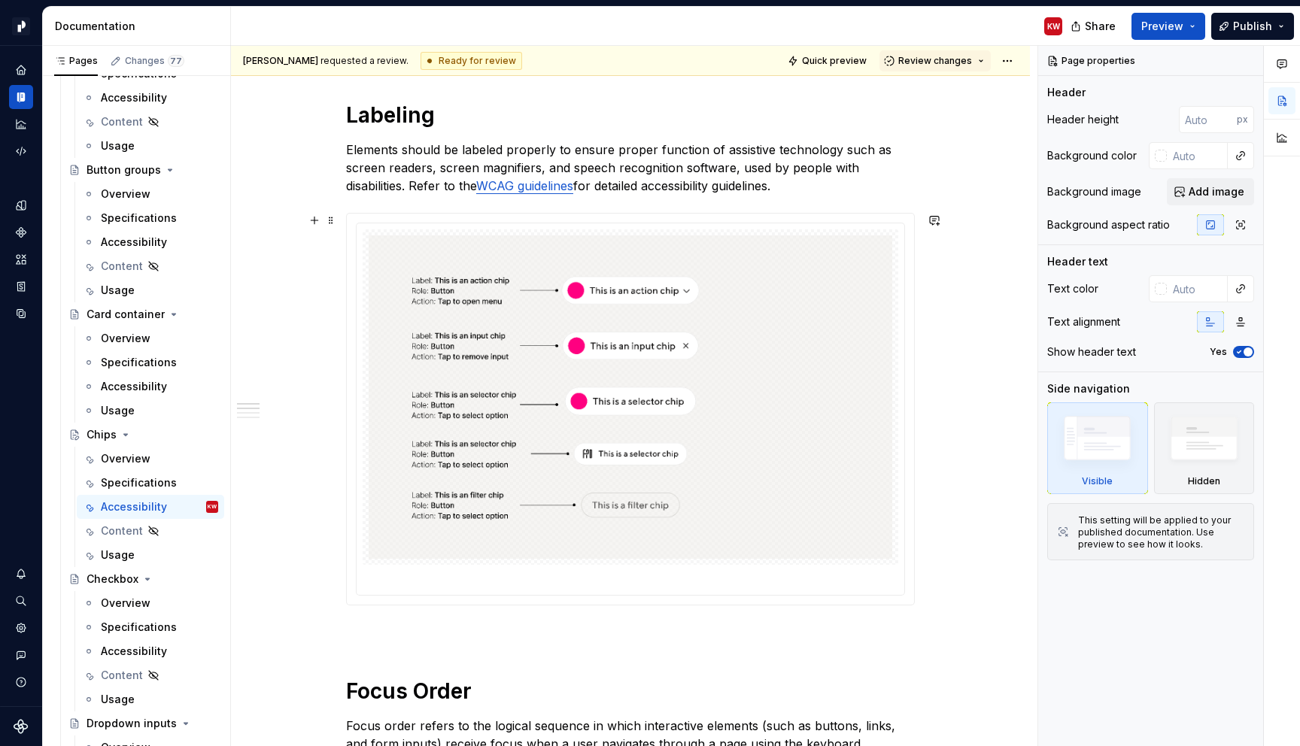
scroll to position [436, 0]
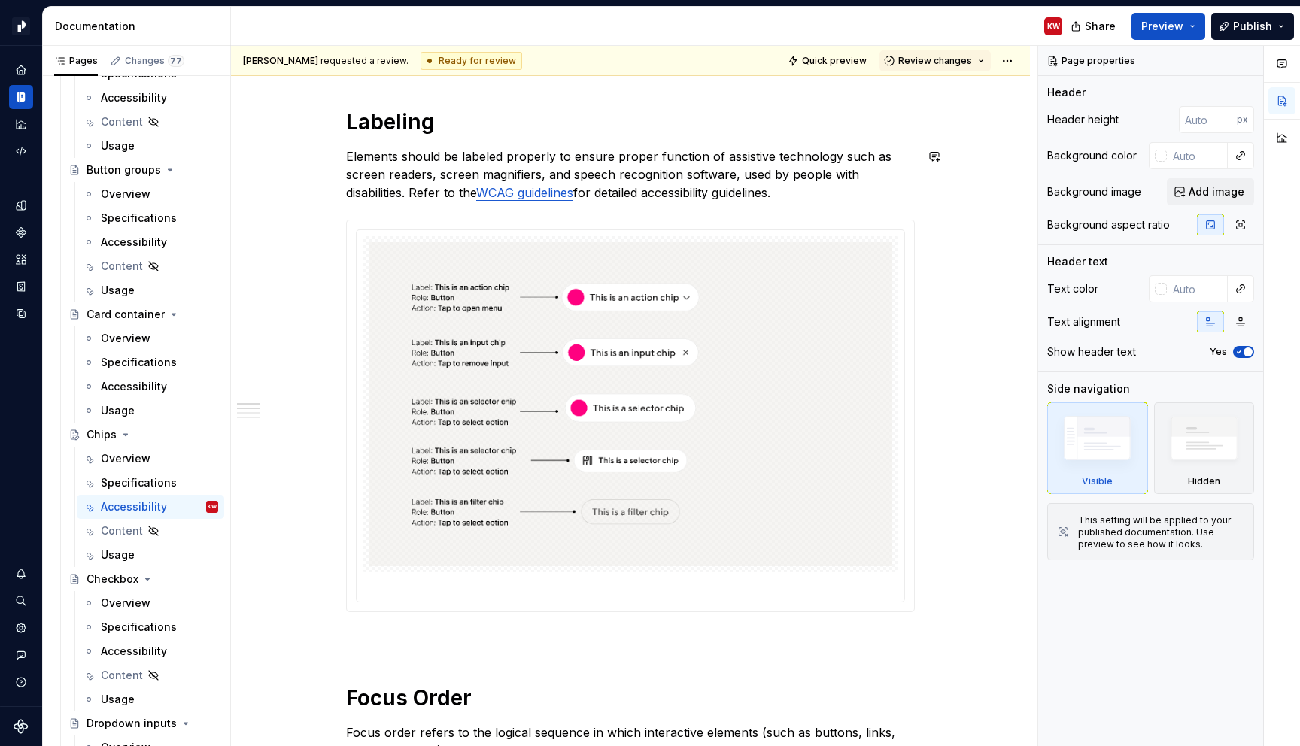
type textarea "*"
click at [942, 227] on button "button" at bounding box center [934, 227] width 21 height 21
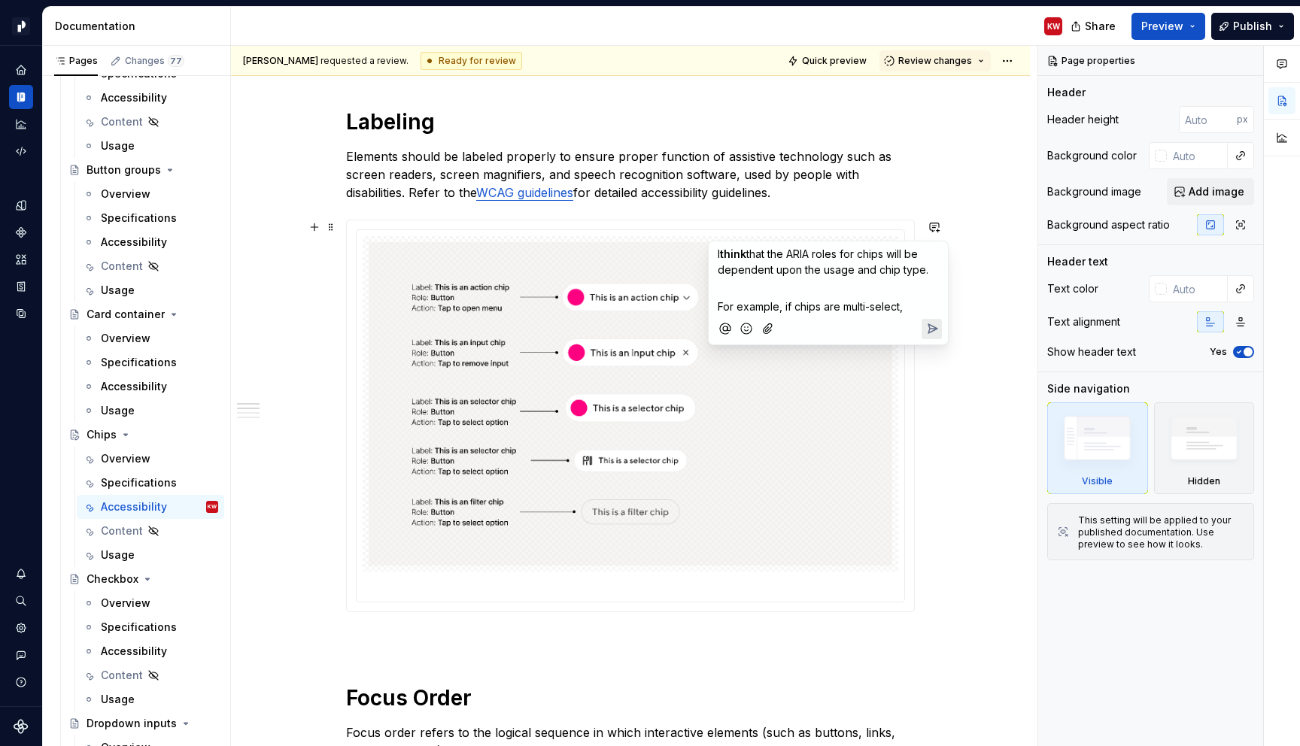
click at [924, 269] on span "that the ARIA roles for chips will be dependent upon the usage and chip type." at bounding box center [823, 262] width 211 height 29
drag, startPoint x: 933, startPoint y: 271, endPoint x: 713, endPoint y: 247, distance: 221.8
click at [713, 247] on div "I think that the ARIA roles for chips will be dependent upon the usage and chip…" at bounding box center [828, 293] width 241 height 105
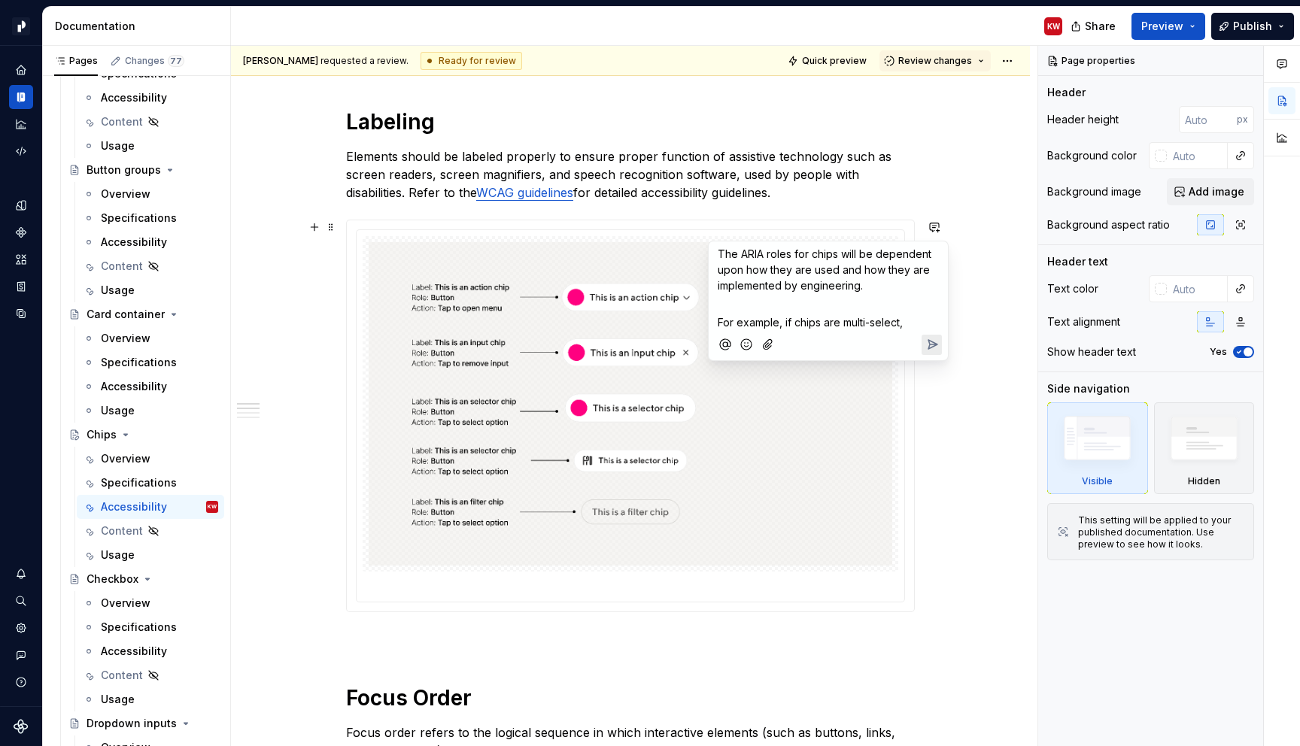
drag, startPoint x: 915, startPoint y: 323, endPoint x: 784, endPoint y: 318, distance: 131.0
click at [784, 318] on p "For example, if chips are multi-select," at bounding box center [828, 323] width 221 height 16
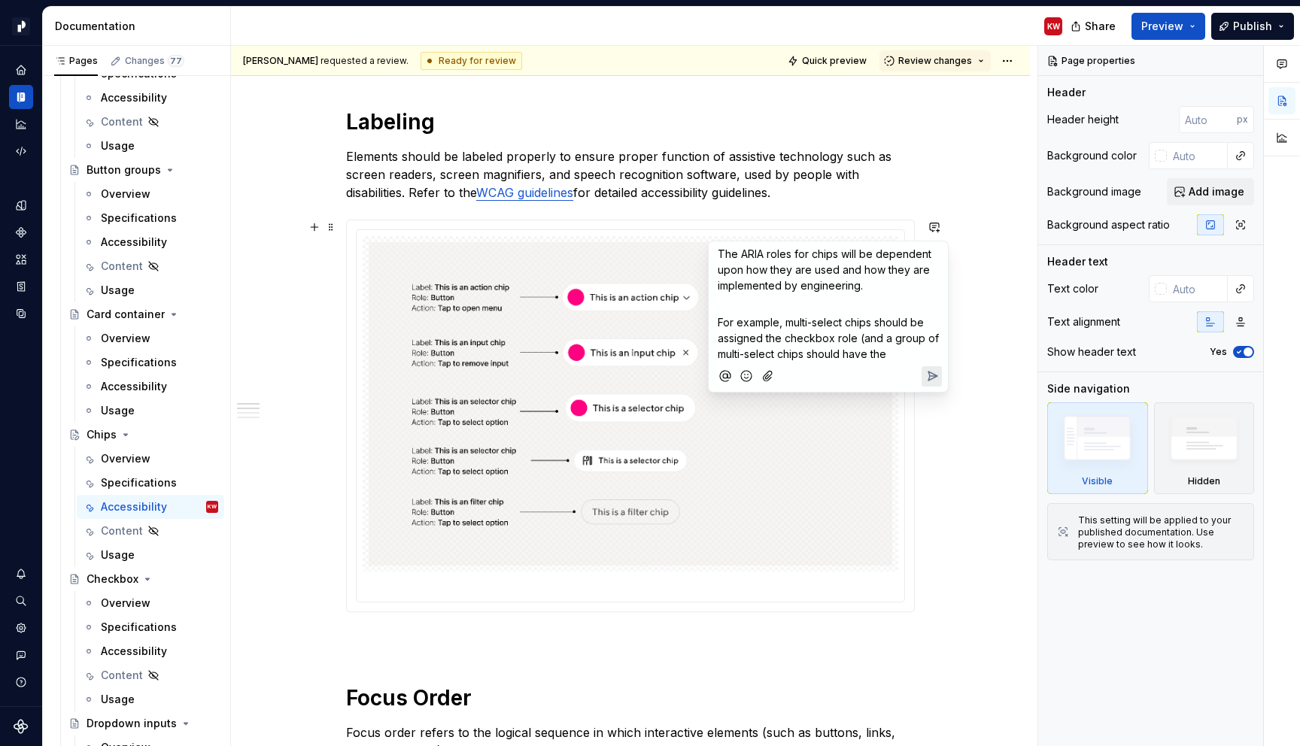
click at [895, 354] on p "For example, multi-select chips should be assigned the checkbox role (and a gro…" at bounding box center [828, 338] width 221 height 47
drag, startPoint x: 895, startPoint y: 354, endPoint x: 859, endPoint y: 337, distance: 40.4
click at [859, 337] on p "For example, multi-select chips should be assigned the checkbox role (and a gro…" at bounding box center [828, 338] width 221 height 47
drag, startPoint x: 862, startPoint y: 357, endPoint x: 849, endPoint y: 357, distance: 13.5
click at [849, 357] on p "For example, multi-select chips should be assigned the checkbox role (same logi…" at bounding box center [828, 338] width 221 height 47
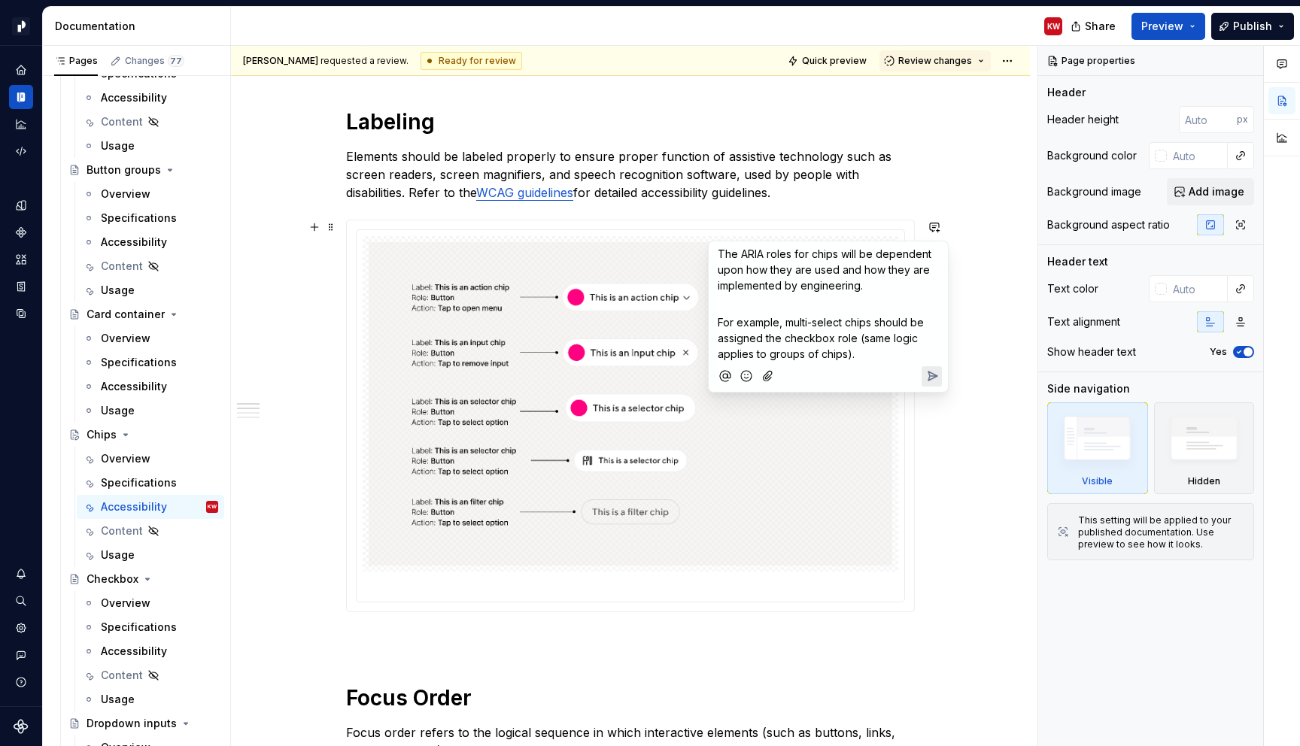
click at [855, 341] on span "For example, multi-select chips should be assigned the checkbox role (same logi…" at bounding box center [822, 338] width 209 height 44
click at [941, 372] on div "The ARIA roles for chips will be dependent upon how they are used and how they …" at bounding box center [828, 310] width 227 height 136
click at [722, 256] on span "The ARIA roles for chips will be dependent upon how they are used and how they …" at bounding box center [826, 270] width 217 height 44
click at [939, 372] on div "﻿ * ****** ﻿ , the ARIA roles for chips will be dependent upon how they are use…" at bounding box center [828, 311] width 227 height 138
click at [934, 394] on icon "Send" at bounding box center [932, 393] width 15 height 15
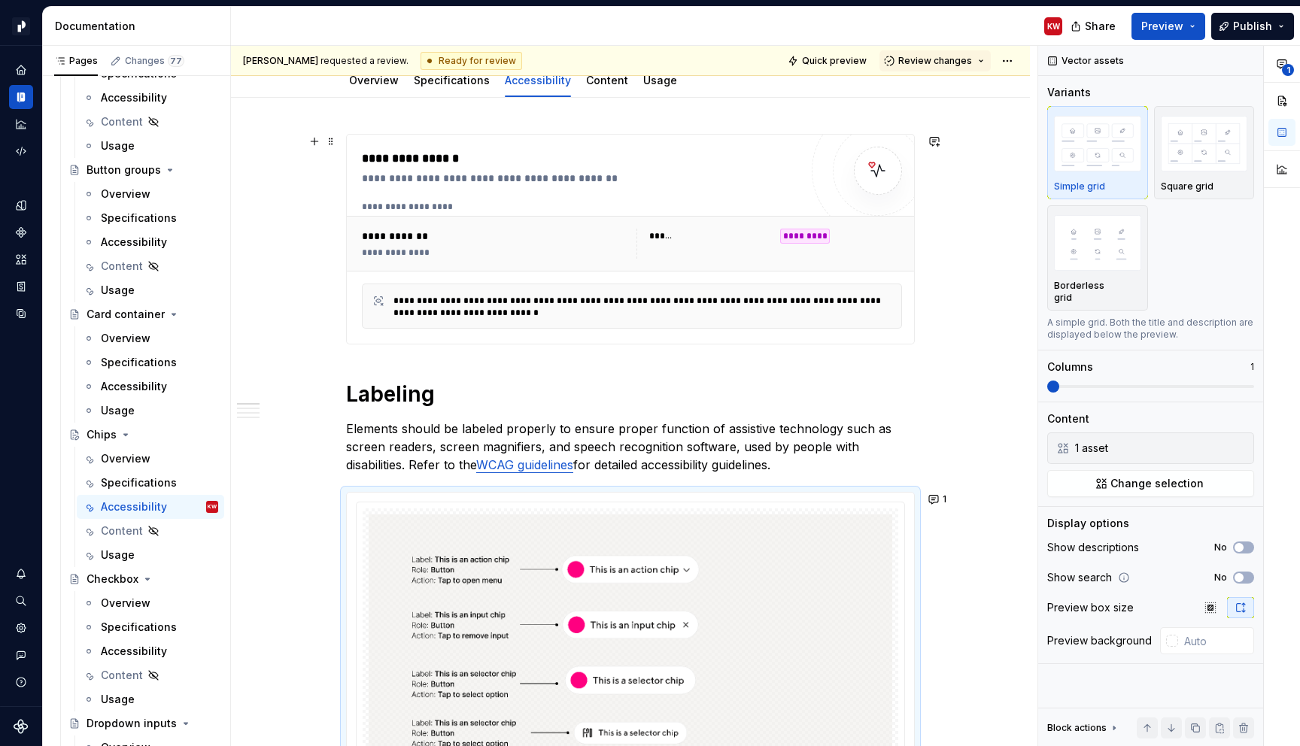
scroll to position [0, 0]
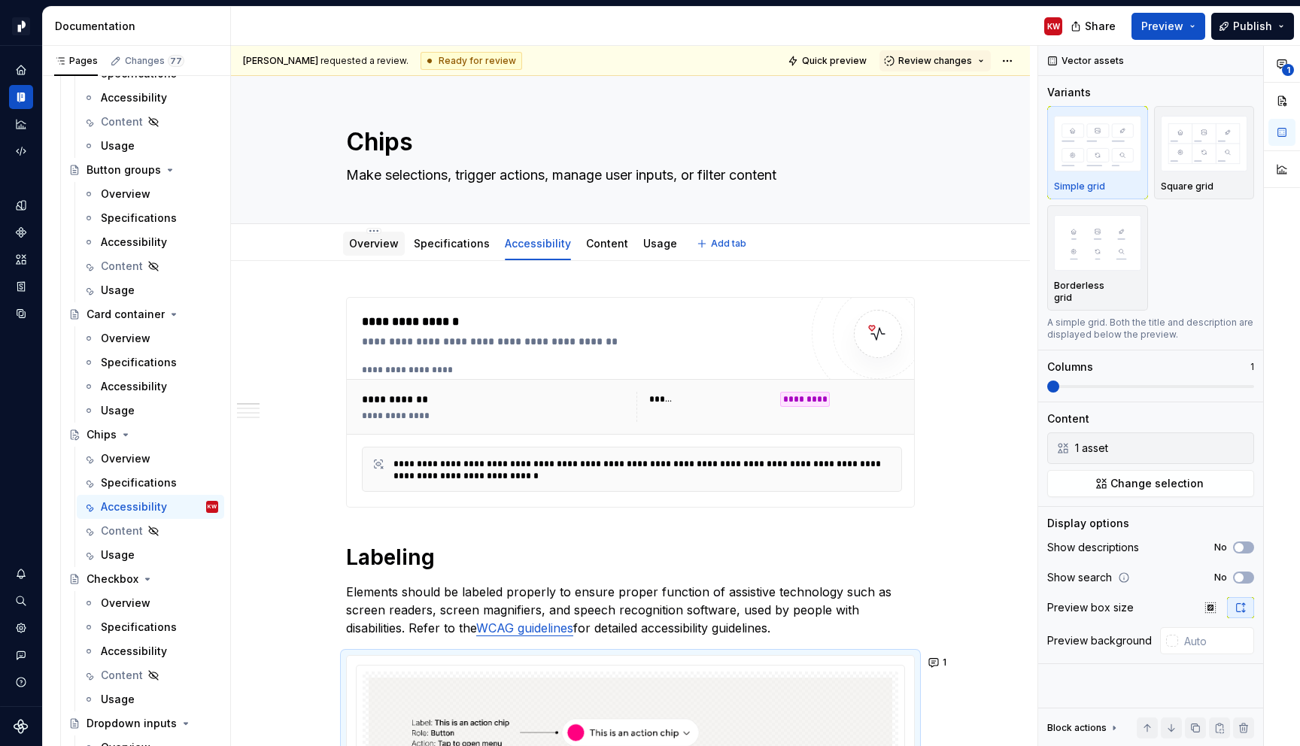
click at [373, 241] on link "Overview" at bounding box center [374, 243] width 50 height 13
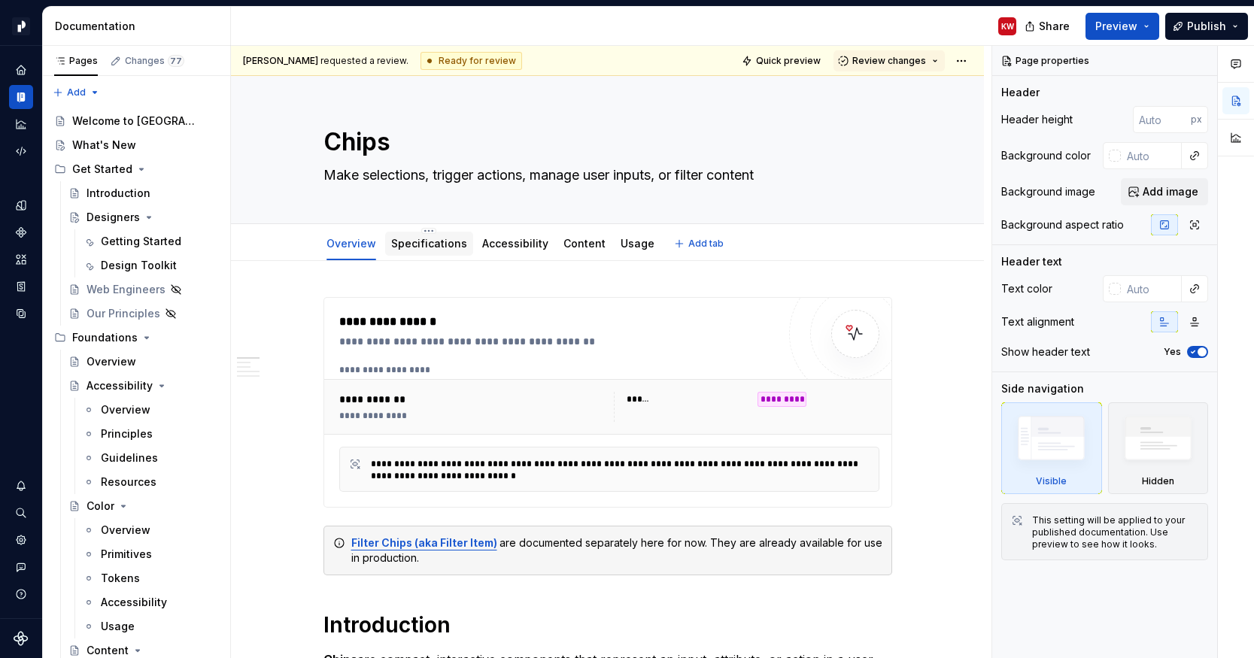
click at [418, 243] on link "Specifications" at bounding box center [429, 243] width 76 height 13
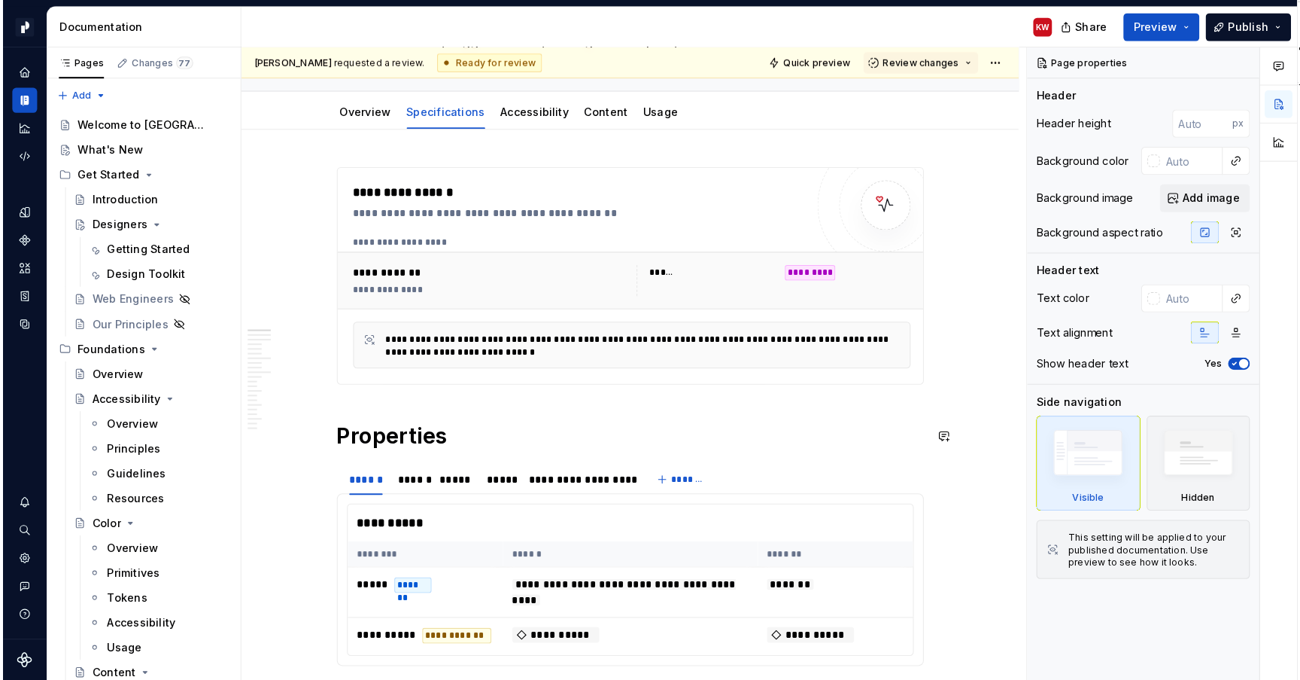
scroll to position [134, 0]
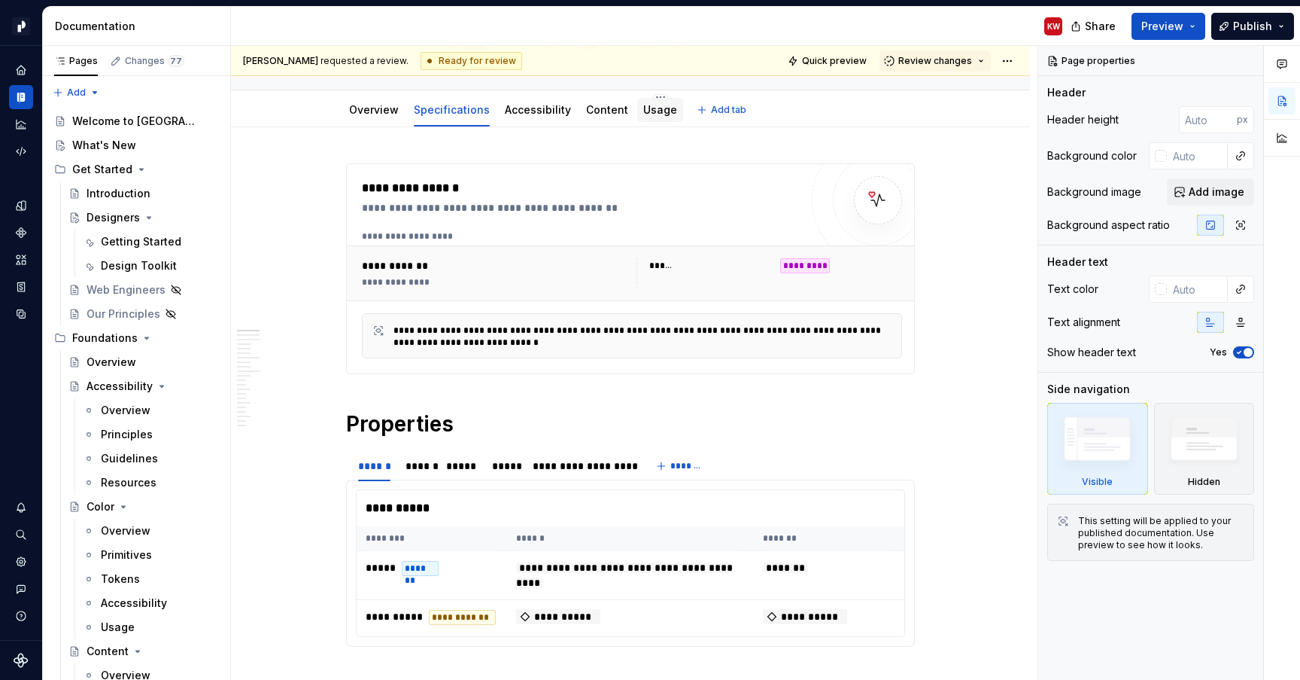
click at [650, 113] on link "Usage" at bounding box center [660, 109] width 34 height 13
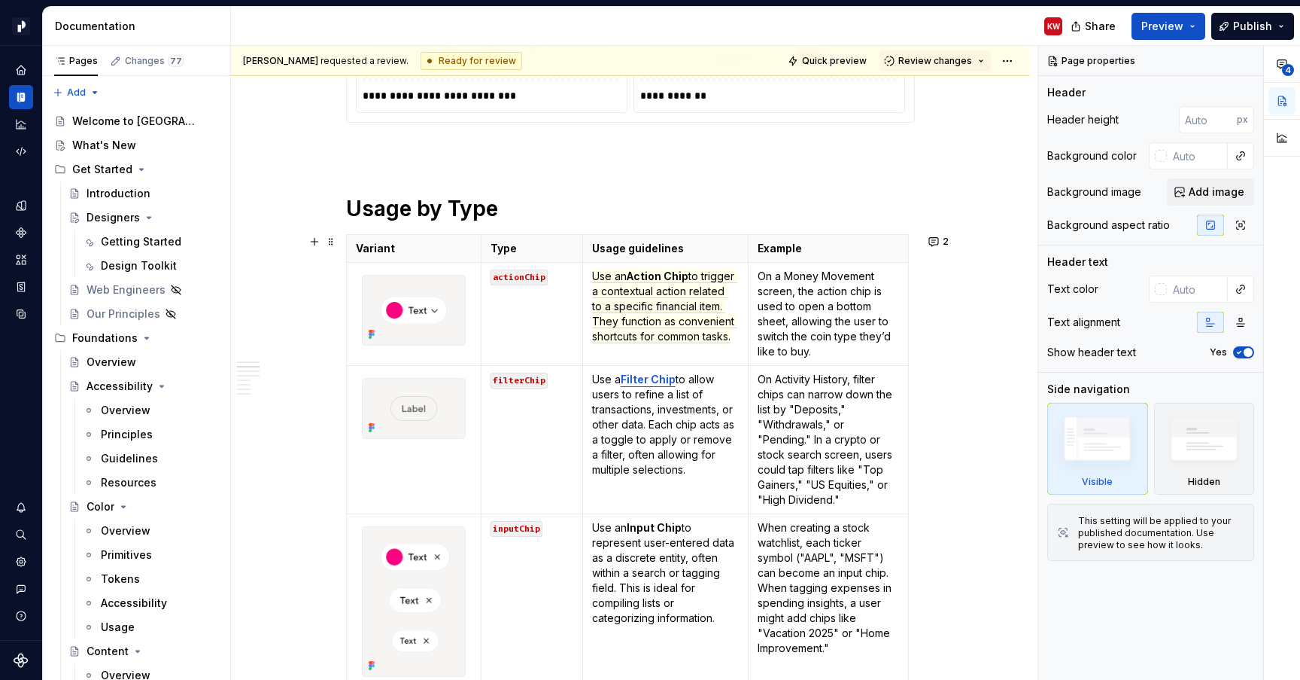
scroll to position [1274, 0]
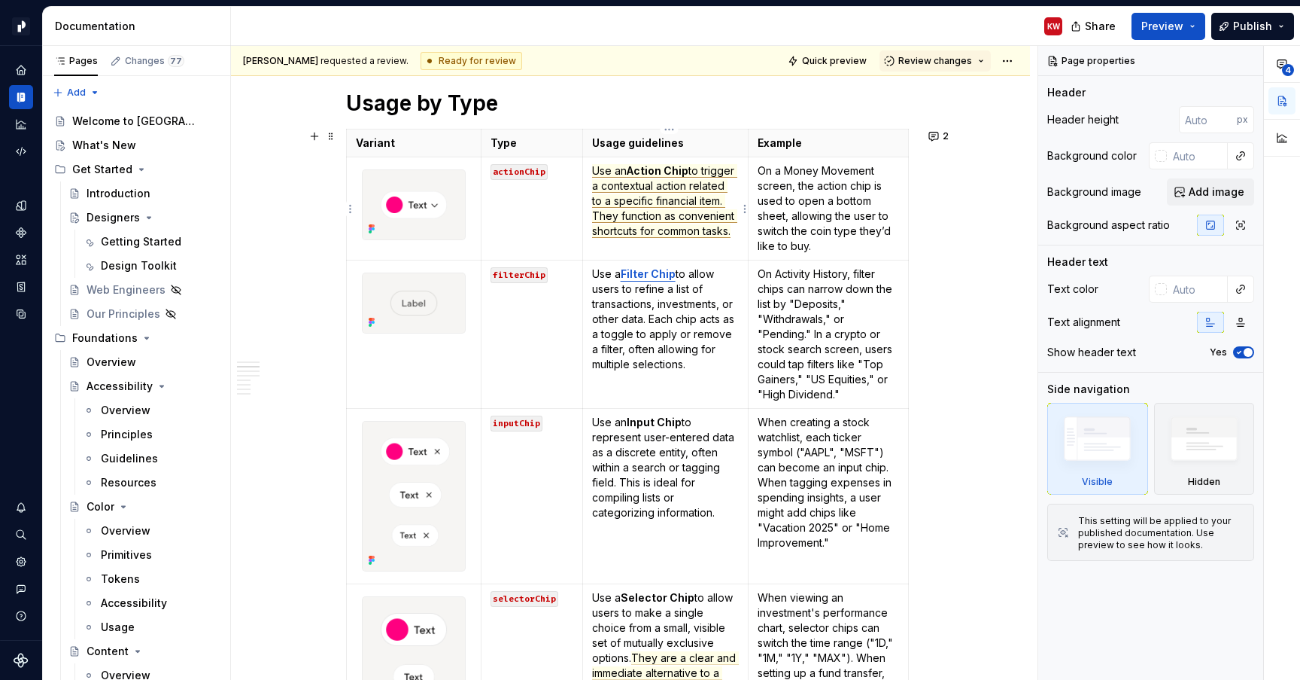
click at [665, 213] on span "to trigger a contextual action related to a specific financial item. They funct…" at bounding box center [664, 201] width 145 height 74
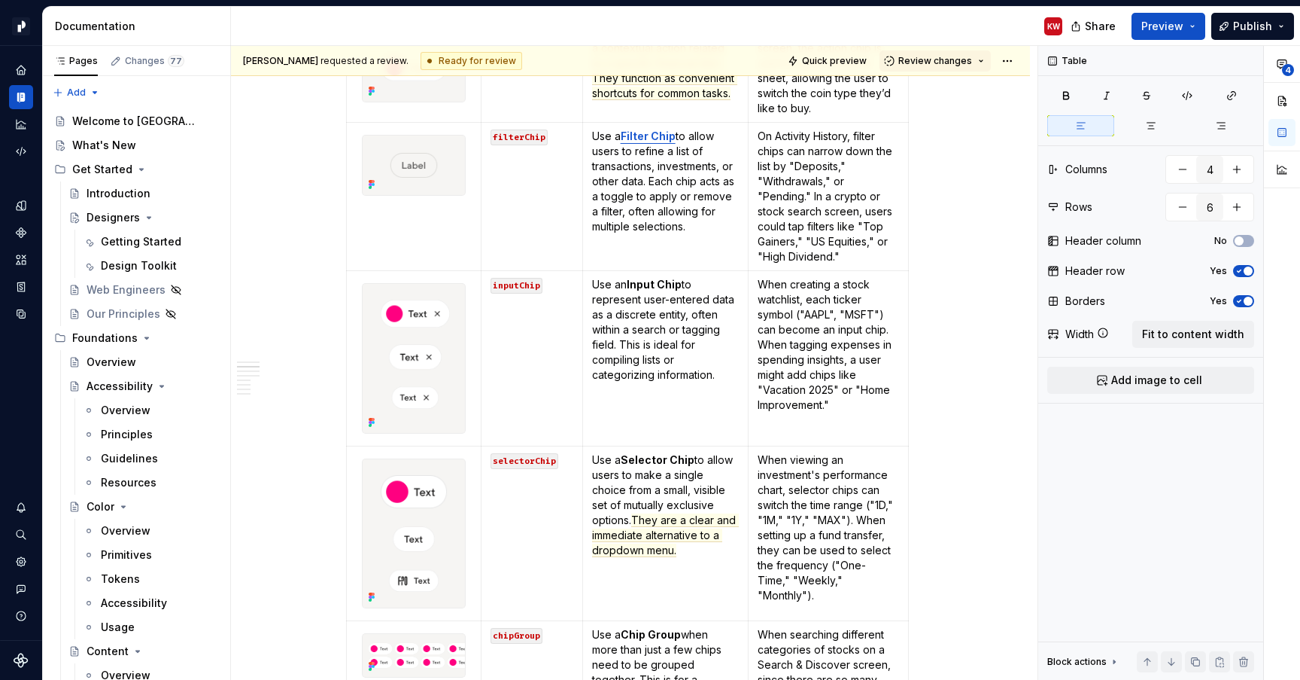
scroll to position [1491, 0]
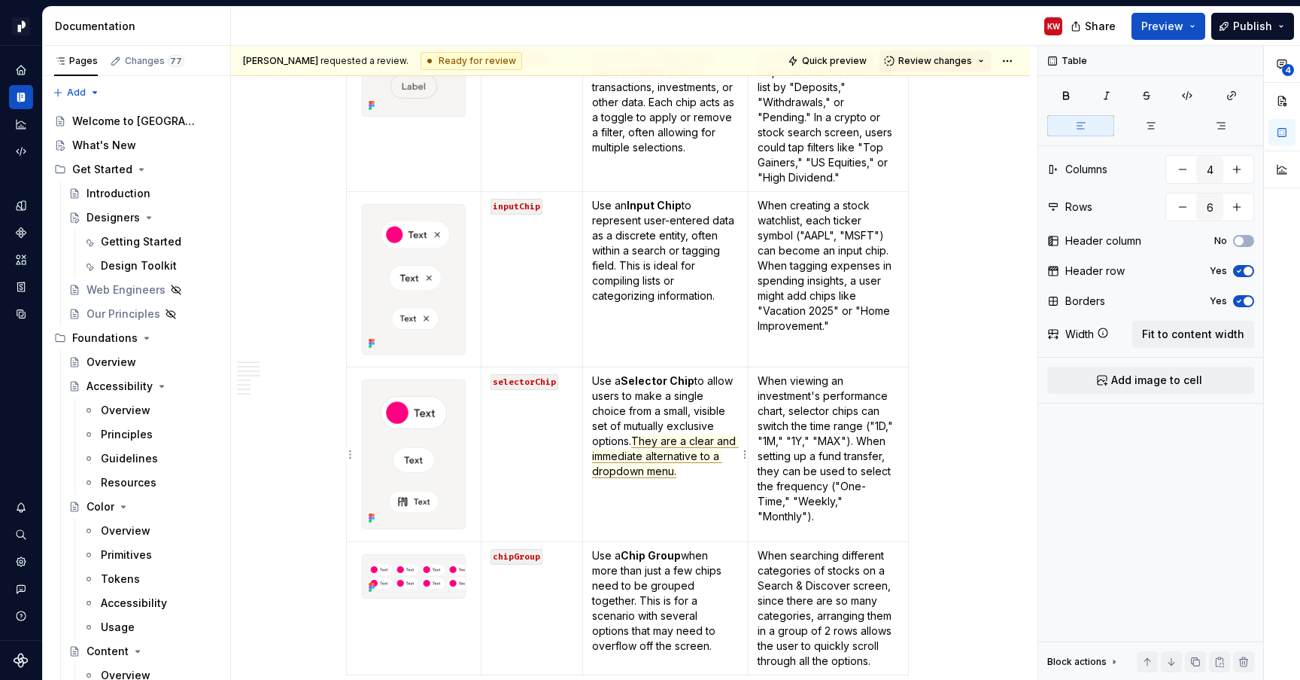
click at [664, 467] on span "They are a clear and immediate alternative to a dropdown menu." at bounding box center [665, 456] width 147 height 44
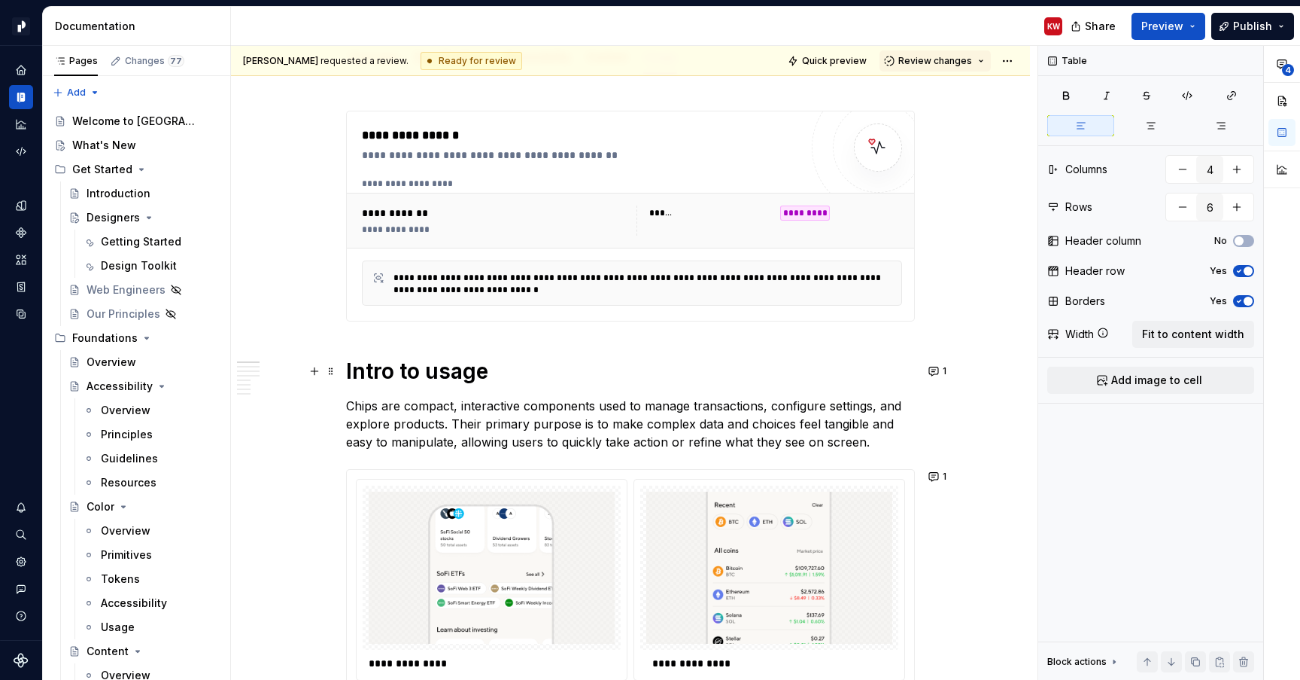
scroll to position [0, 0]
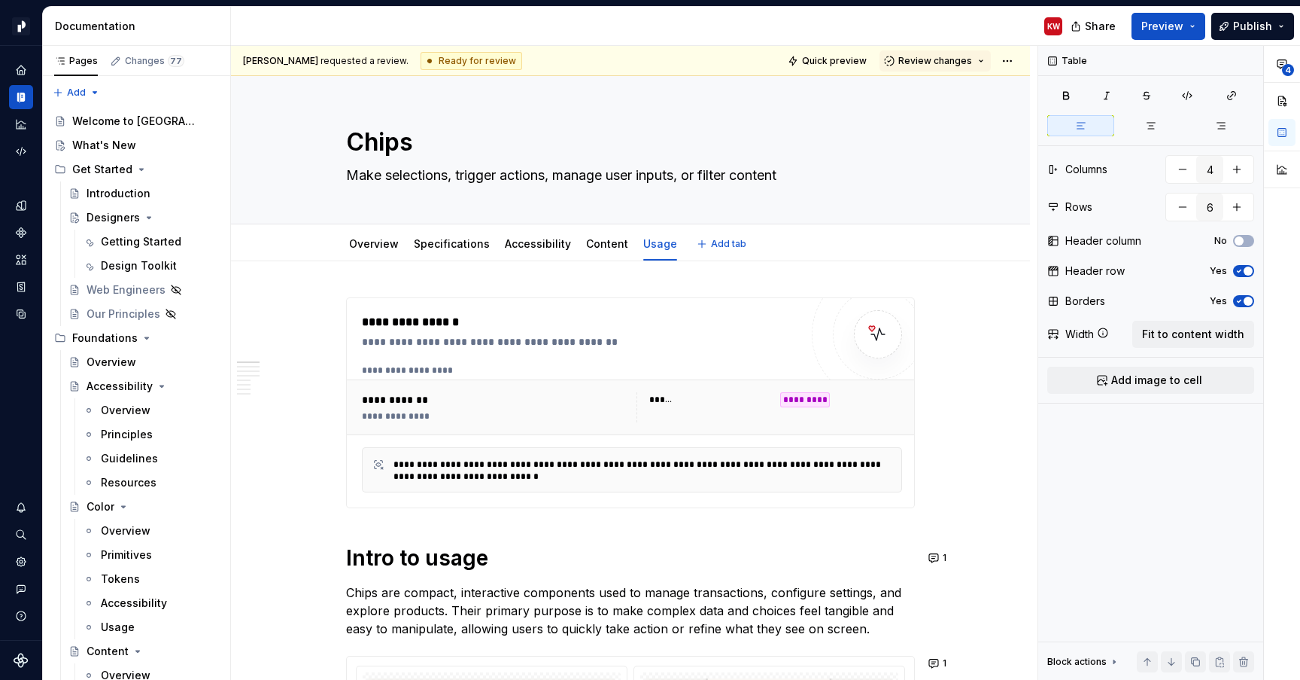
type textarea "*"
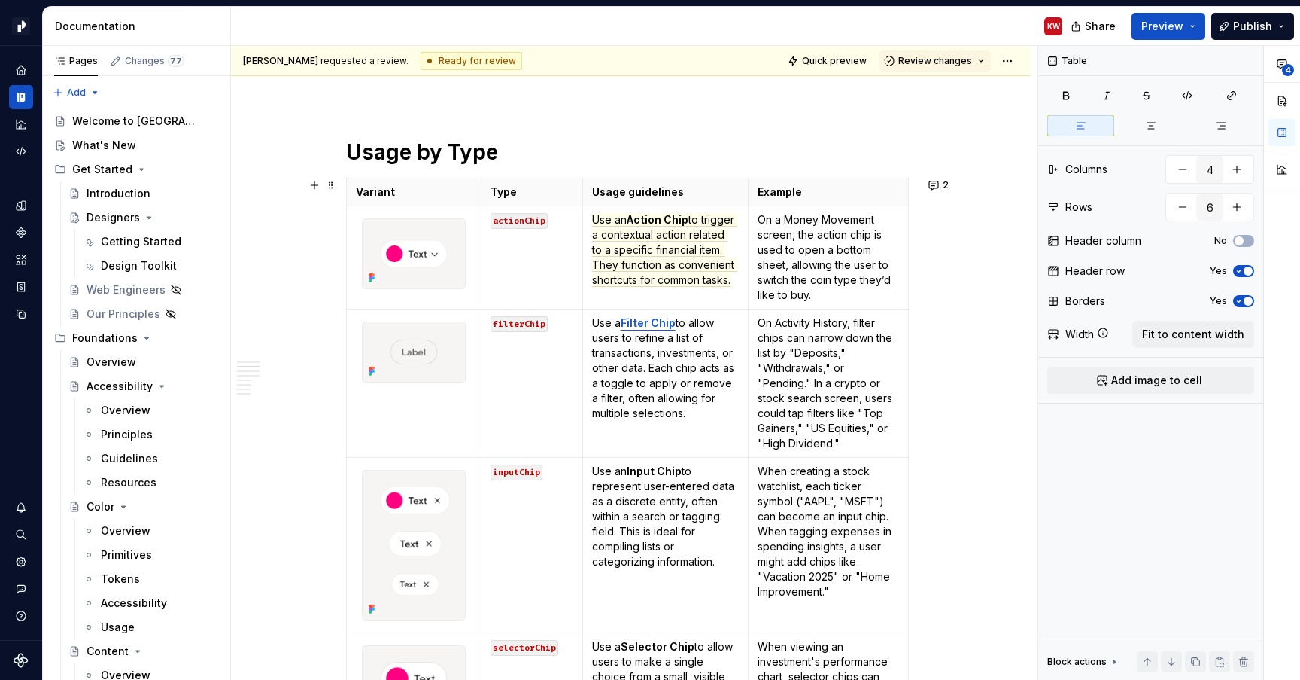
scroll to position [1269, 0]
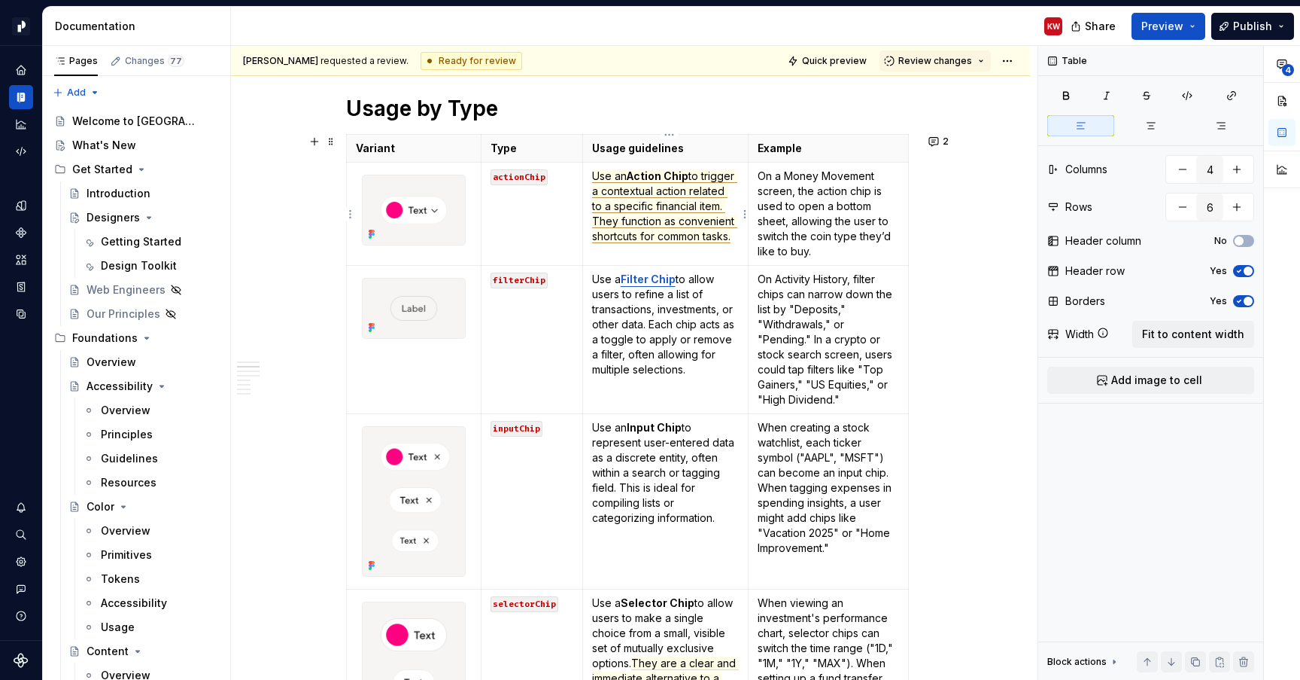
click at [667, 223] on span "to trigger a contextual action related to a specific financial item. They funct…" at bounding box center [664, 206] width 145 height 74
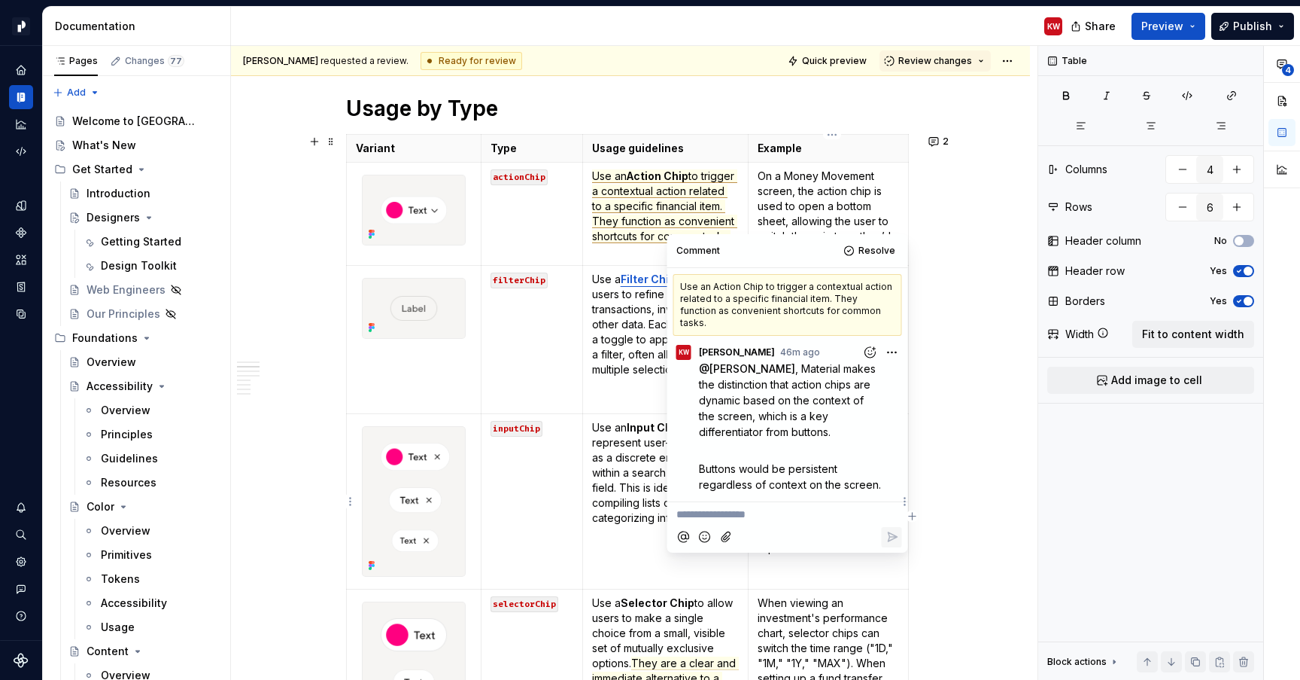
click at [813, 506] on p "**********" at bounding box center [788, 514] width 223 height 16
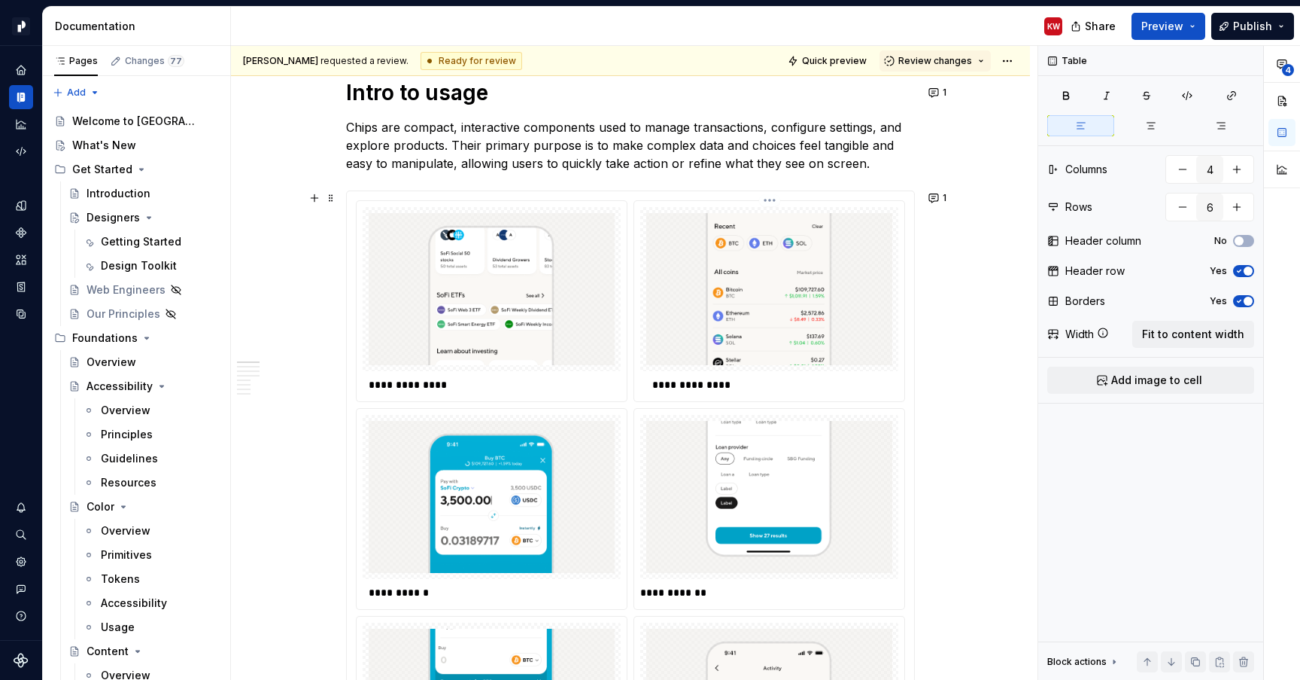
scroll to position [452, 0]
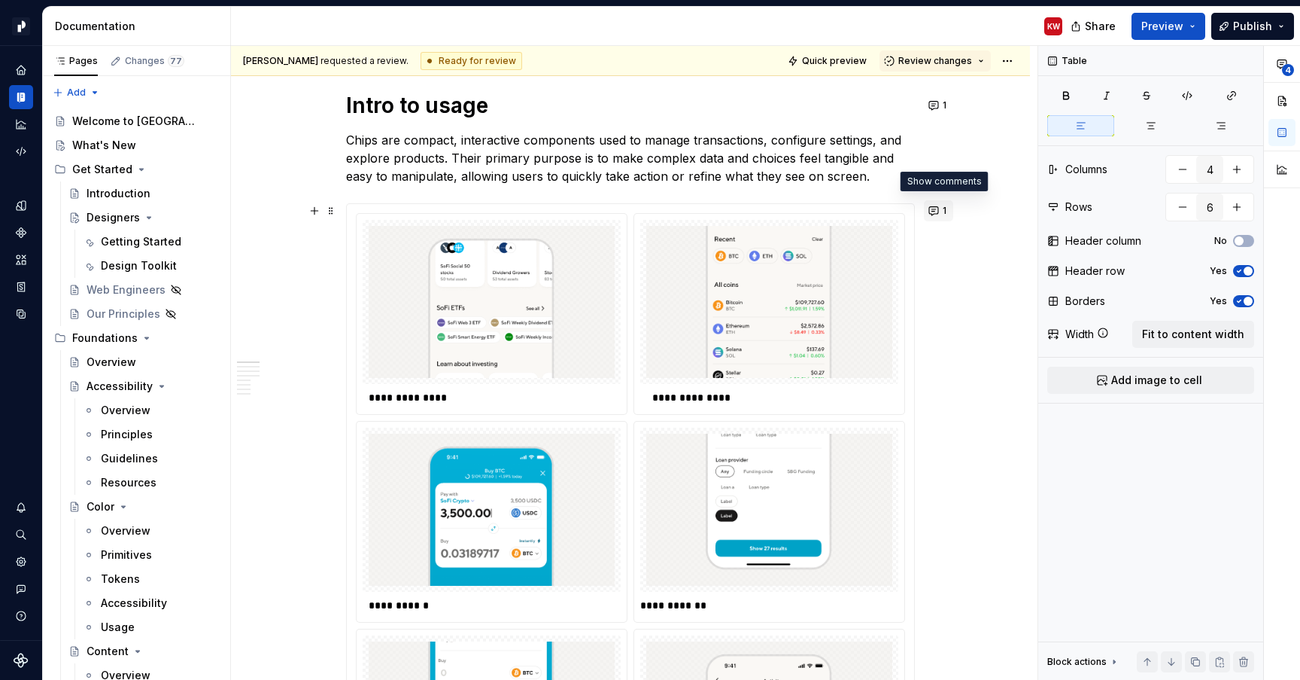
click at [944, 207] on button "1" at bounding box center [938, 210] width 29 height 21
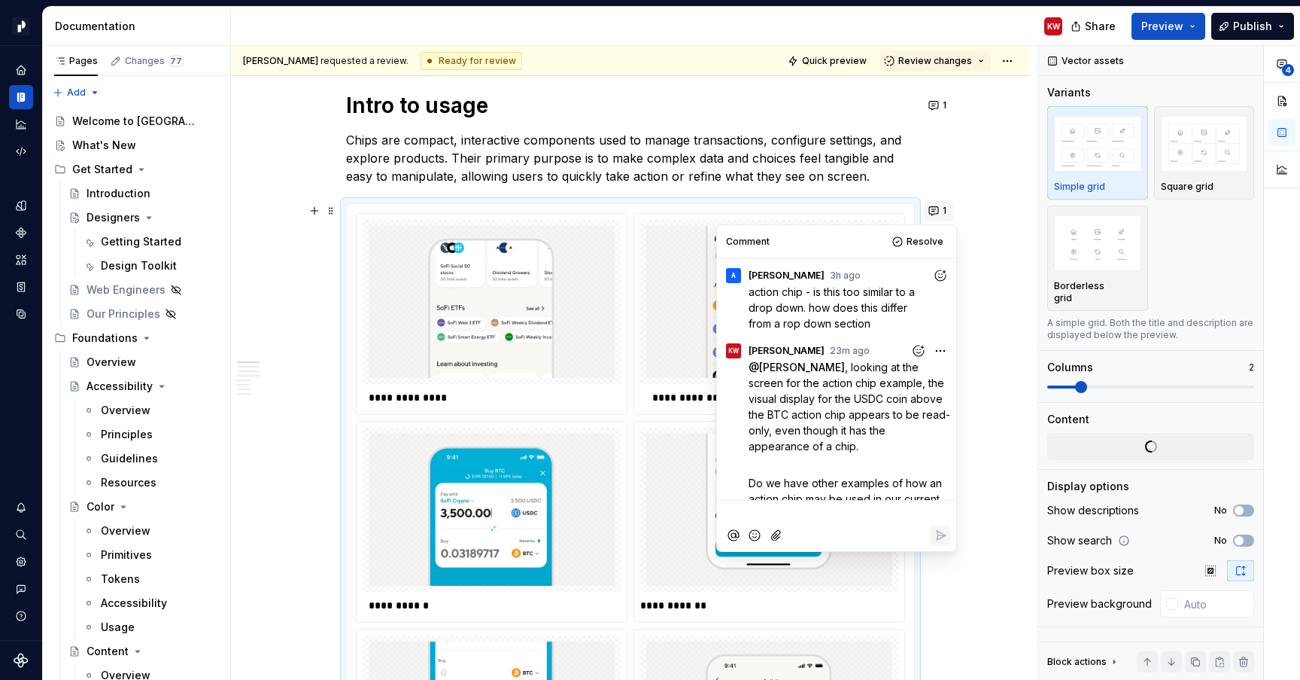
scroll to position [14, 0]
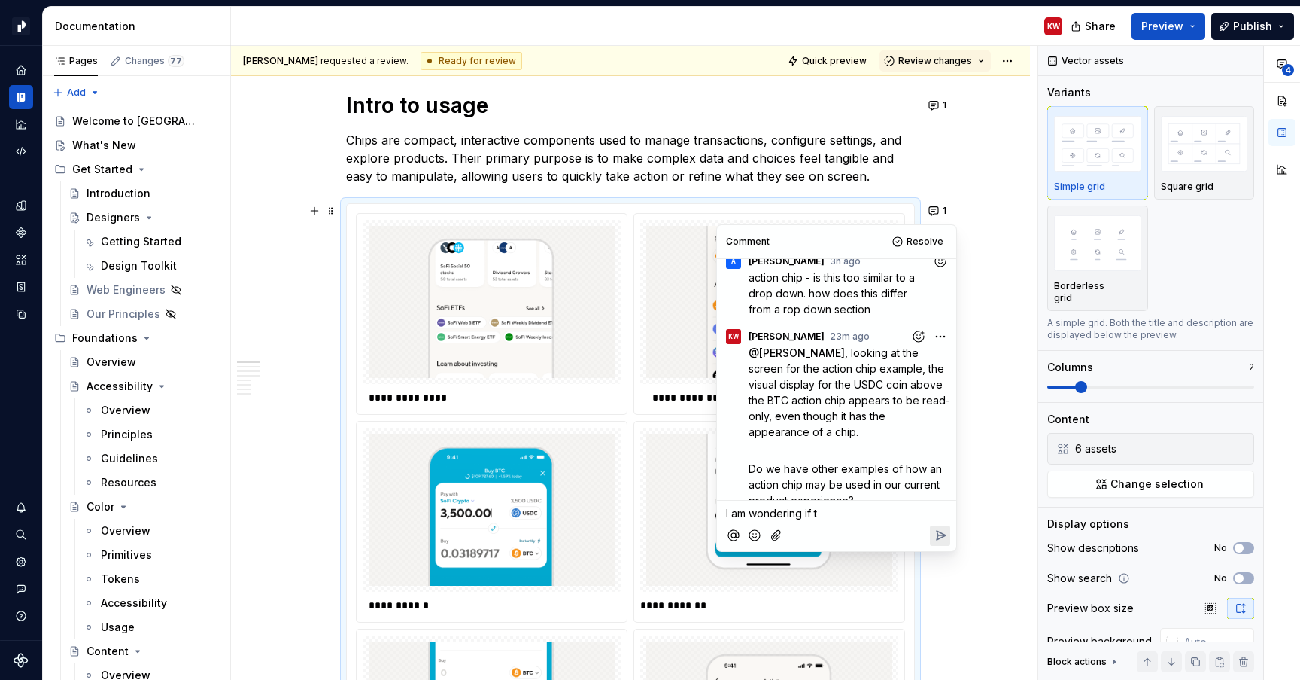
drag, startPoint x: 834, startPoint y: 510, endPoint x: 670, endPoint y: 505, distance: 163.4
click at [670, 505] on body "Pacific KW Design system data Documentation KW Share Preview Publish Pages Chan…" at bounding box center [650, 340] width 1300 height 680
click at [773, 513] on span "I am wondering if t" at bounding box center [771, 512] width 91 height 13
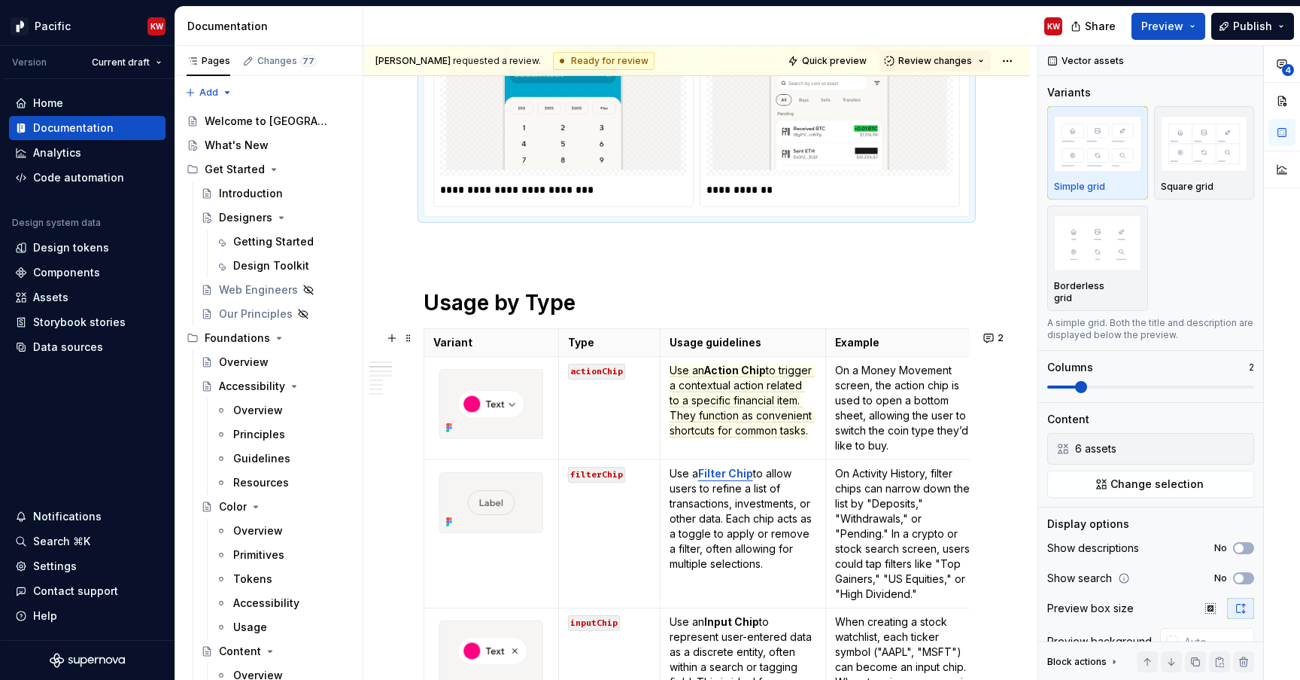
scroll to position [1072, 0]
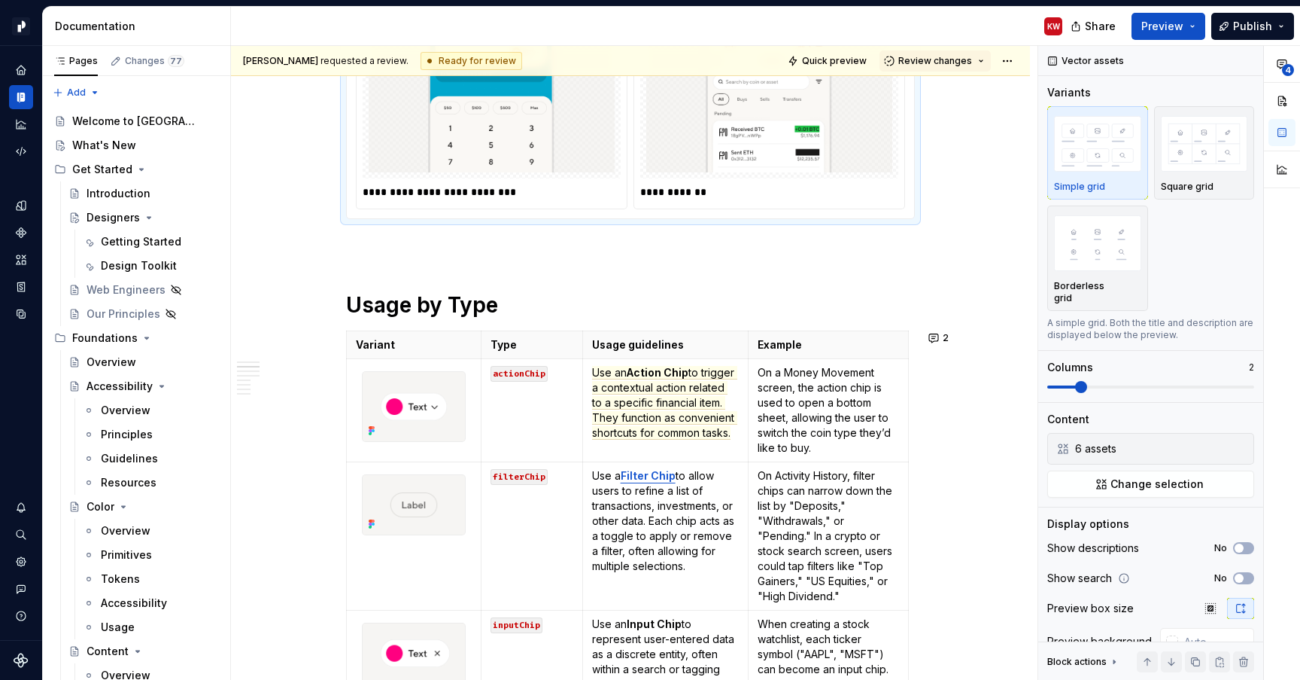
type textarea "*"
